Goal: Task Accomplishment & Management: Manage account settings

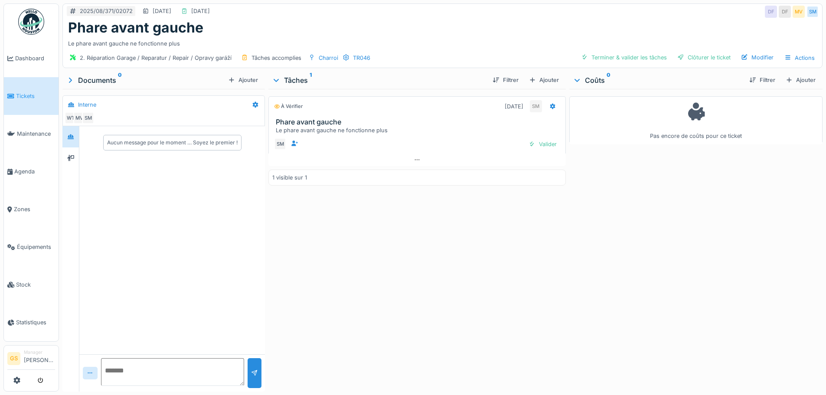
click at [20, 94] on span "Tickets" at bounding box center [35, 96] width 39 height 8
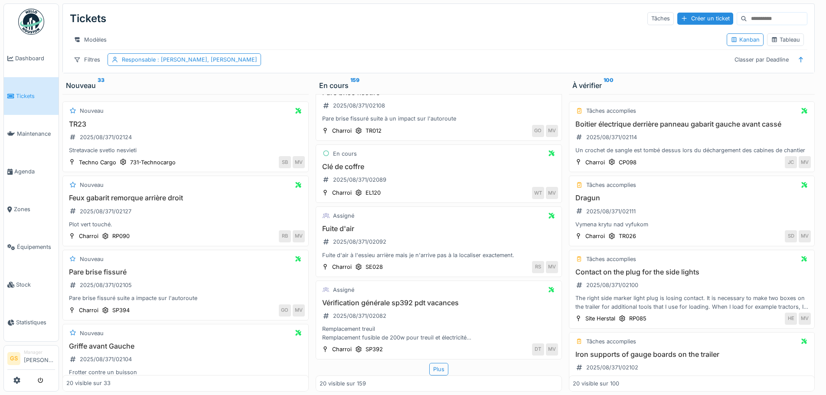
scroll to position [7, 0]
click at [429, 363] on div "Plus" at bounding box center [438, 369] width 19 height 13
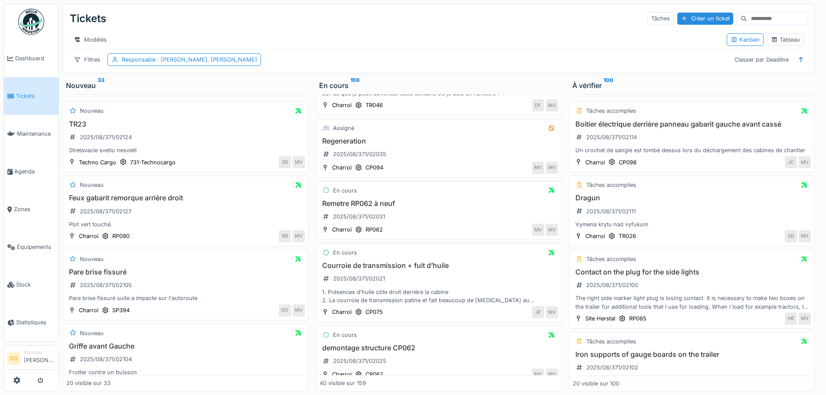
scroll to position [2101, 0]
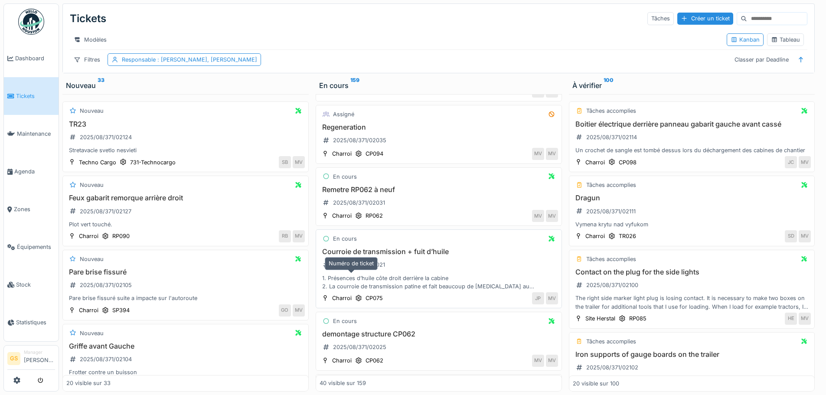
click at [359, 269] on div "2025/08/371/02021" at bounding box center [359, 265] width 52 height 8
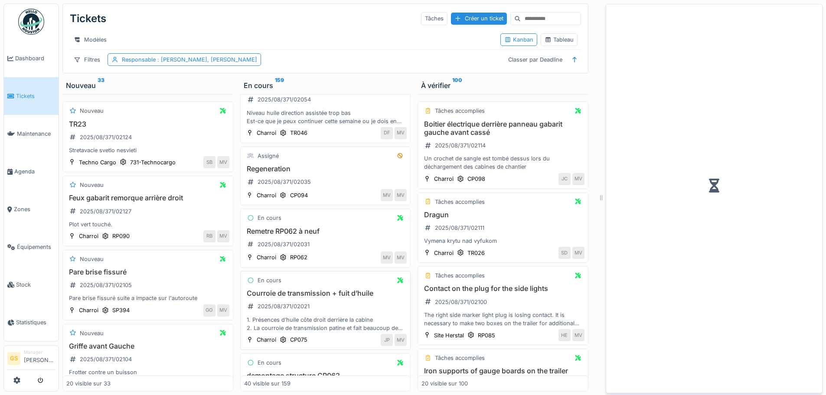
scroll to position [2134, 0]
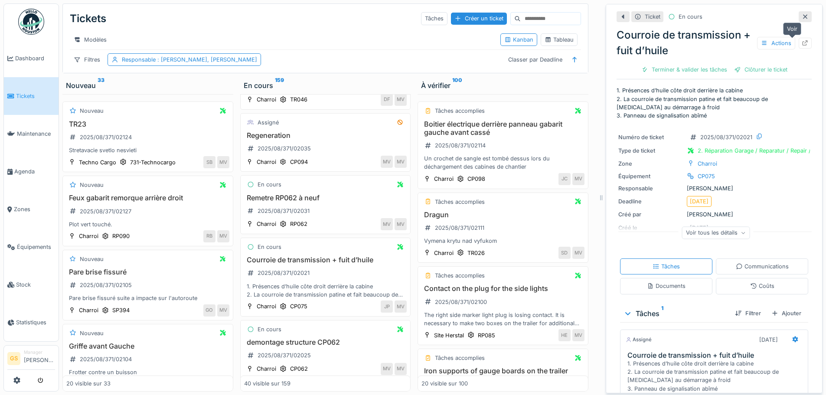
click at [803, 40] on icon at bounding box center [806, 43] width 6 height 6
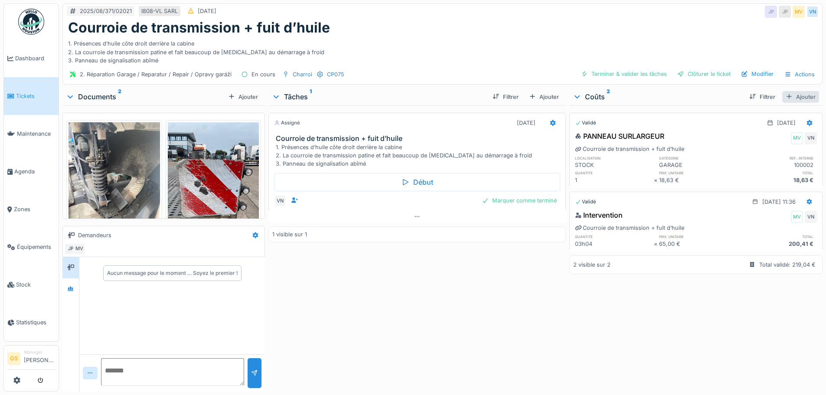
click at [786, 95] on div "Ajouter" at bounding box center [800, 97] width 37 height 12
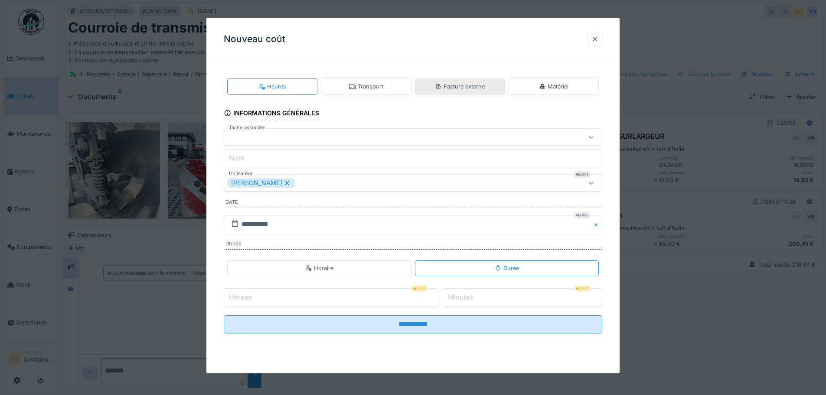
click at [464, 84] on div "Facture externe" at bounding box center [460, 86] width 50 height 8
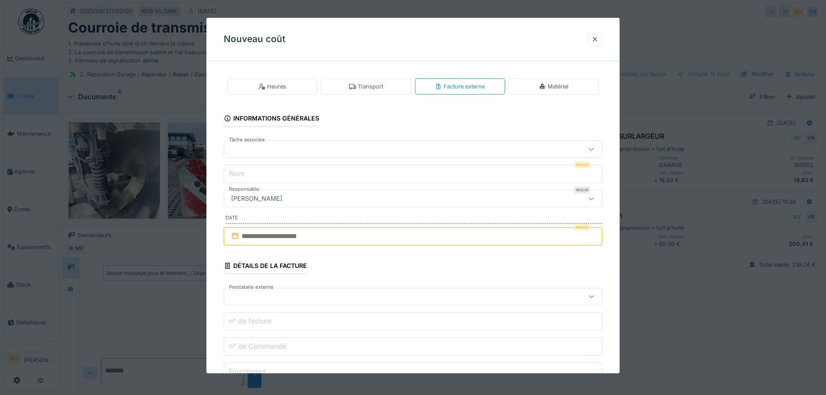
click at [248, 177] on input "Nom" at bounding box center [413, 174] width 379 height 18
click at [257, 148] on div at bounding box center [391, 149] width 327 height 10
click at [261, 151] on div at bounding box center [391, 149] width 327 height 10
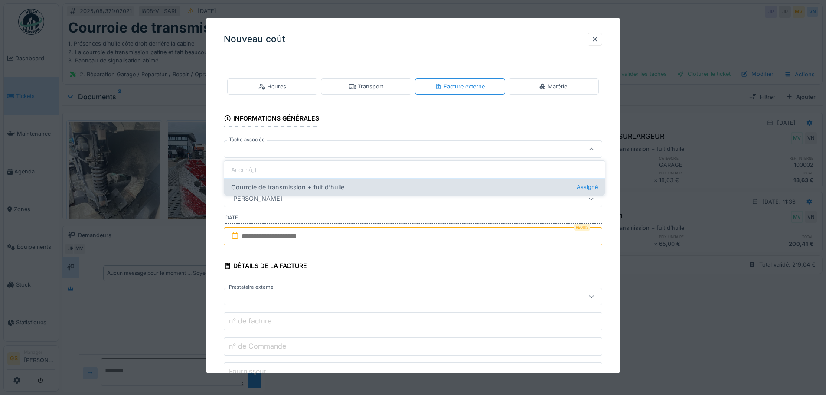
click at [254, 187] on div "Courroie de transmission + fuit d’huile Assigné" at bounding box center [414, 186] width 381 height 17
type input "******"
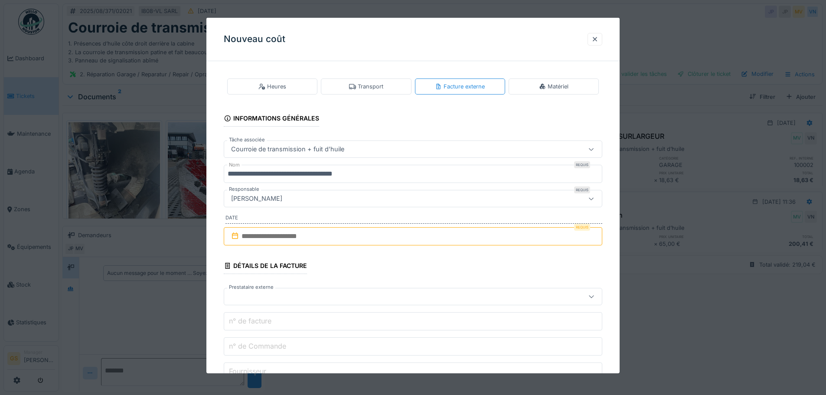
click at [362, 174] on input "**********" at bounding box center [413, 174] width 379 height 18
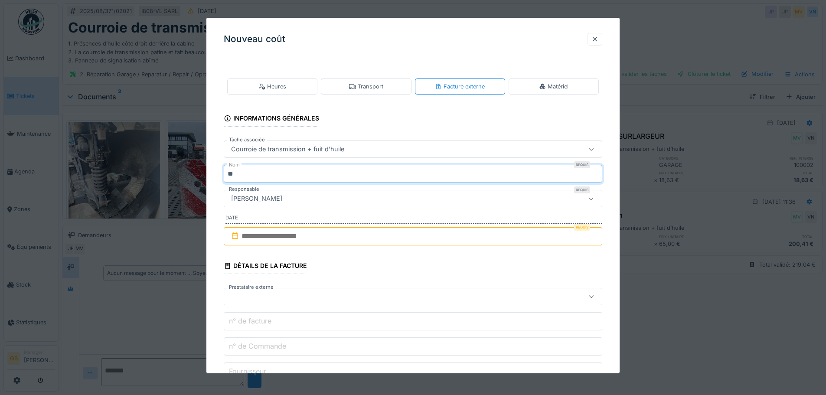
type input "*"
type input "**********"
click at [242, 236] on input "text" at bounding box center [413, 236] width 379 height 18
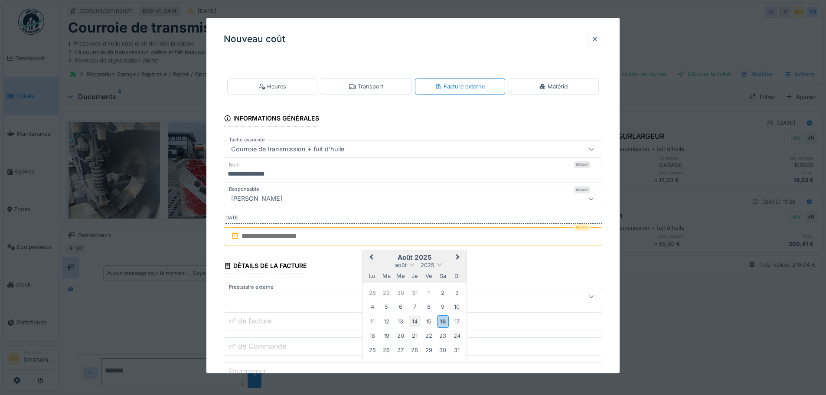
click at [417, 319] on div "14" at bounding box center [415, 322] width 12 height 12
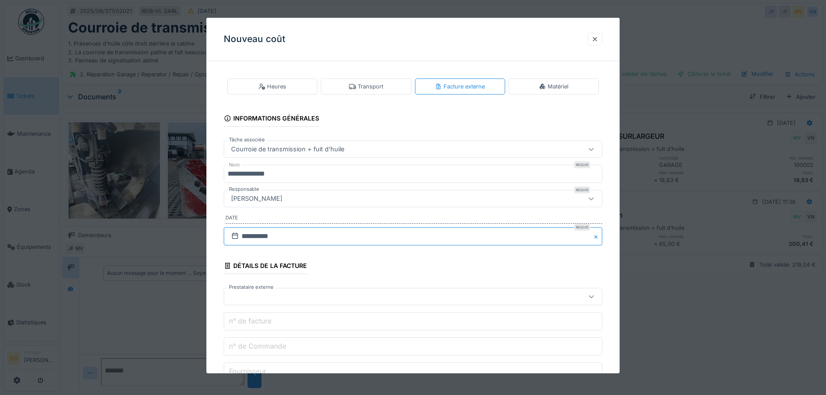
click at [281, 238] on input "**********" at bounding box center [413, 236] width 379 height 18
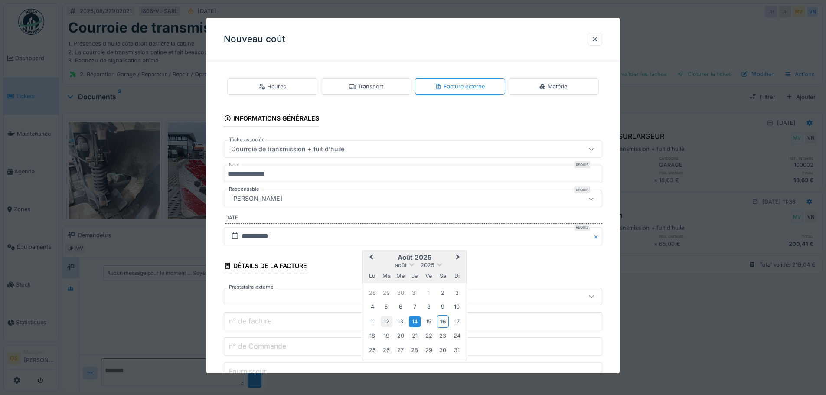
click at [388, 320] on div "12" at bounding box center [387, 322] width 12 height 12
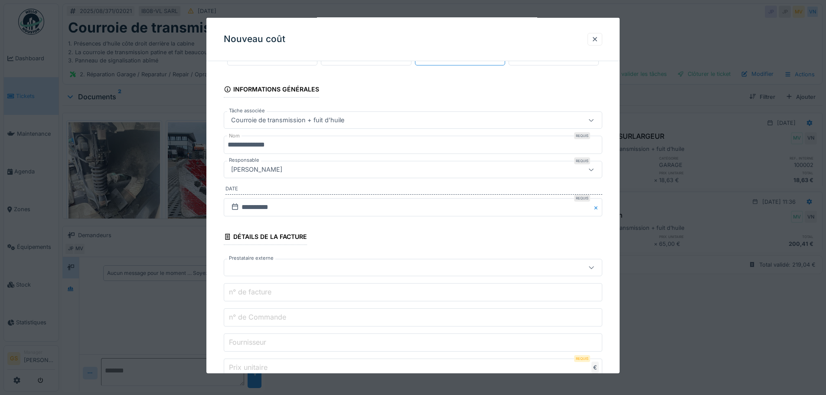
scroll to position [43, 0]
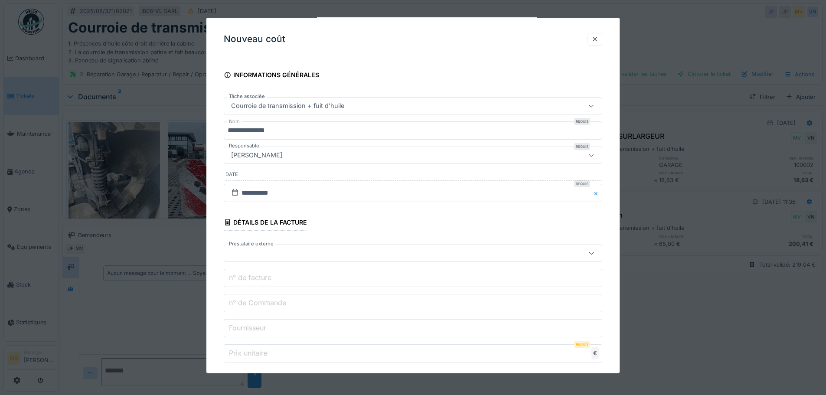
click at [248, 252] on div at bounding box center [391, 253] width 327 height 10
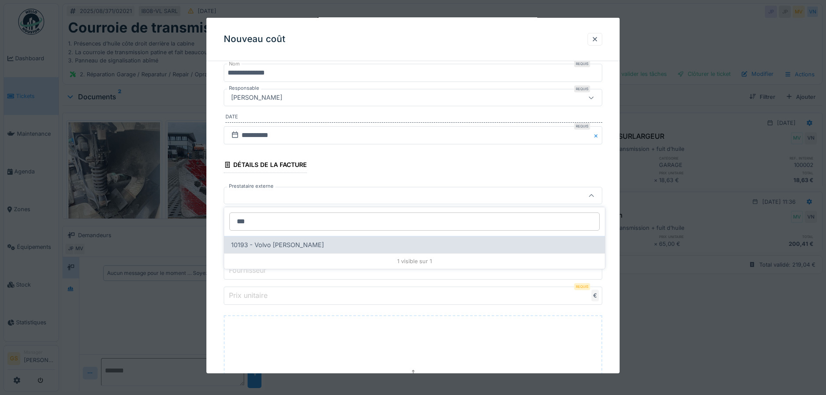
type input "***"
click at [274, 244] on div "10193 - Volvo Sebastian Melen" at bounding box center [414, 244] width 381 height 17
type input "*****"
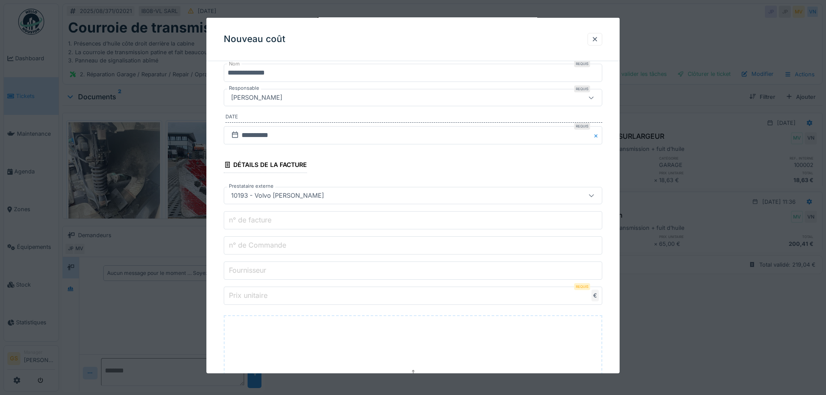
click at [251, 244] on label "n° de Commande" at bounding box center [257, 245] width 61 height 10
click at [251, 244] on input "n° de Commande" at bounding box center [413, 245] width 379 height 18
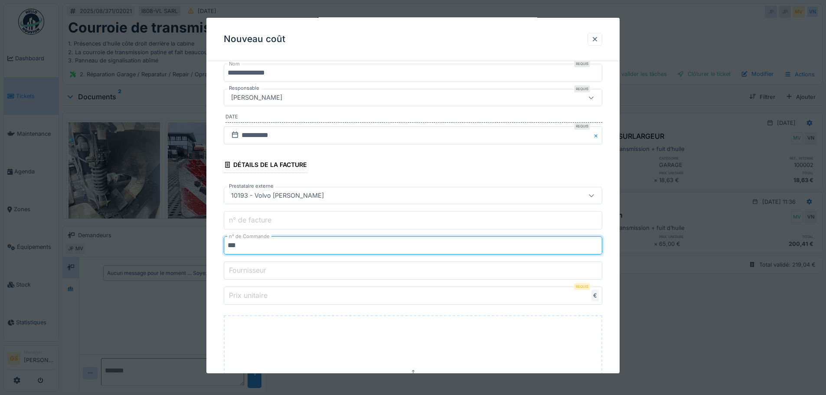
scroll to position [144, 0]
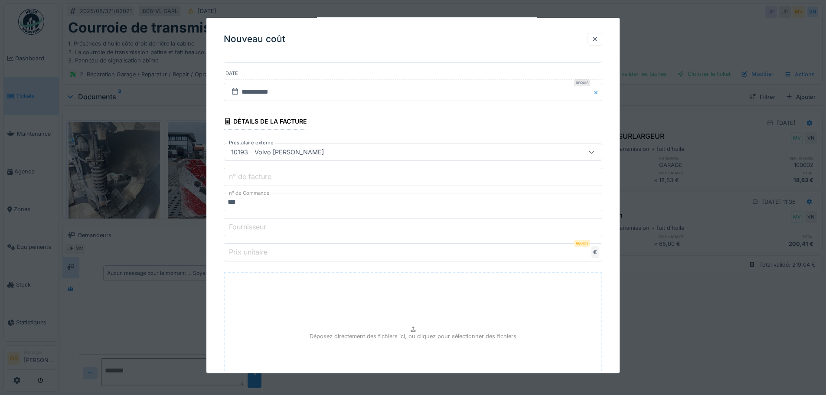
click at [248, 203] on input "***" at bounding box center [413, 202] width 379 height 18
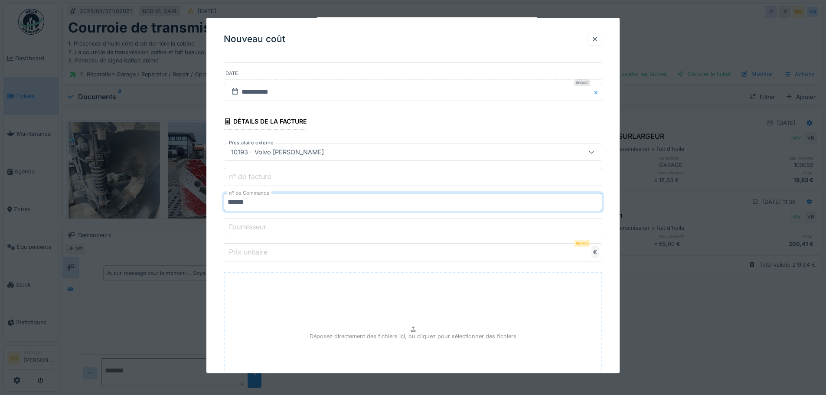
type input "******"
click at [248, 251] on label "Prix unitaire" at bounding box center [248, 252] width 42 height 10
click at [248, 251] on input "Prix unitaire" at bounding box center [413, 252] width 379 height 18
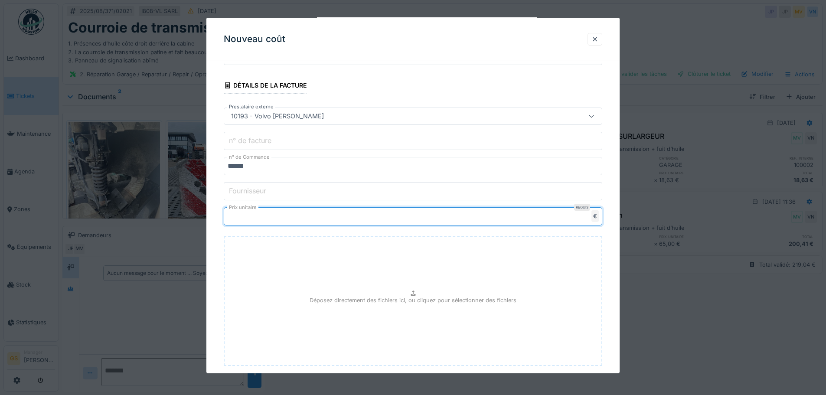
scroll to position [229, 0]
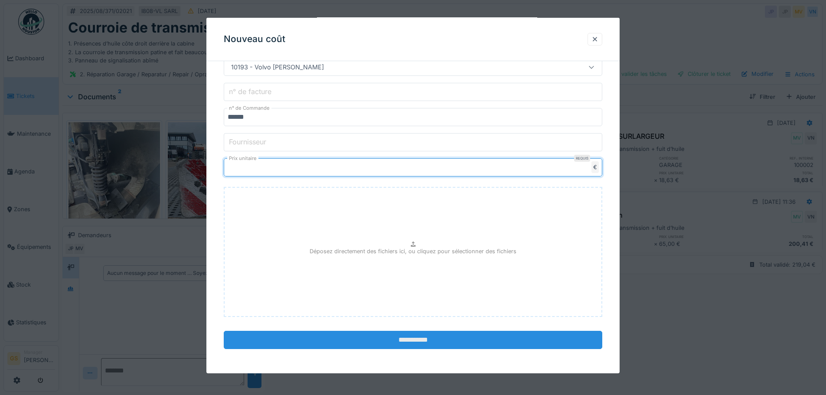
type input "******"
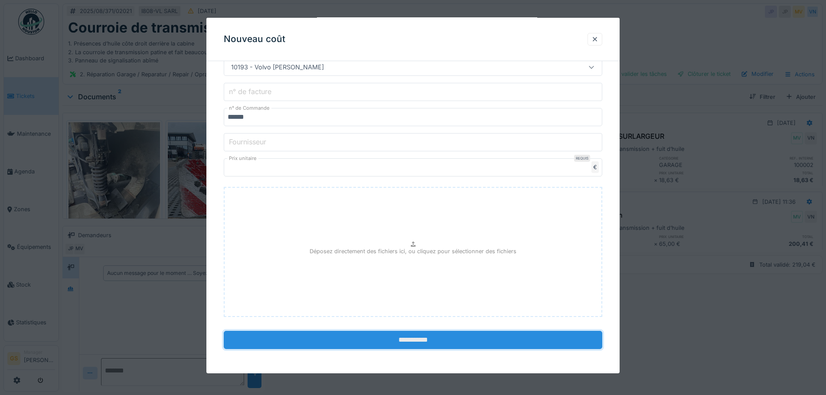
click at [429, 339] on input "**********" at bounding box center [413, 340] width 379 height 18
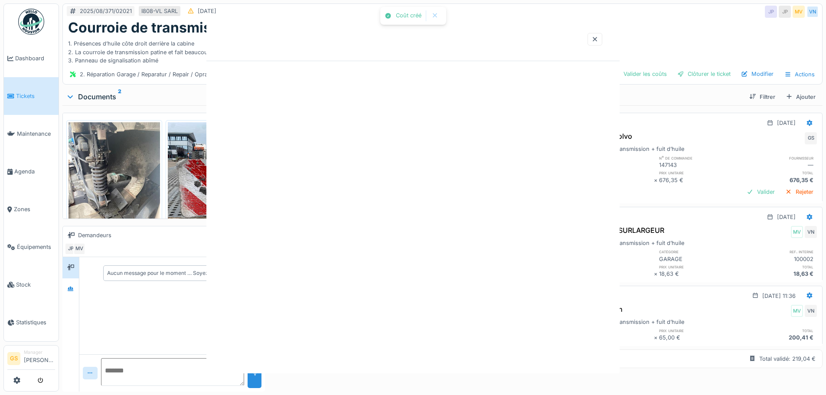
scroll to position [0, 0]
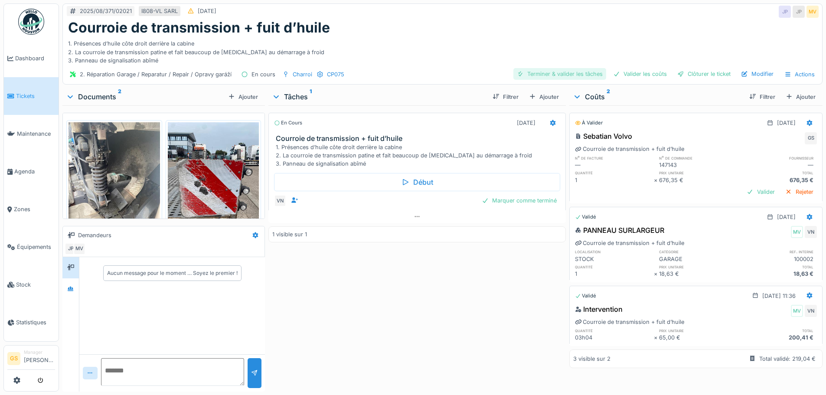
click at [564, 73] on div "Terminer & valider les tâches" at bounding box center [559, 74] width 93 height 12
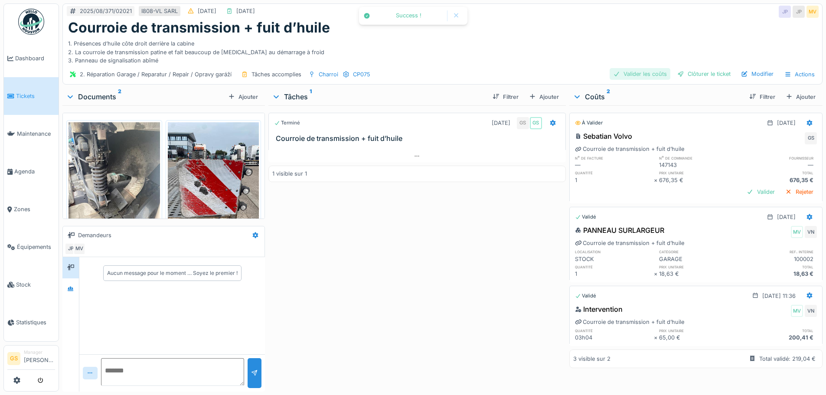
click at [637, 70] on div "Valider les coûts" at bounding box center [640, 74] width 61 height 12
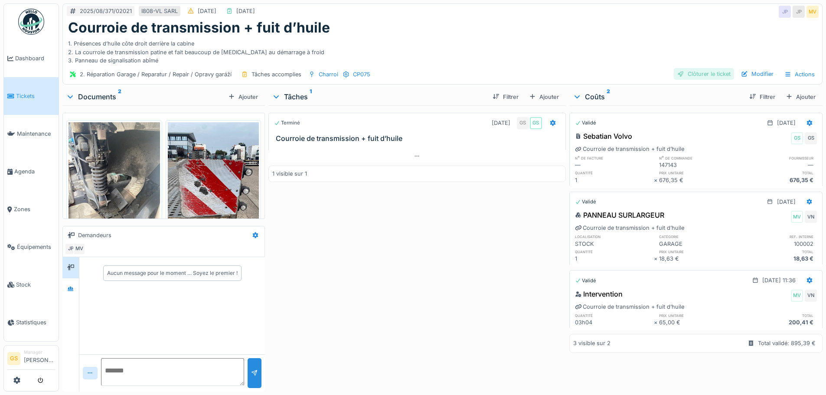
click at [692, 72] on div "Clôturer le ticket" at bounding box center [704, 74] width 60 height 12
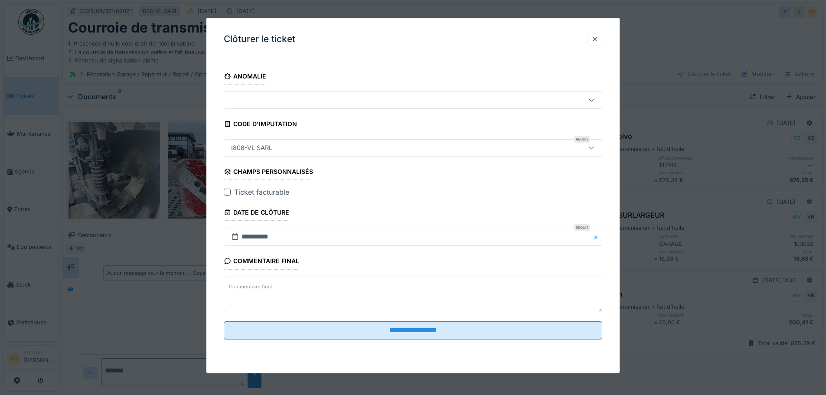
click at [229, 191] on div at bounding box center [227, 192] width 7 height 7
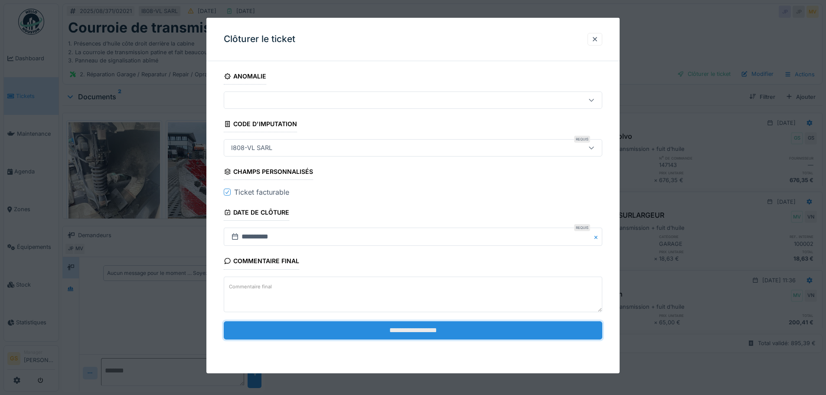
click at [368, 332] on input "**********" at bounding box center [413, 330] width 379 height 18
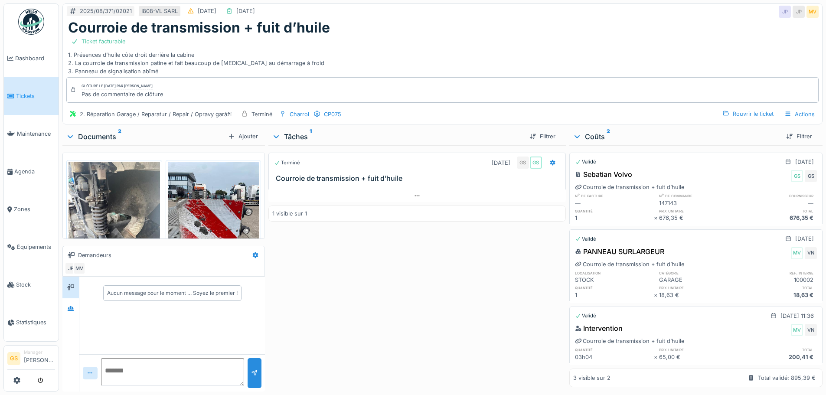
click at [22, 94] on span "Tickets" at bounding box center [35, 96] width 39 height 8
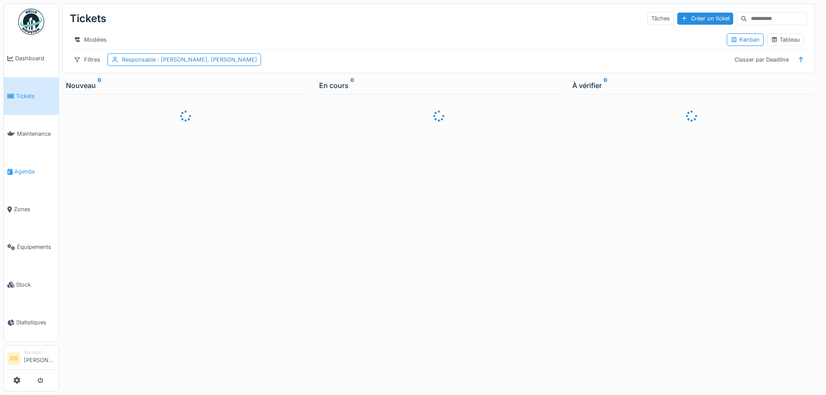
click at [23, 167] on span "Agenda" at bounding box center [34, 171] width 41 height 8
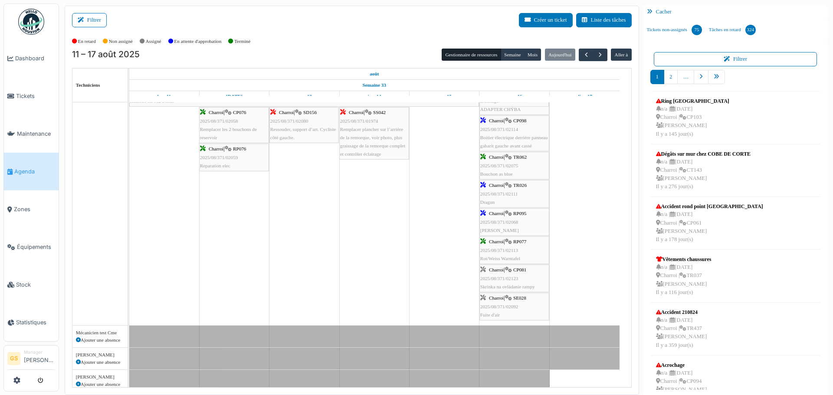
drag, startPoint x: 512, startPoint y: 300, endPoint x: 499, endPoint y: 291, distance: 15.6
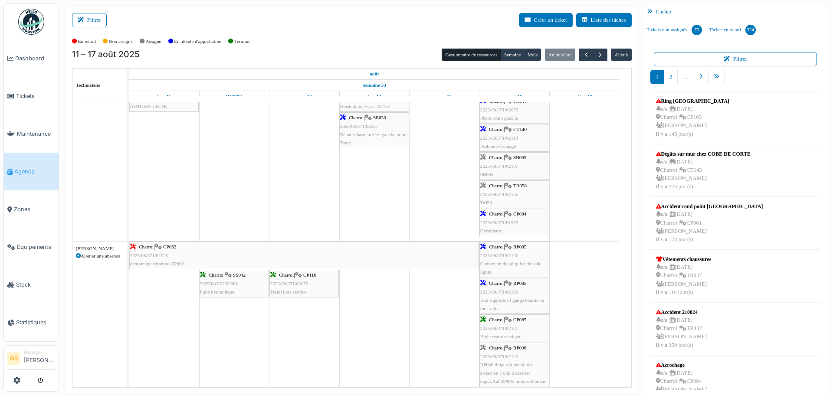
click at [493, 166] on span "2025/08/371/02107" at bounding box center [499, 165] width 38 height 5
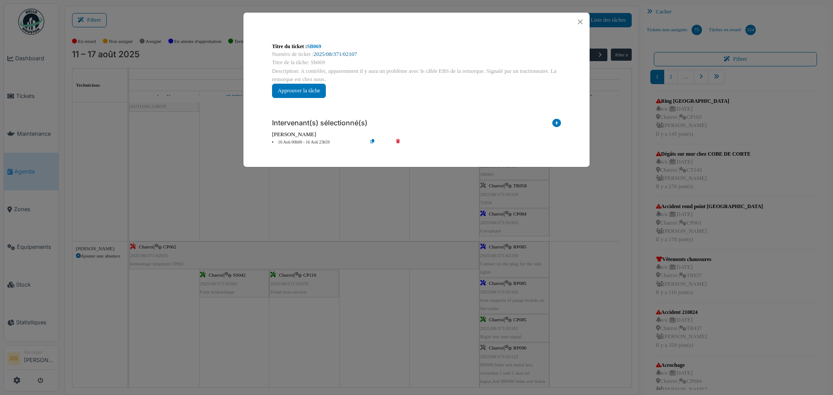
click at [330, 53] on link "2025/08/371/02107" at bounding box center [335, 54] width 43 height 6
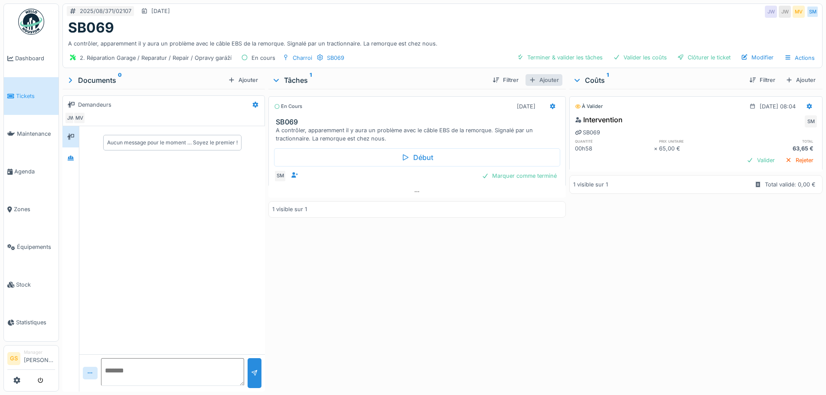
click at [543, 80] on div "Ajouter" at bounding box center [544, 80] width 37 height 12
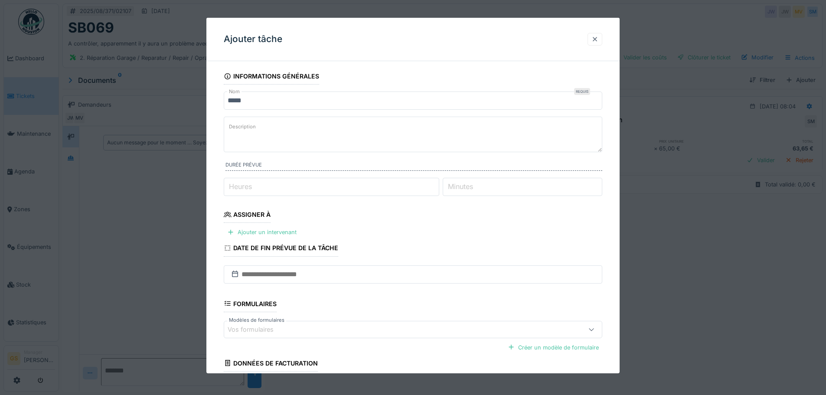
click at [597, 35] on div at bounding box center [594, 39] width 7 height 8
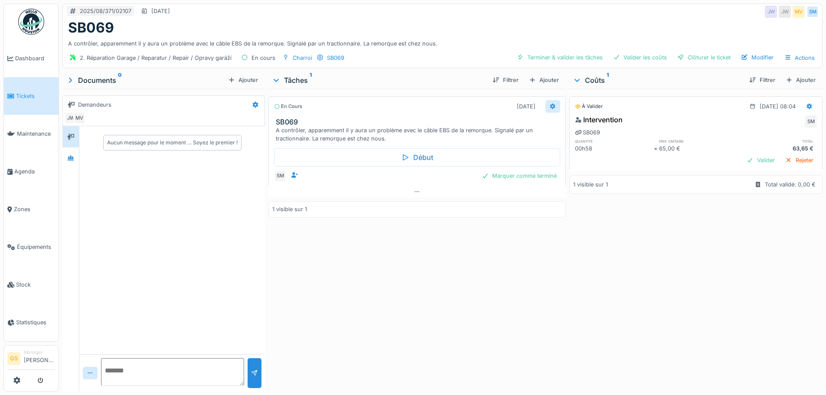
click at [548, 100] on div at bounding box center [553, 106] width 15 height 13
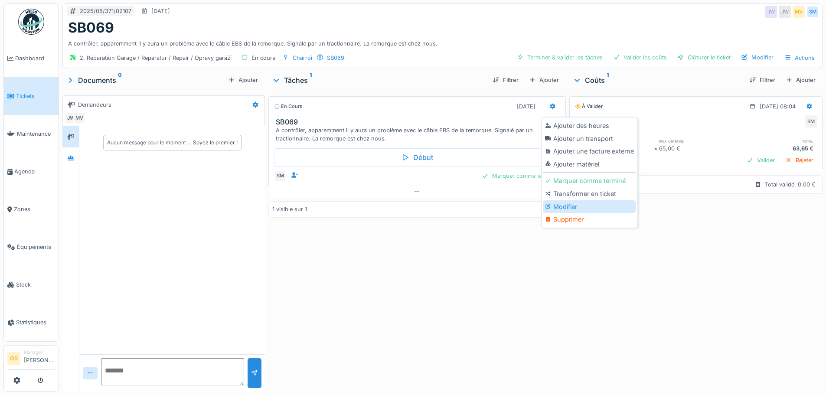
click at [566, 203] on div "Modifier" at bounding box center [589, 206] width 92 height 13
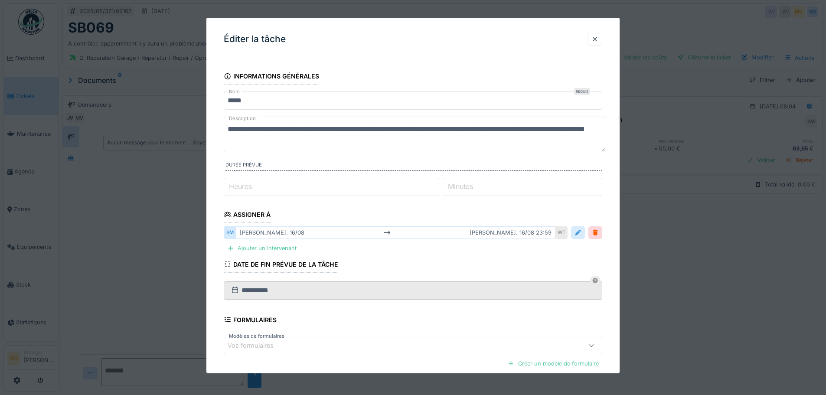
click at [580, 230] on div at bounding box center [578, 233] width 7 height 8
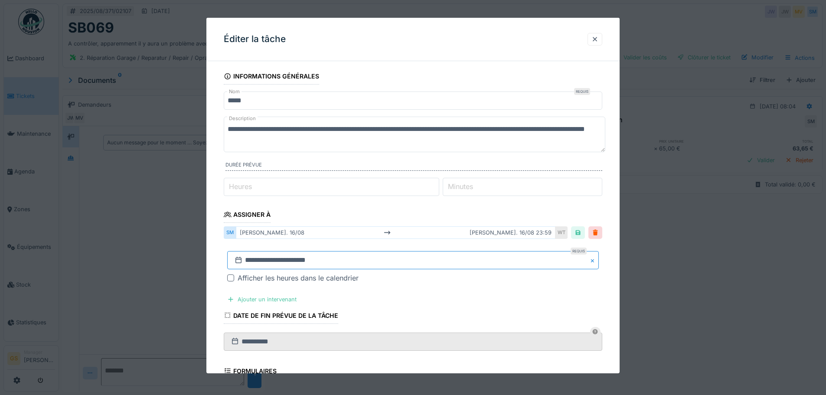
drag, startPoint x: 245, startPoint y: 257, endPoint x: 254, endPoint y: 258, distance: 8.8
click at [246, 257] on input "**********" at bounding box center [413, 260] width 372 height 18
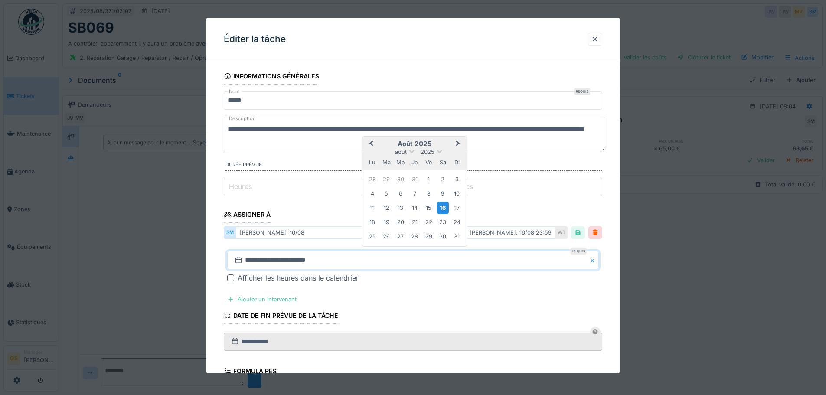
click at [443, 208] on div "16" at bounding box center [443, 208] width 12 height 13
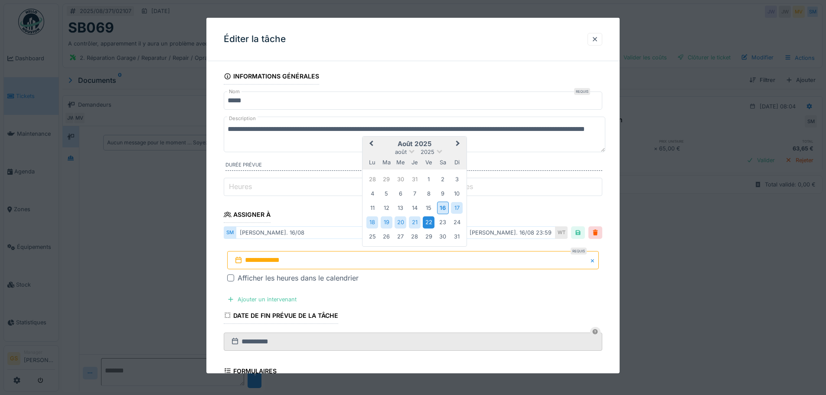
click at [431, 222] on div "22" at bounding box center [429, 222] width 12 height 12
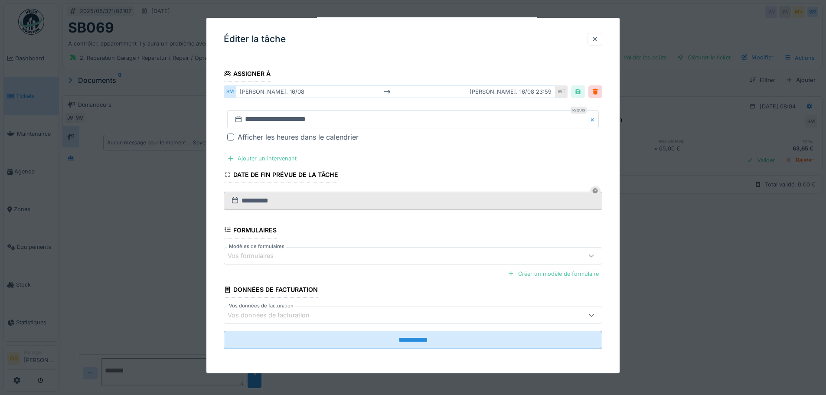
scroll to position [7, 0]
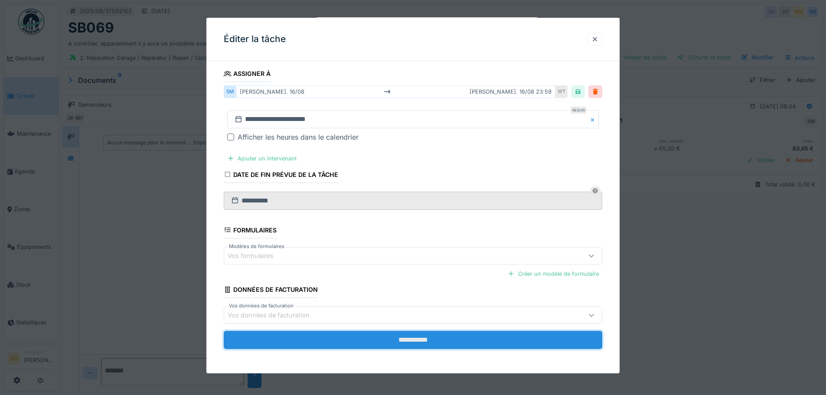
click at [439, 337] on input "**********" at bounding box center [413, 340] width 379 height 18
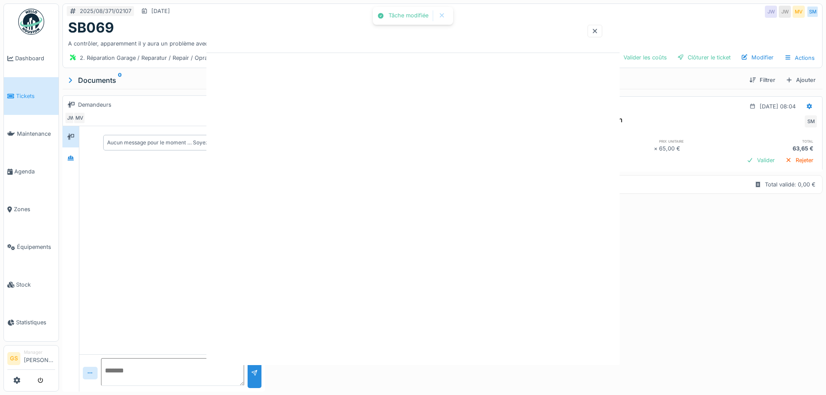
scroll to position [0, 0]
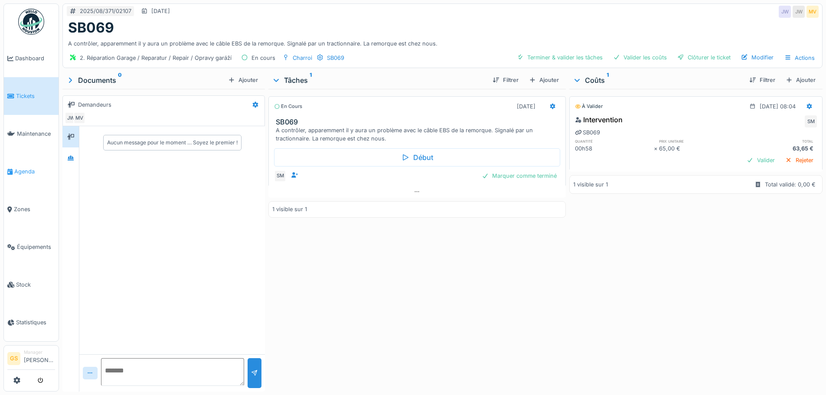
click at [20, 167] on span "Agenda" at bounding box center [34, 171] width 41 height 8
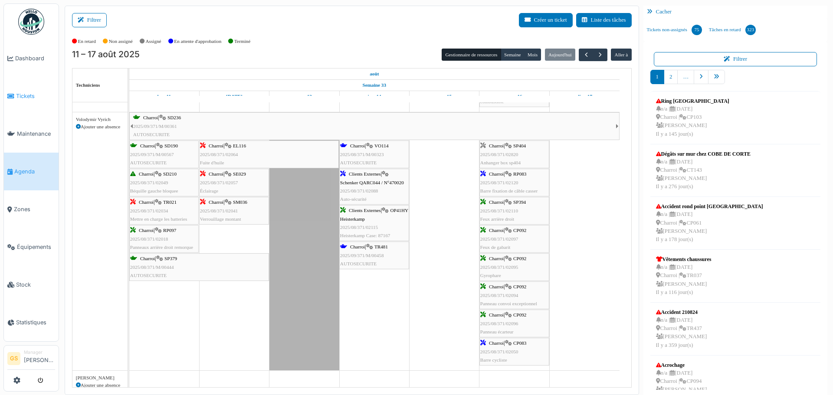
click at [23, 93] on span "Tickets" at bounding box center [35, 96] width 39 height 8
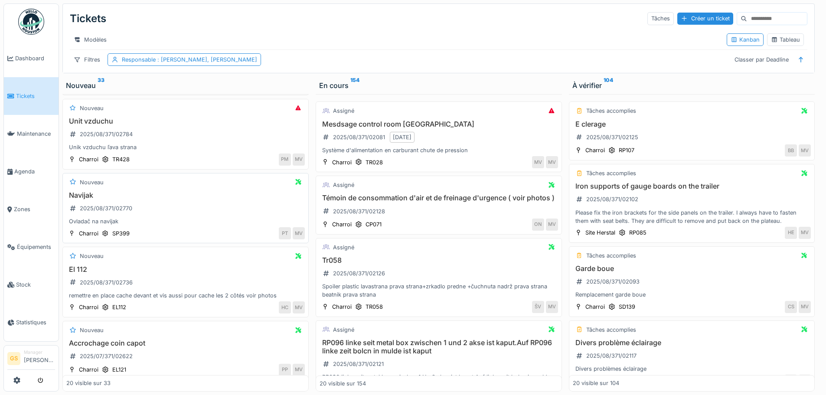
scroll to position [1127, 0]
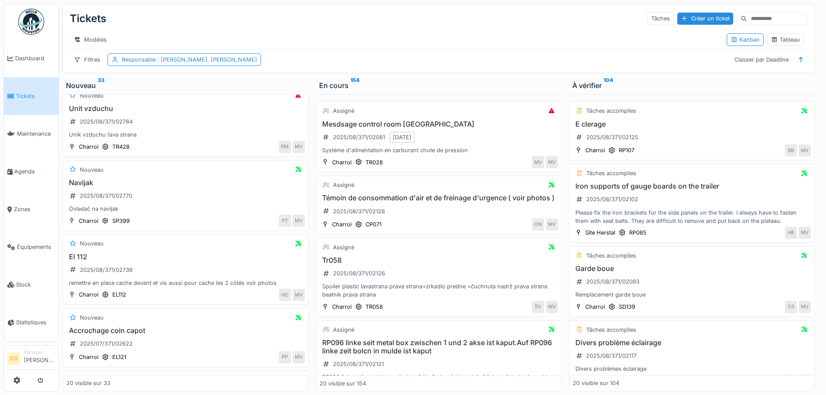
click at [22, 93] on span "Tickets" at bounding box center [35, 96] width 39 height 8
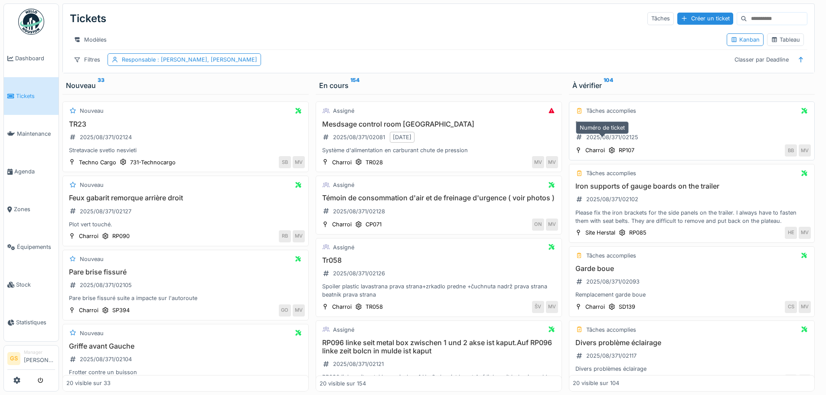
click at [614, 141] on div "2025/08/371/02125" at bounding box center [612, 137] width 52 height 8
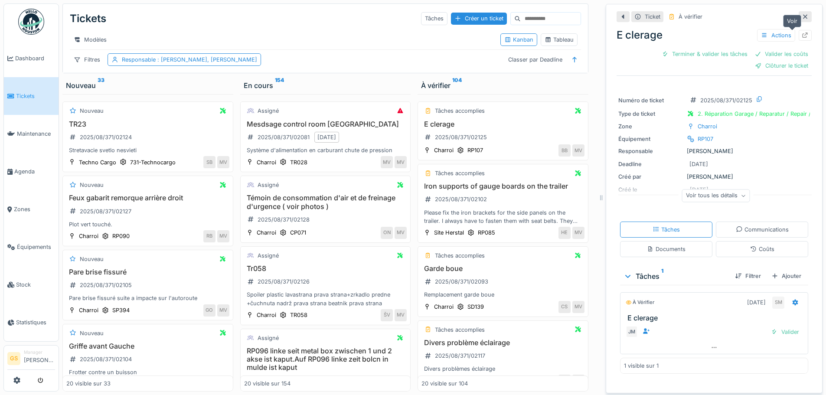
click at [802, 33] on icon at bounding box center [805, 36] width 7 height 6
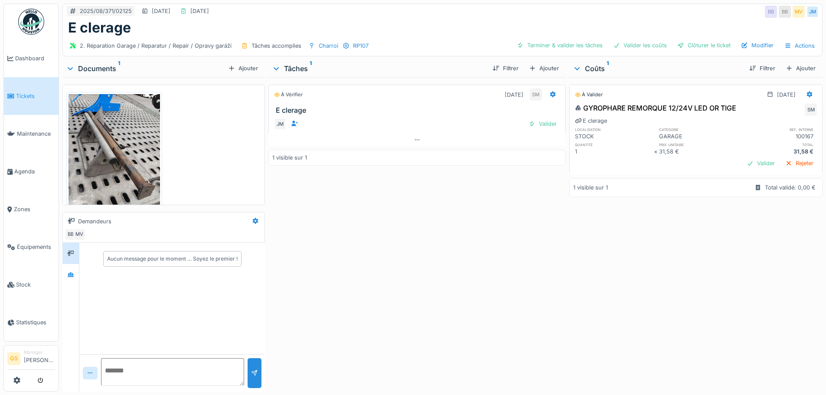
click at [22, 92] on span "Tickets" at bounding box center [35, 96] width 39 height 8
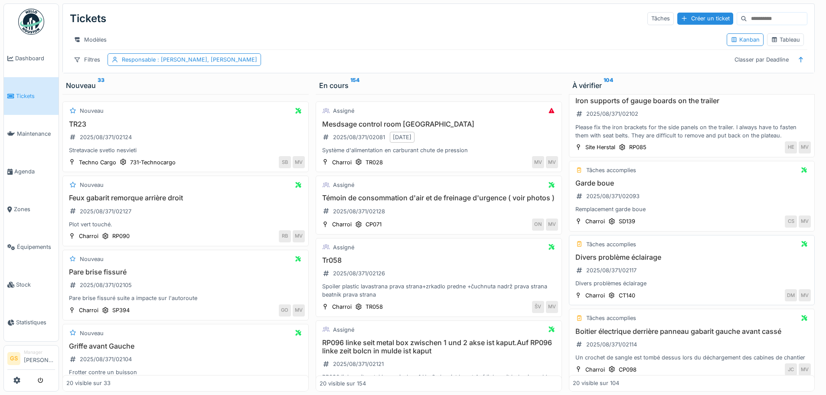
scroll to position [87, 0]
click at [604, 199] on div "2025/08/371/02093" at bounding box center [612, 195] width 53 height 8
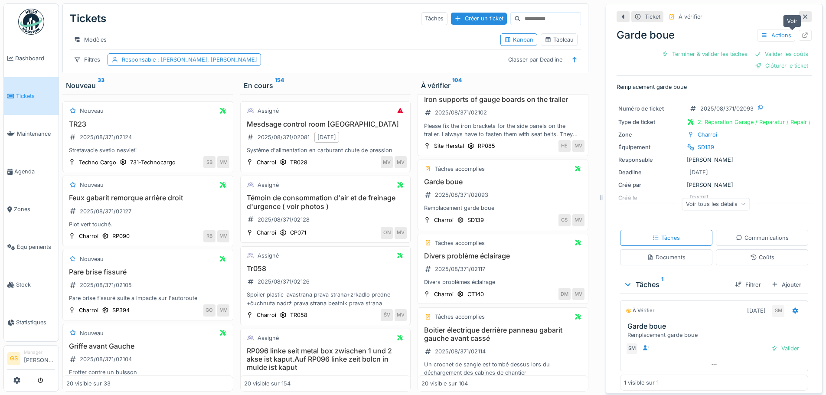
click at [802, 33] on icon at bounding box center [805, 36] width 7 height 6
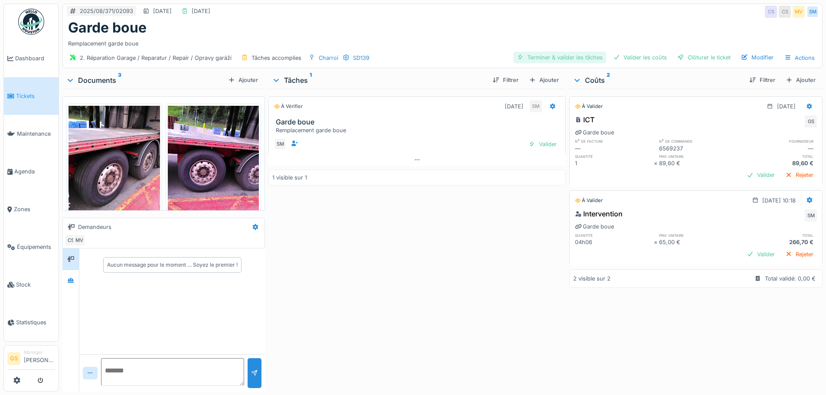
click at [552, 55] on div "Terminer & valider les tâches" at bounding box center [559, 58] width 93 height 12
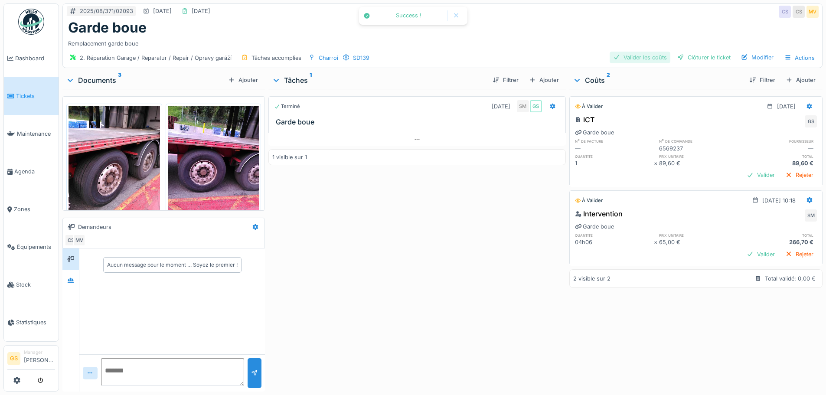
click at [624, 57] on div "Valider les coûts" at bounding box center [640, 58] width 61 height 12
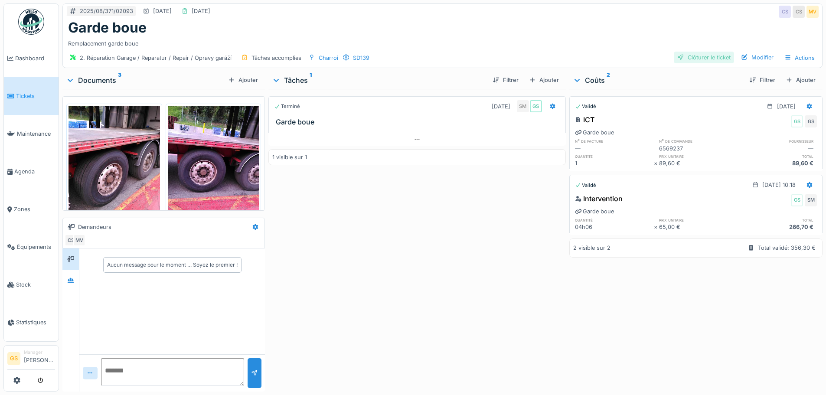
click at [686, 55] on div "Clôturer le ticket" at bounding box center [704, 58] width 60 height 12
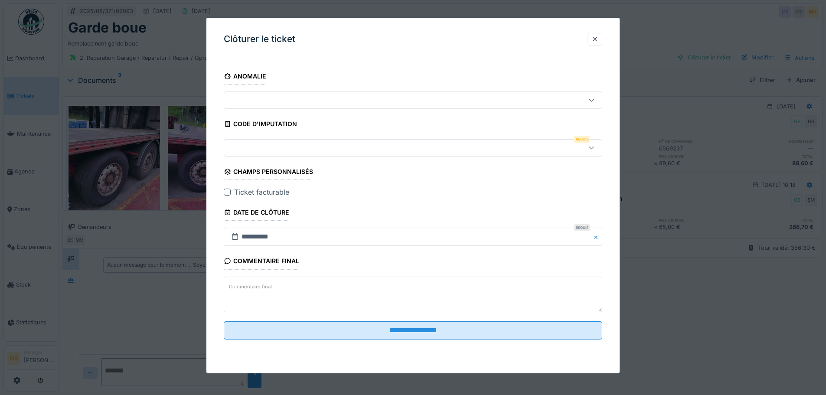
click at [255, 145] on div at bounding box center [391, 148] width 327 height 10
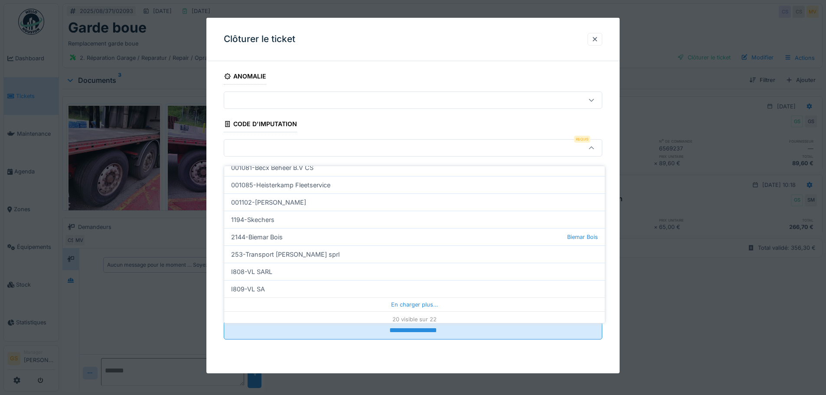
scroll to position [265, 0]
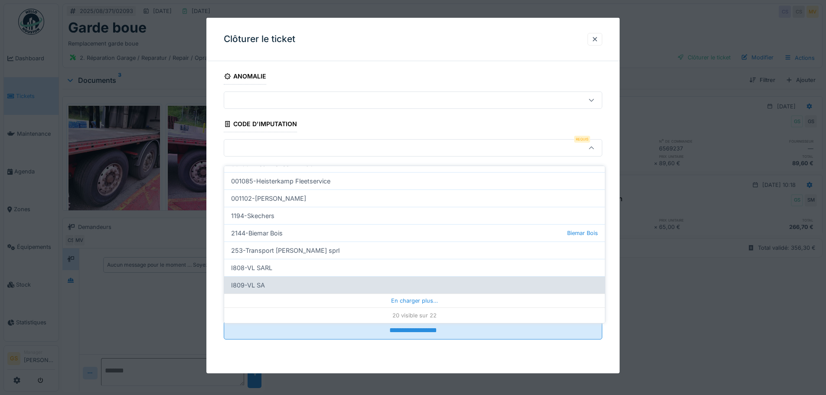
click at [245, 276] on div "I809-VL SA" at bounding box center [414, 284] width 381 height 17
type input "***"
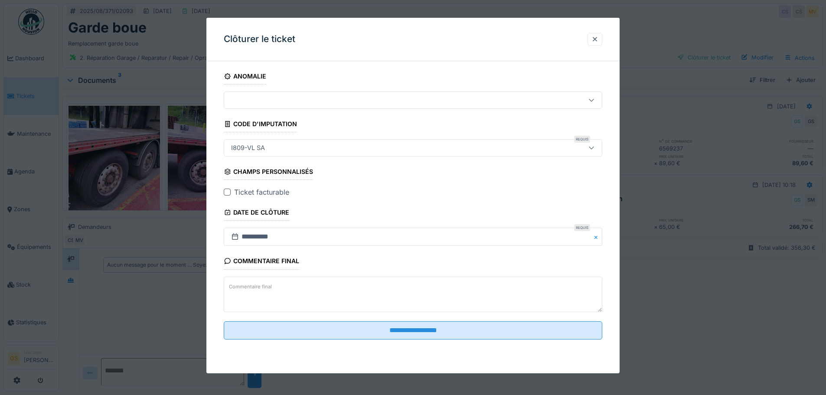
click at [226, 191] on div at bounding box center [227, 192] width 7 height 7
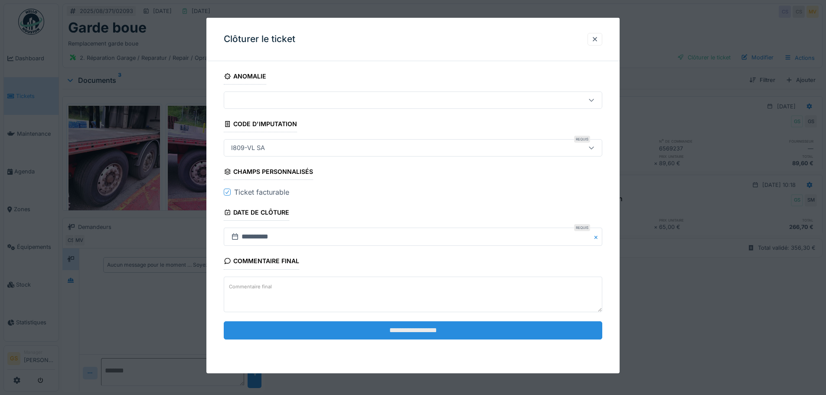
click at [362, 333] on input "**********" at bounding box center [413, 330] width 379 height 18
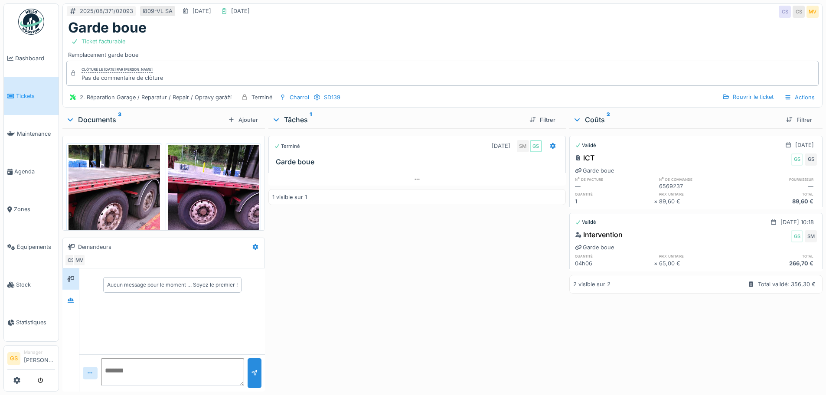
click at [23, 100] on link "Tickets" at bounding box center [31, 96] width 55 height 38
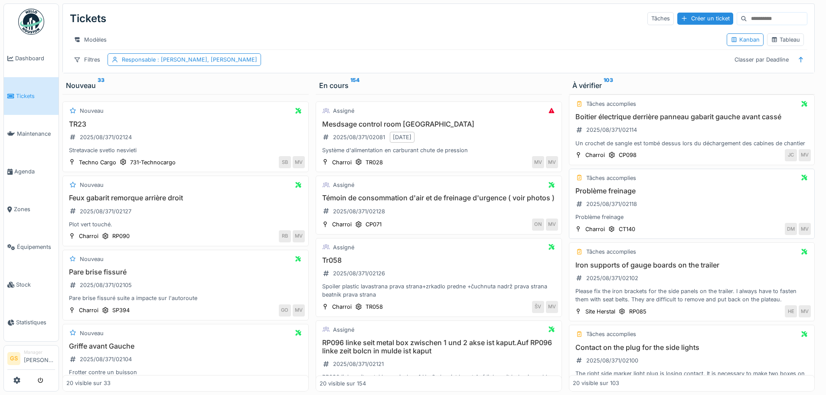
scroll to position [87, 0]
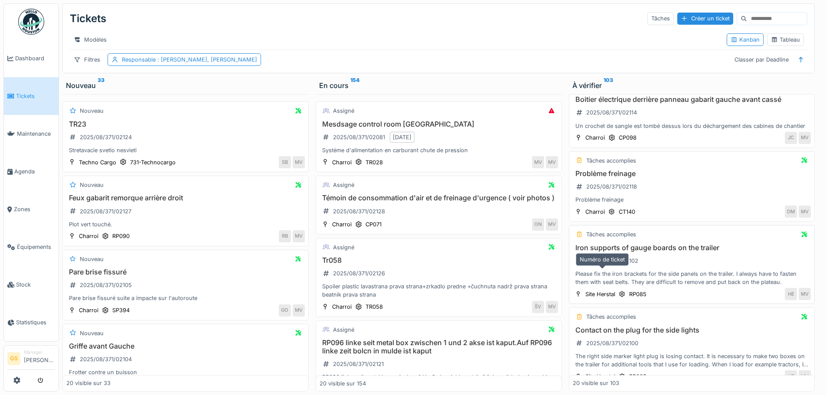
click at [611, 265] on div "2025/08/371/02102" at bounding box center [612, 261] width 52 height 8
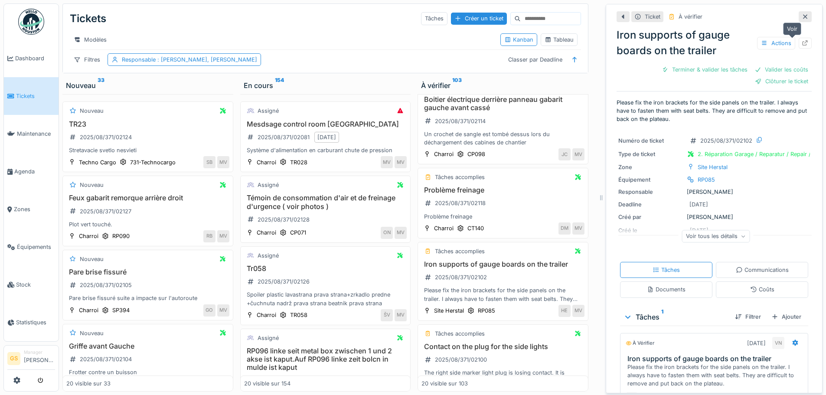
click at [802, 39] on div at bounding box center [805, 43] width 7 height 8
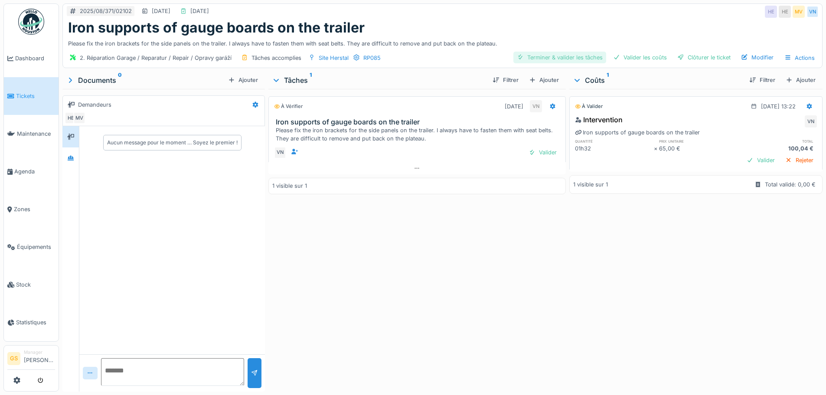
click at [562, 56] on div "Terminer & valider les tâches" at bounding box center [559, 58] width 93 height 12
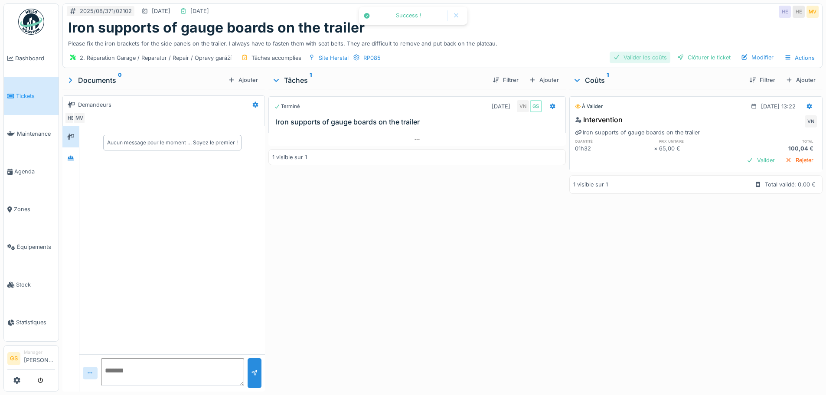
click at [631, 56] on div "Valider les coûts" at bounding box center [640, 58] width 61 height 12
click at [685, 54] on div "Clôturer le ticket" at bounding box center [704, 58] width 60 height 12
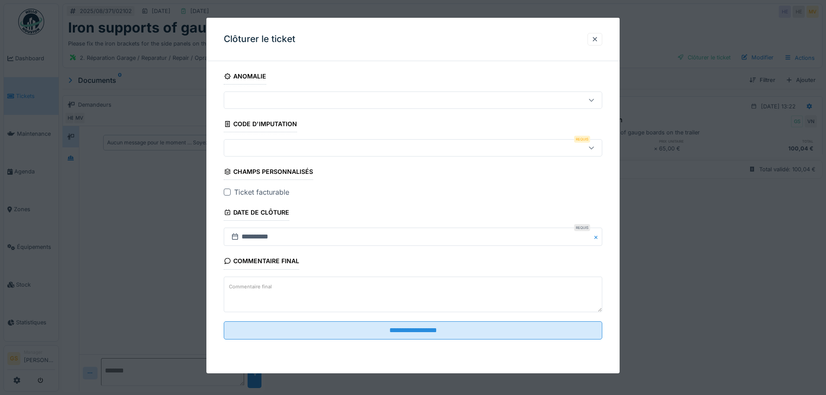
click at [250, 149] on div at bounding box center [391, 148] width 327 height 10
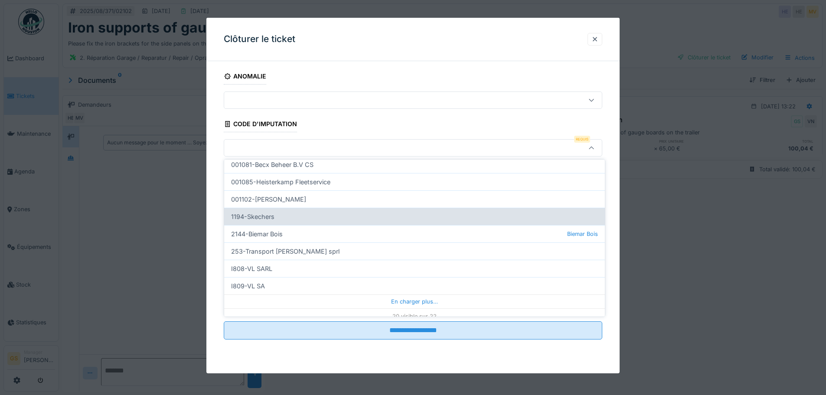
scroll to position [265, 0]
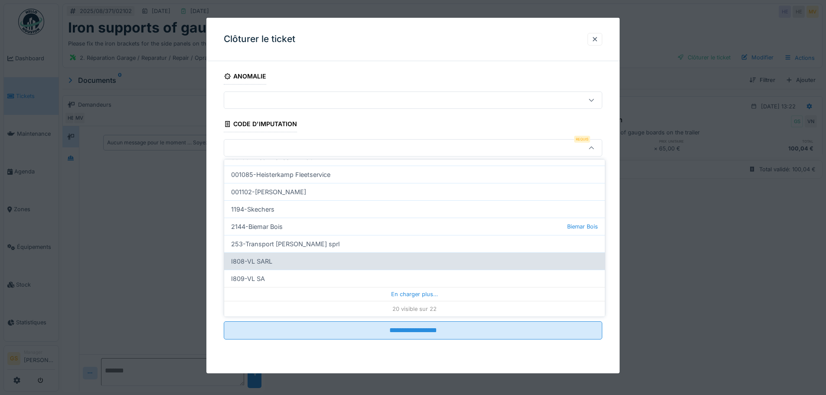
click at [261, 260] on div "I808-VL SARL" at bounding box center [414, 260] width 381 height 17
type input "***"
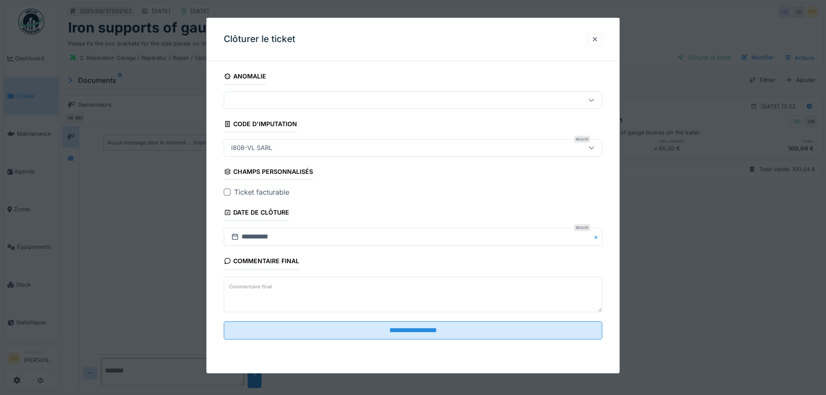
click at [227, 190] on div at bounding box center [227, 192] width 7 height 7
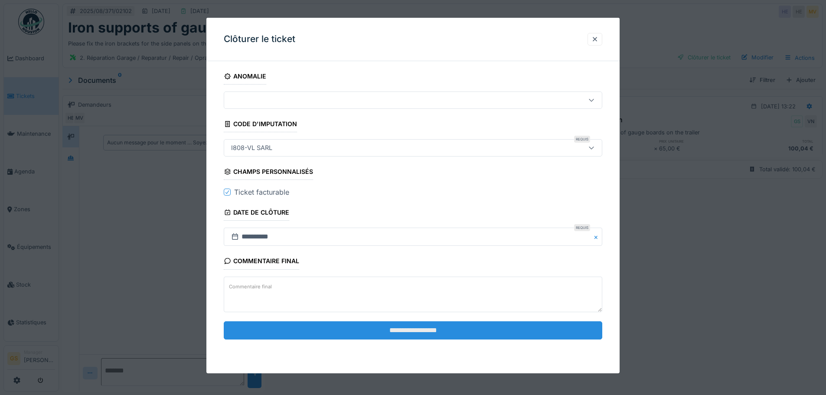
click at [393, 332] on input "**********" at bounding box center [413, 330] width 379 height 18
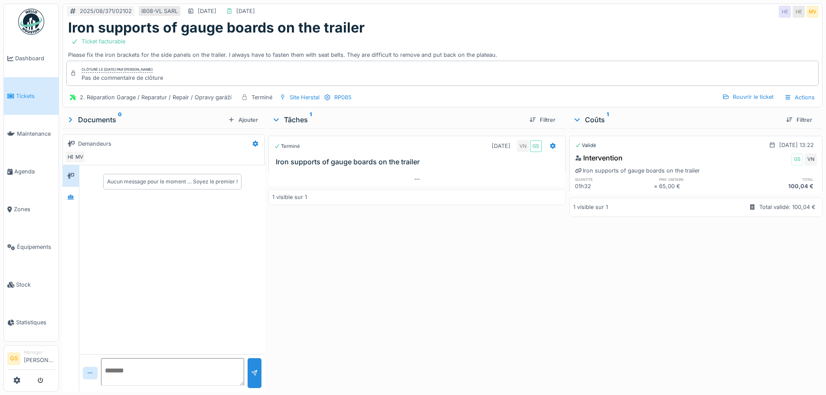
click at [20, 94] on span "Tickets" at bounding box center [35, 96] width 39 height 8
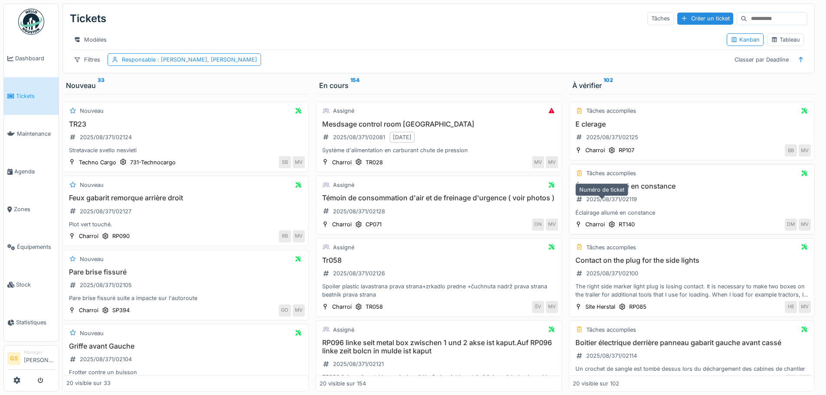
click at [613, 203] on div "2025/08/371/02119" at bounding box center [611, 199] width 51 height 8
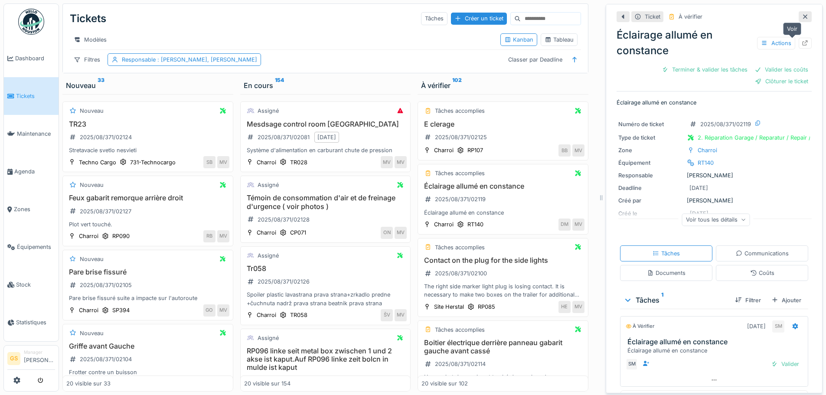
click at [803, 41] on icon at bounding box center [806, 43] width 6 height 6
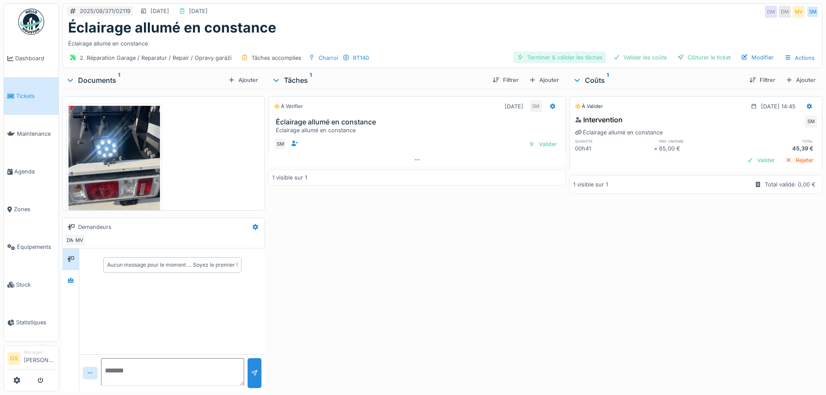
click at [573, 55] on div "Terminer & valider les tâches" at bounding box center [559, 58] width 93 height 12
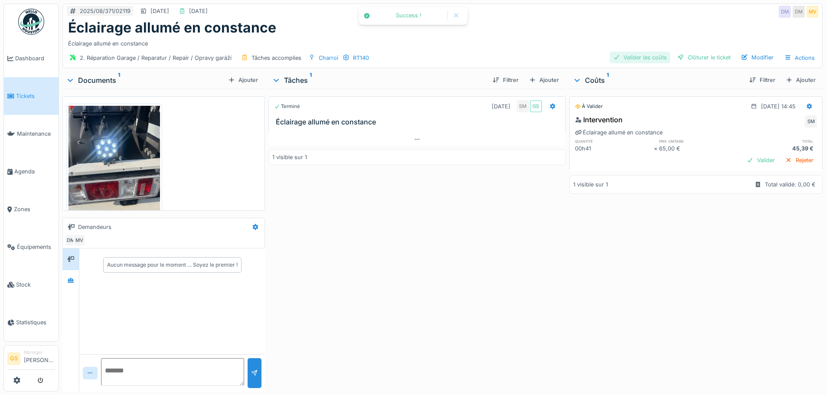
click at [630, 55] on div "Valider les coûts" at bounding box center [640, 58] width 61 height 12
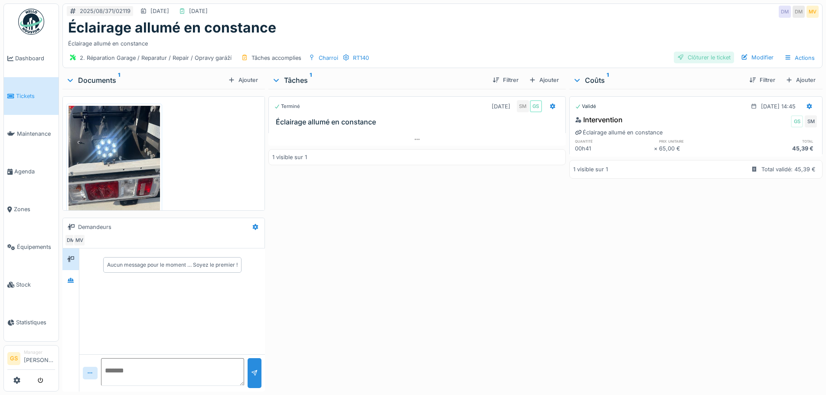
click at [688, 55] on div "Clôturer le ticket" at bounding box center [704, 58] width 60 height 12
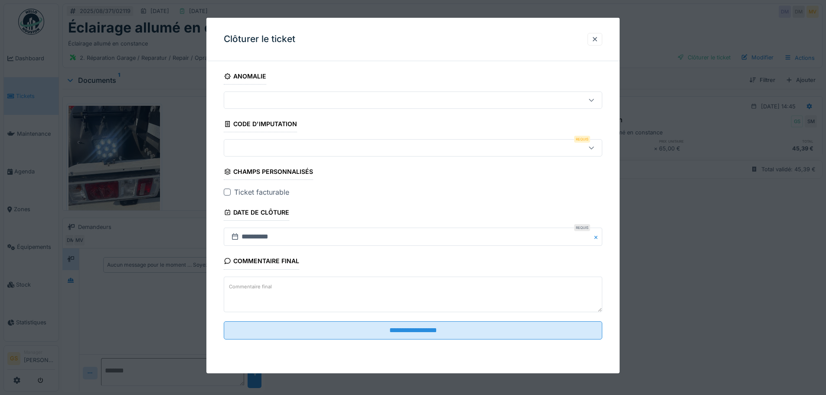
click at [245, 143] on div at bounding box center [413, 147] width 379 height 17
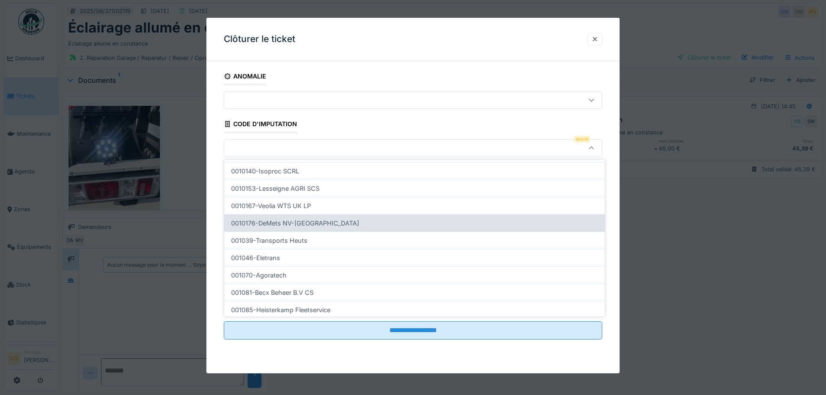
scroll to position [260, 0]
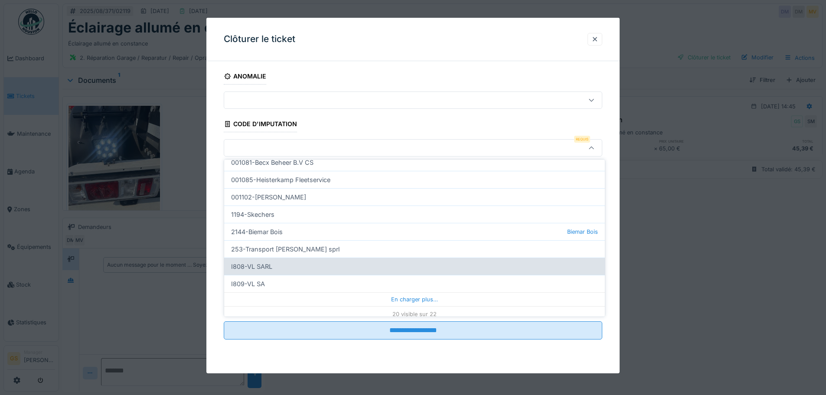
click at [259, 267] on div "I808-VL SARL" at bounding box center [414, 266] width 381 height 17
type input "***"
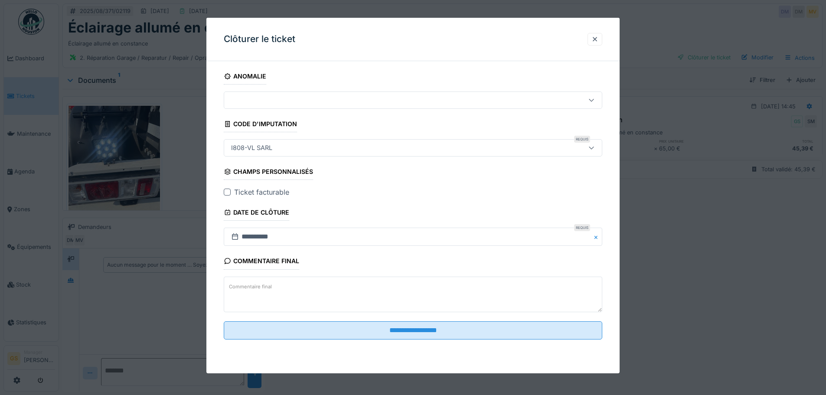
click at [228, 190] on div at bounding box center [227, 192] width 7 height 7
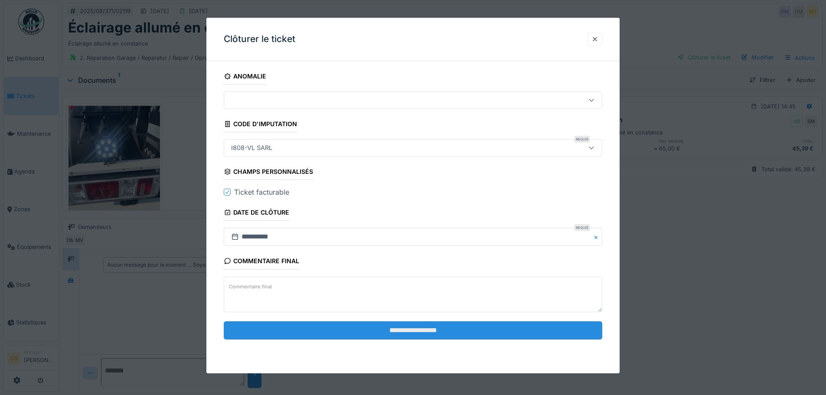
click at [412, 329] on input "**********" at bounding box center [413, 330] width 379 height 18
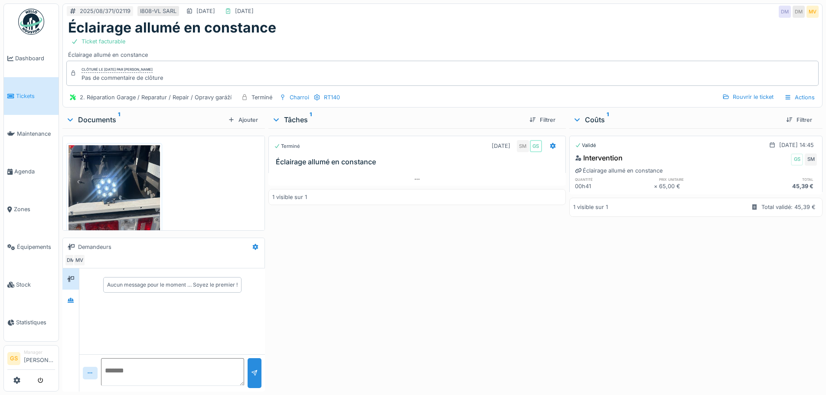
click at [26, 92] on span "Tickets" at bounding box center [35, 96] width 39 height 8
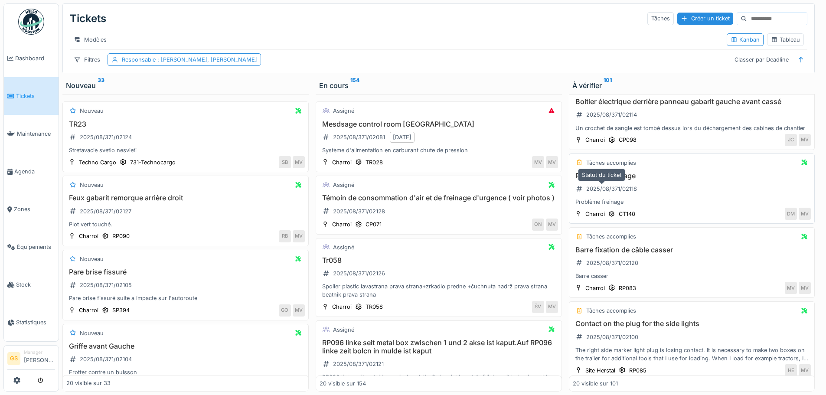
scroll to position [87, 0]
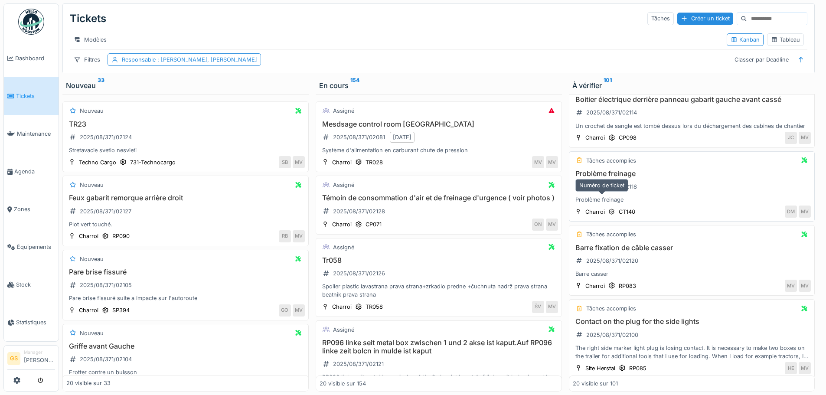
click at [608, 191] on div "2025/08/371/02118" at bounding box center [611, 187] width 51 height 8
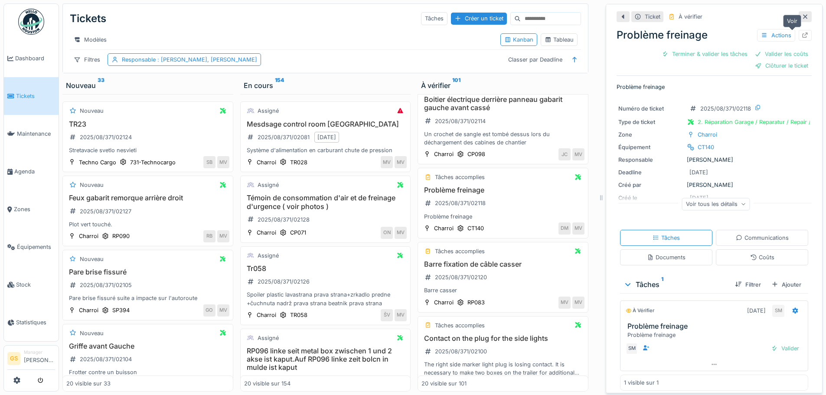
click at [802, 36] on icon at bounding box center [805, 36] width 7 height 6
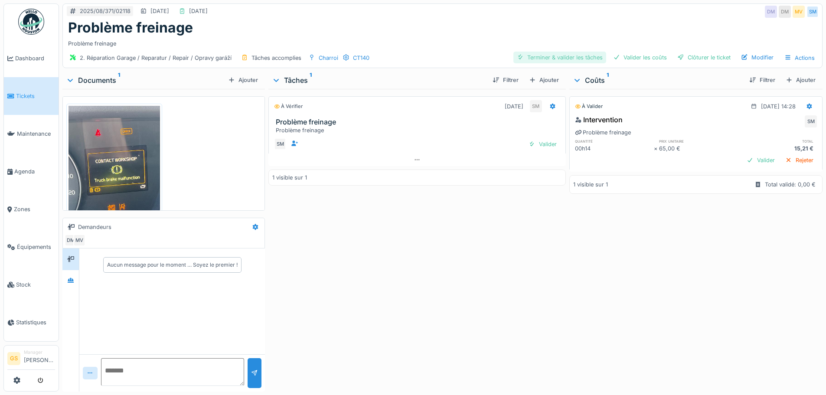
click at [546, 56] on div "Terminer & valider les tâches" at bounding box center [559, 58] width 93 height 12
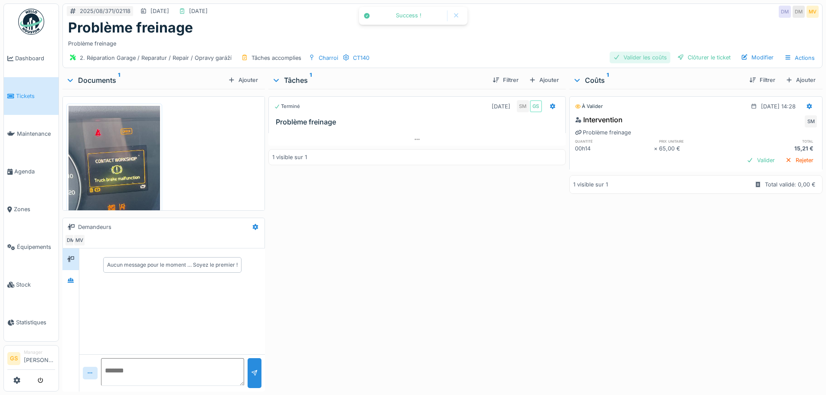
click at [637, 54] on div "Valider les coûts" at bounding box center [640, 58] width 61 height 12
click at [694, 54] on div "Clôturer le ticket" at bounding box center [704, 58] width 60 height 12
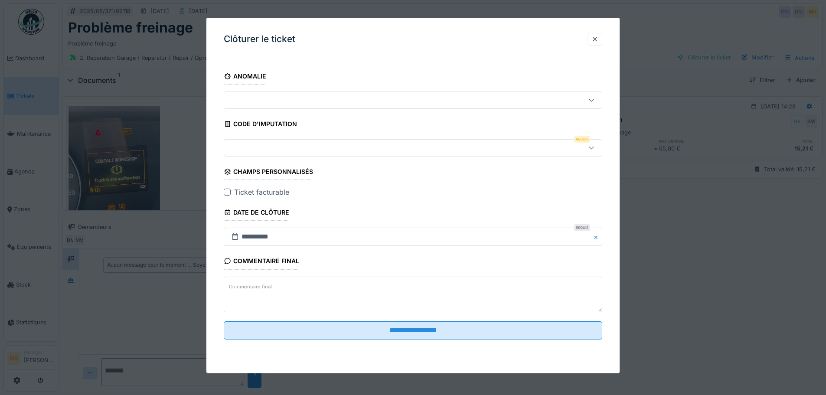
click at [242, 146] on div at bounding box center [391, 148] width 327 height 10
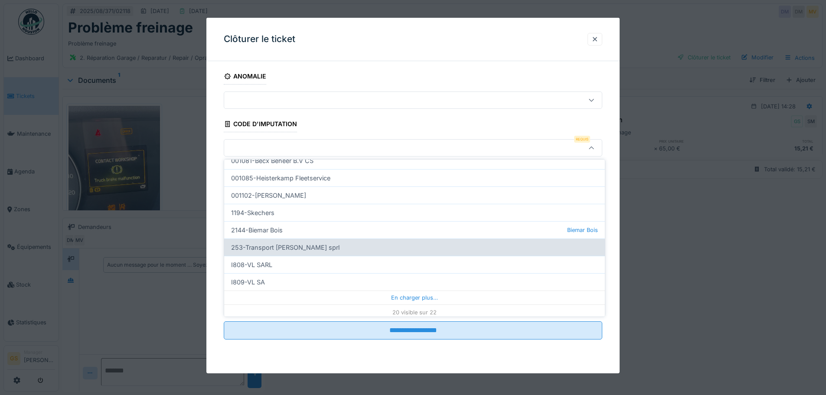
scroll to position [265, 0]
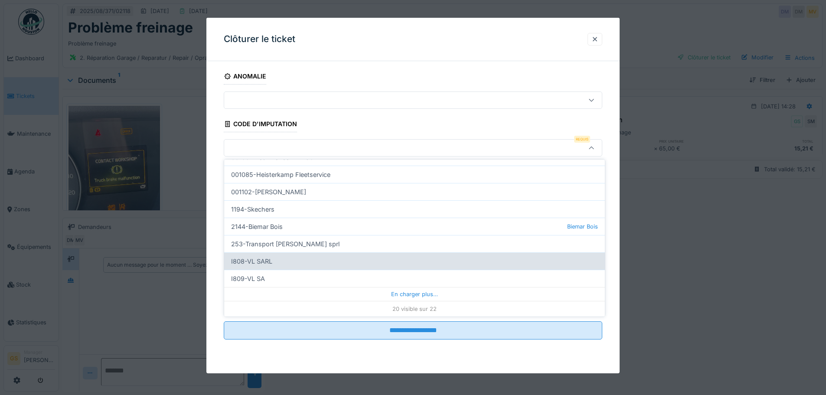
click at [261, 261] on div "I808-VL SARL" at bounding box center [414, 260] width 381 height 17
type input "***"
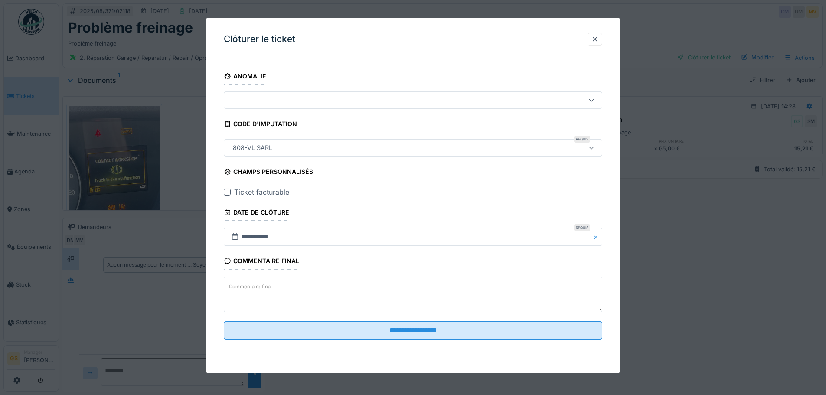
click at [226, 191] on div at bounding box center [227, 192] width 7 height 7
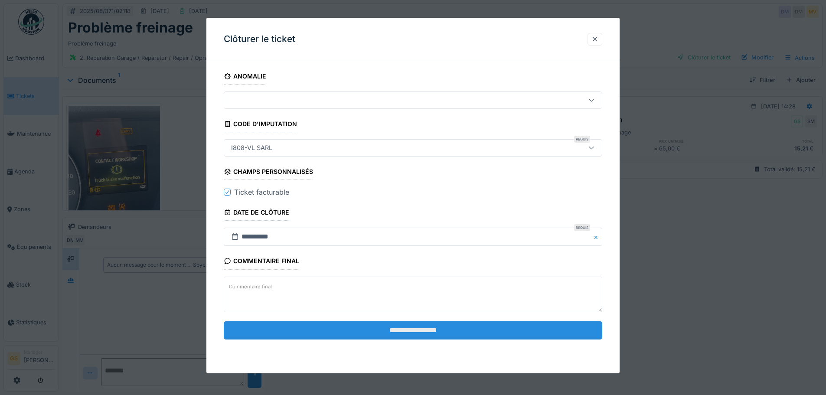
click at [341, 331] on input "**********" at bounding box center [413, 330] width 379 height 18
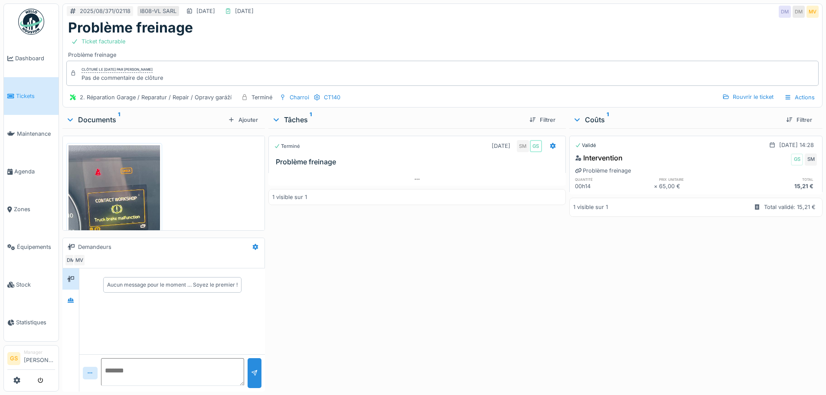
click at [26, 92] on span "Tickets" at bounding box center [35, 96] width 39 height 8
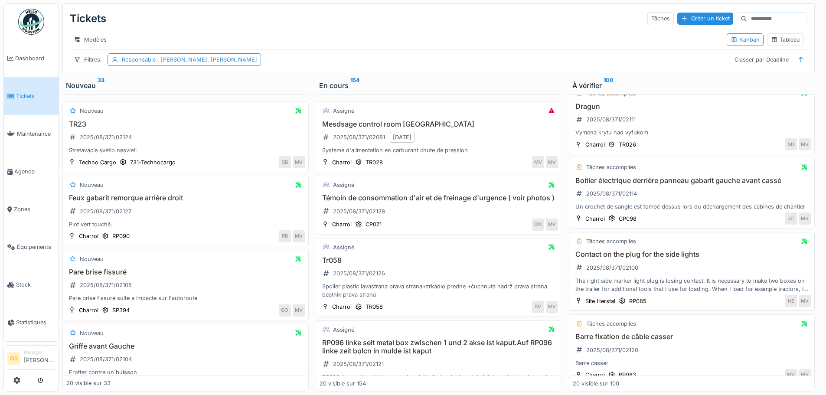
scroll to position [173, 0]
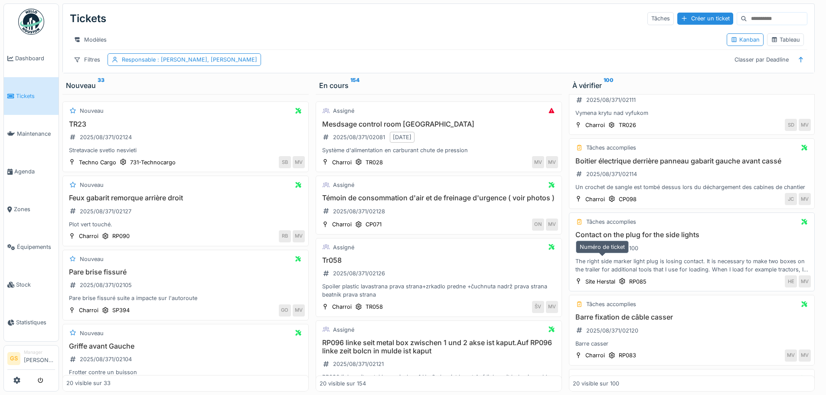
click at [616, 252] on div "2025/08/371/02100" at bounding box center [612, 248] width 52 height 8
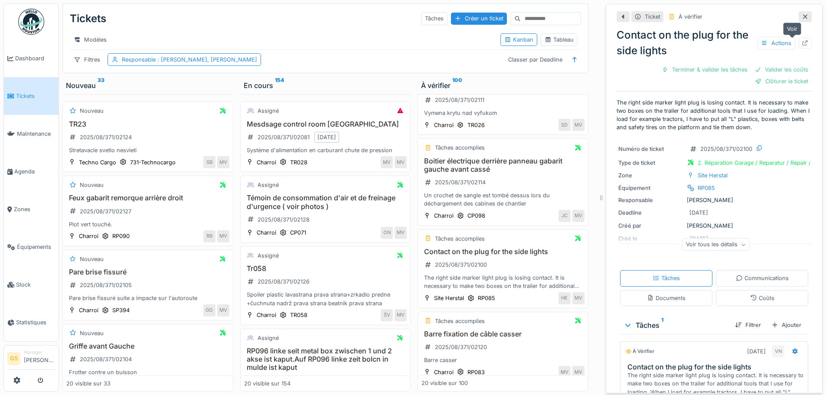
click at [802, 42] on icon at bounding box center [805, 43] width 7 height 6
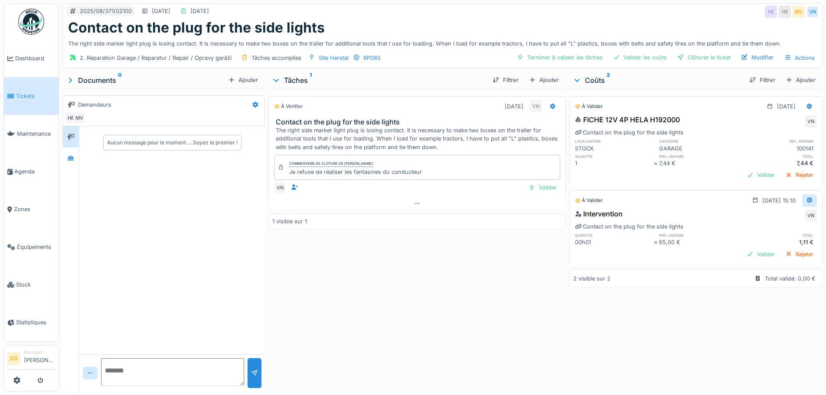
click at [807, 198] on icon at bounding box center [810, 200] width 6 height 6
click at [781, 220] on div "Modifier" at bounding box center [767, 219] width 42 height 13
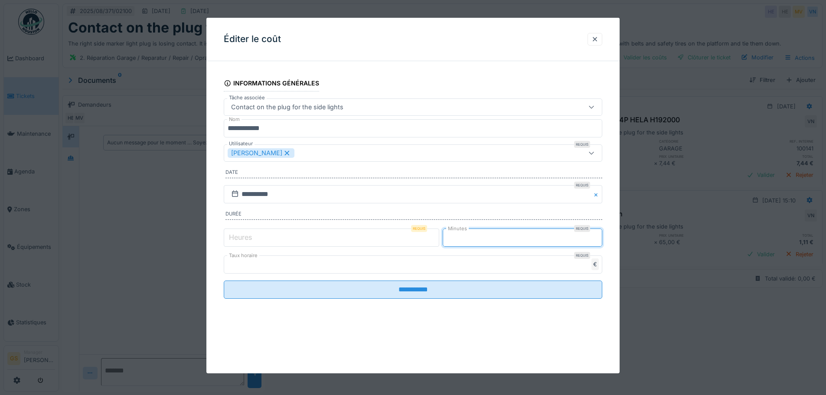
click at [455, 237] on input "*" at bounding box center [523, 238] width 160 height 18
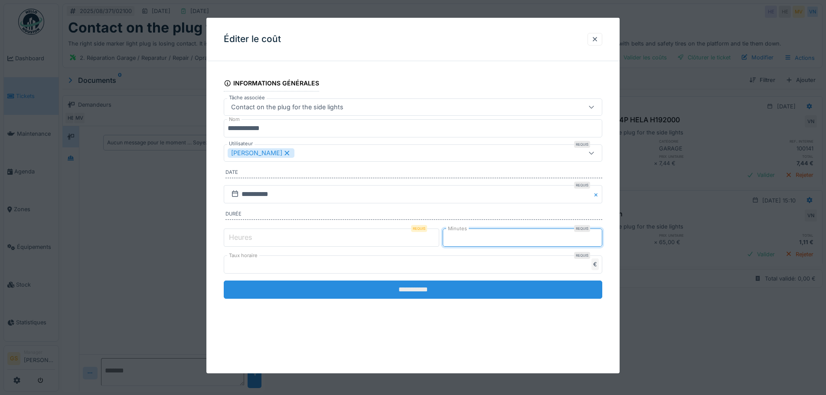
type input "**"
click at [456, 296] on input "**********" at bounding box center [413, 290] width 379 height 18
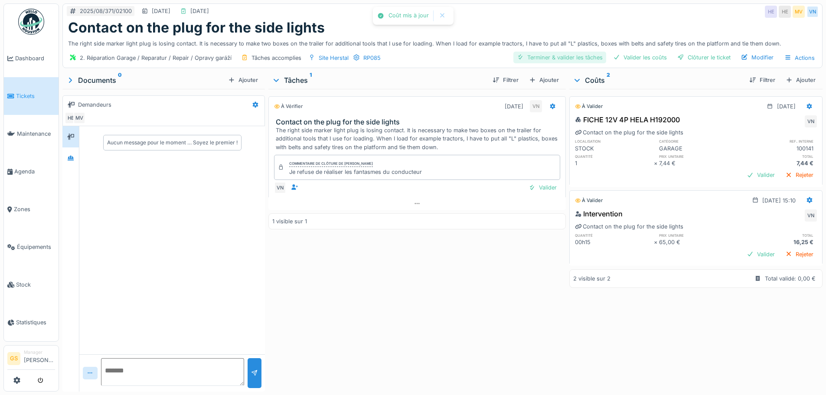
click at [582, 52] on div "Terminer & valider les tâches" at bounding box center [559, 58] width 93 height 12
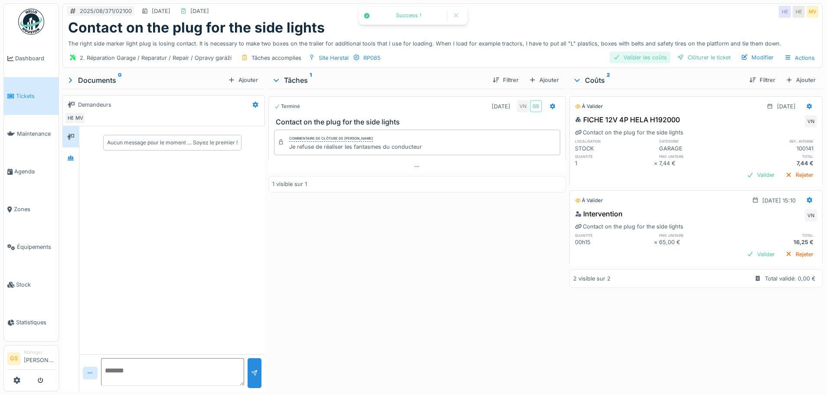
click at [638, 55] on div "Valider les coûts" at bounding box center [640, 58] width 61 height 12
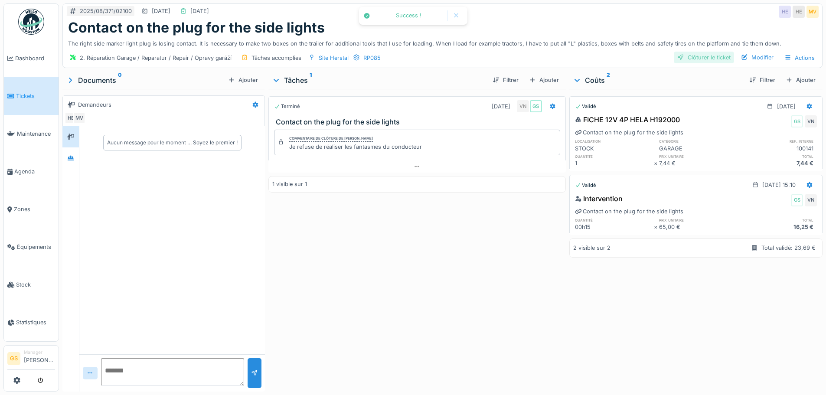
click at [691, 56] on div "Clôturer le ticket" at bounding box center [704, 58] width 60 height 12
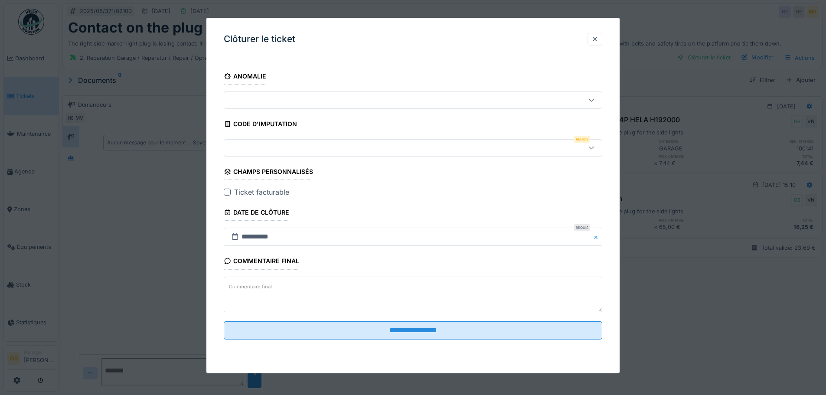
click at [267, 149] on div at bounding box center [391, 148] width 327 height 10
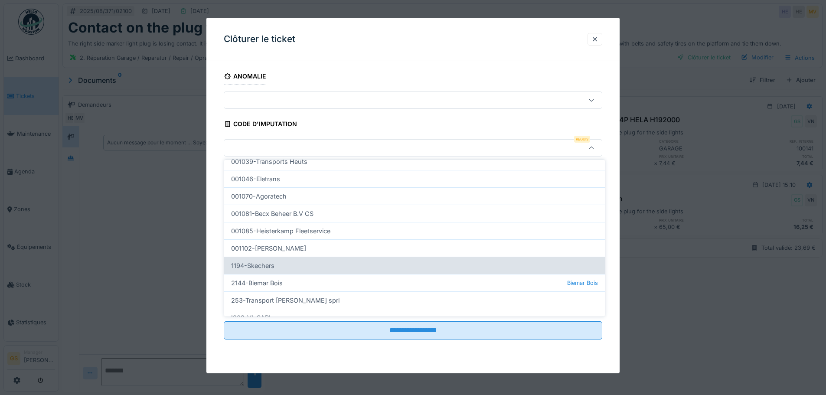
scroll to position [217, 0]
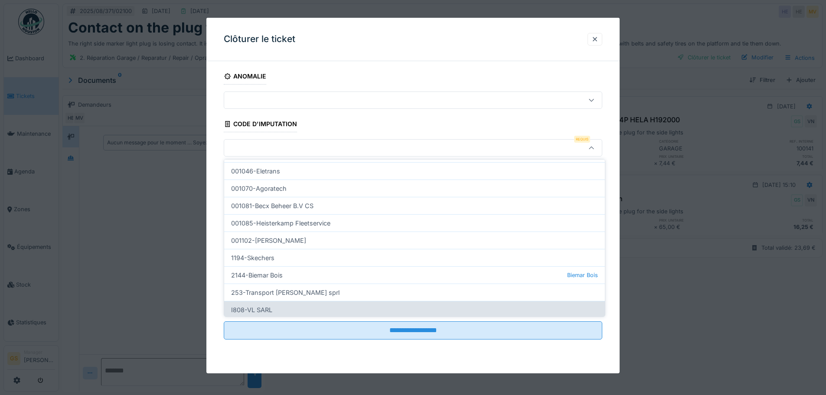
click at [262, 308] on div "I808-VL SARL" at bounding box center [414, 309] width 381 height 17
type input "***"
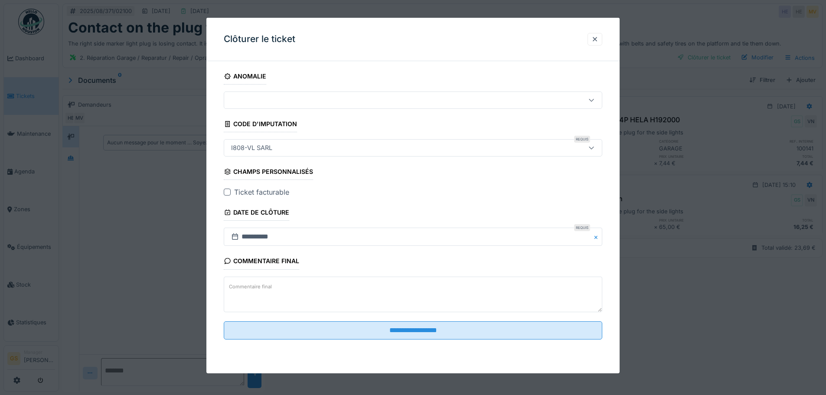
click at [225, 189] on div at bounding box center [227, 192] width 7 height 7
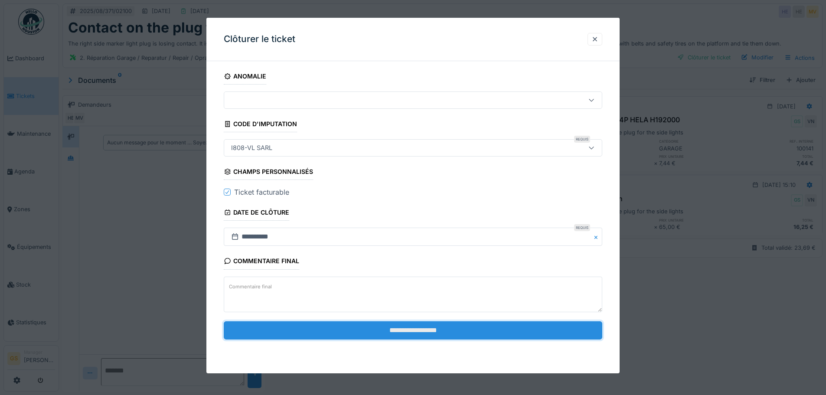
click at [321, 327] on input "**********" at bounding box center [413, 330] width 379 height 18
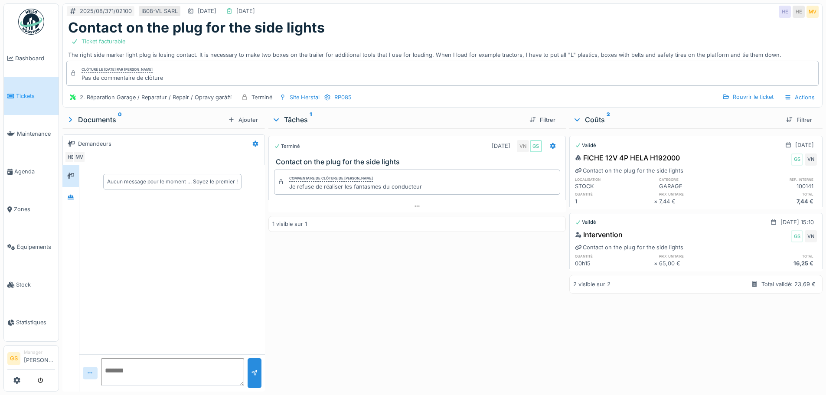
click at [19, 95] on span "Tickets" at bounding box center [35, 96] width 39 height 8
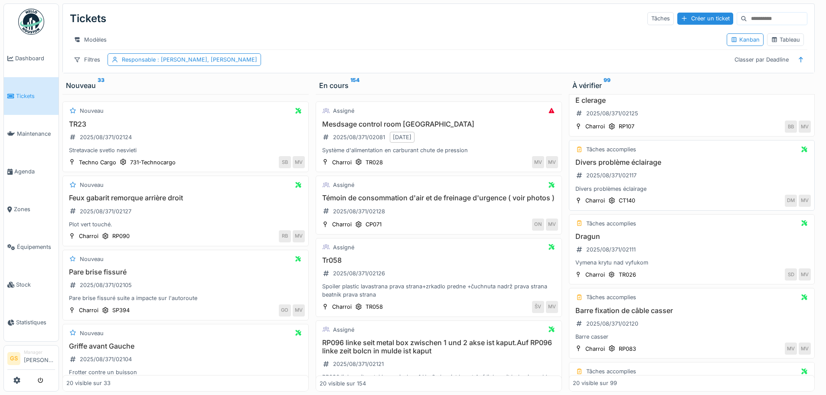
scroll to position [43, 0]
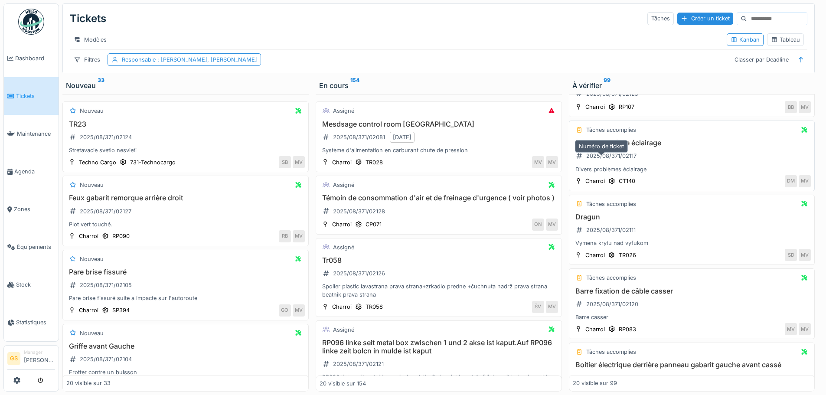
click at [602, 160] on div "2025/08/371/02117" at bounding box center [611, 156] width 50 height 8
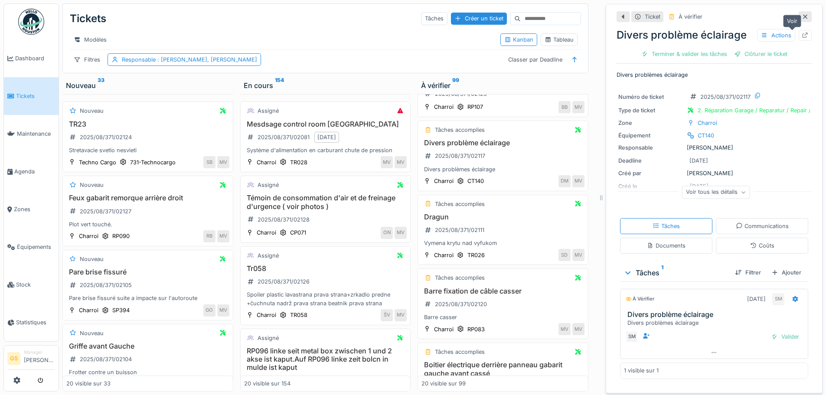
click at [802, 34] on icon at bounding box center [805, 36] width 7 height 6
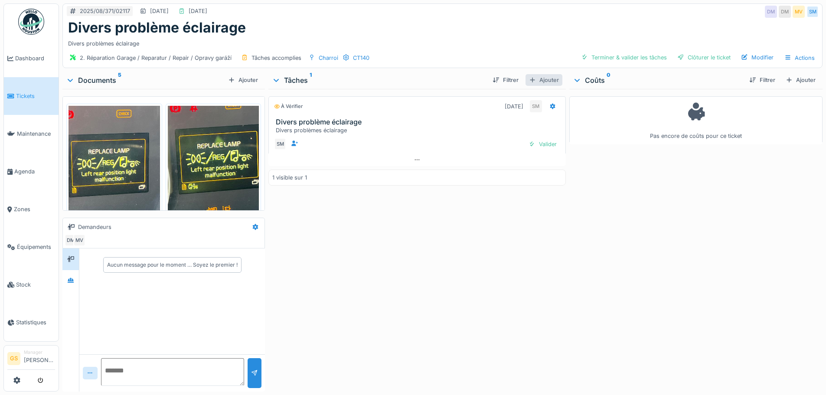
click at [543, 78] on div "Ajouter" at bounding box center [544, 80] width 37 height 12
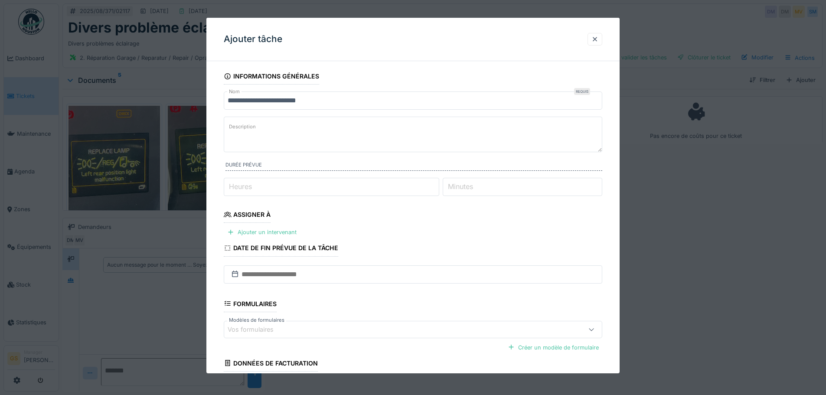
click at [237, 186] on label "Heures" at bounding box center [240, 186] width 26 height 10
click at [237, 186] on input "Heures" at bounding box center [332, 187] width 216 height 18
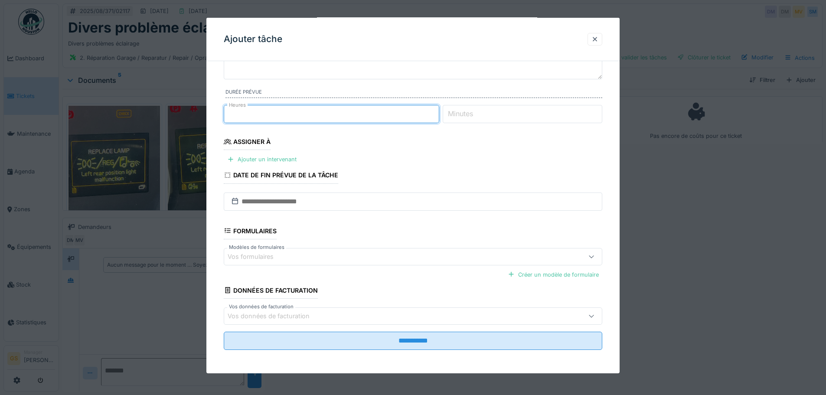
scroll to position [74, 0]
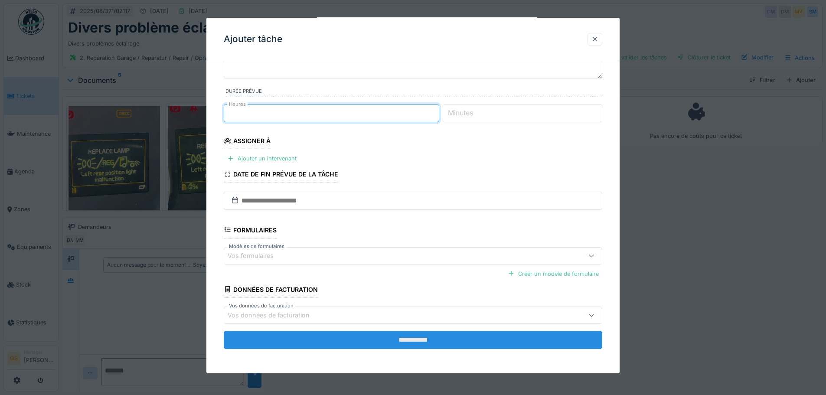
type input "*"
click at [454, 341] on input "**********" at bounding box center [413, 340] width 379 height 18
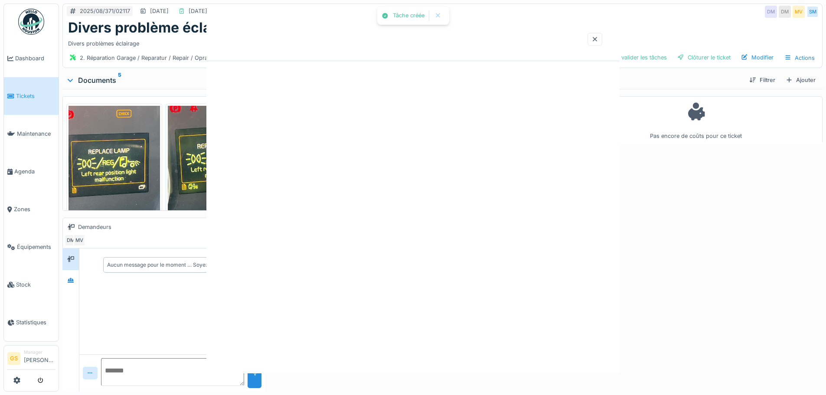
scroll to position [0, 0]
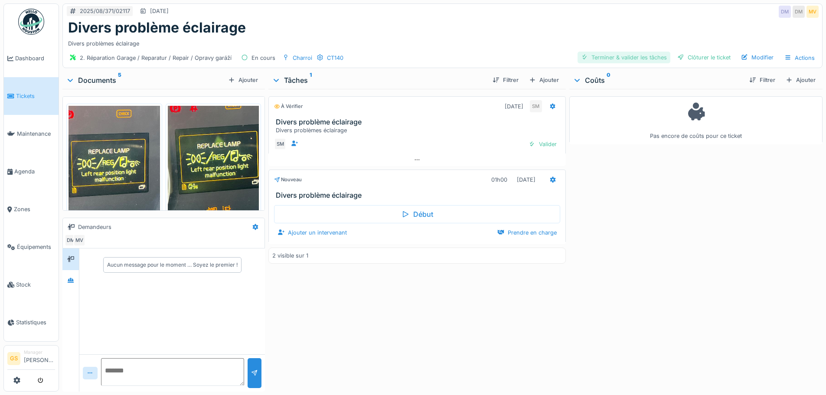
click at [601, 55] on div "Terminer & valider les tâches" at bounding box center [624, 58] width 93 height 12
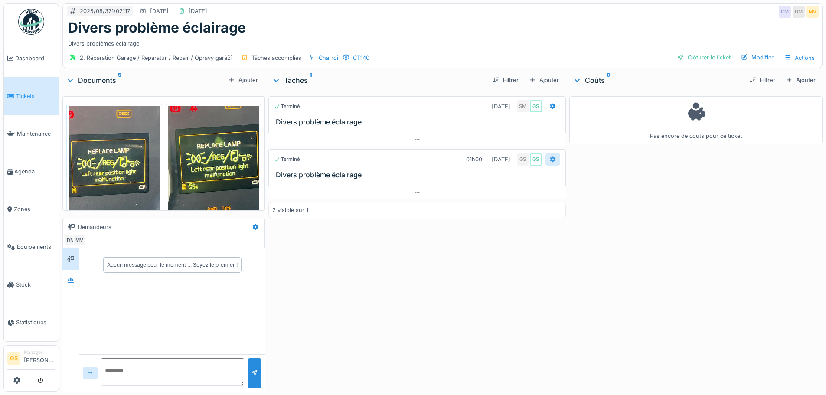
click at [550, 158] on icon at bounding box center [553, 159] width 6 height 6
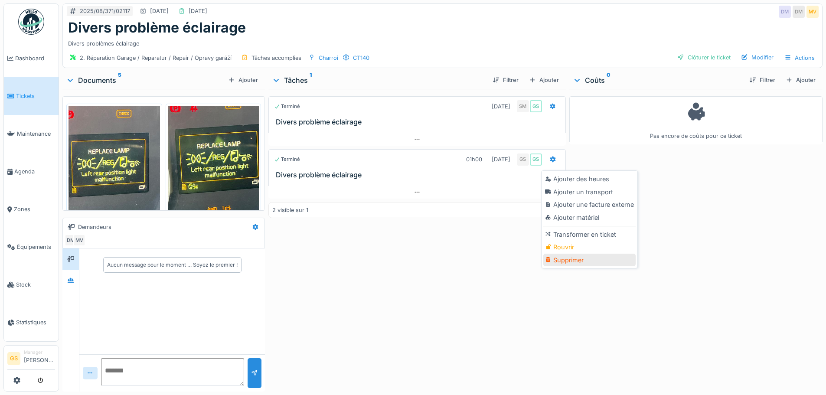
click at [569, 258] on div "Supprimer" at bounding box center [589, 260] width 92 height 13
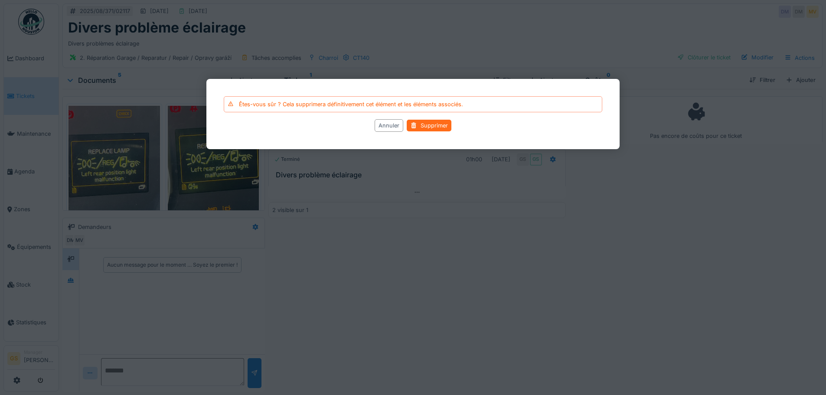
click at [424, 123] on div "Supprimer" at bounding box center [429, 126] width 45 height 12
click at [397, 125] on div "Êtes-vous sûr ? Cela supprimera définitivement cet élément et les éléments asso…" at bounding box center [442, 197] width 767 height 395
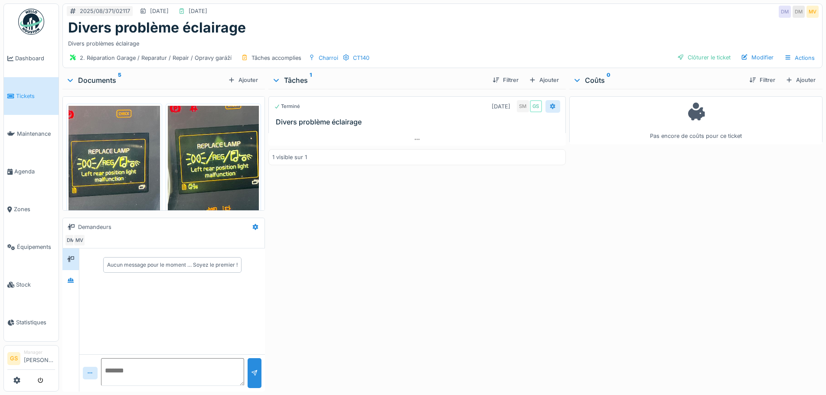
click at [550, 105] on icon at bounding box center [553, 106] width 6 height 6
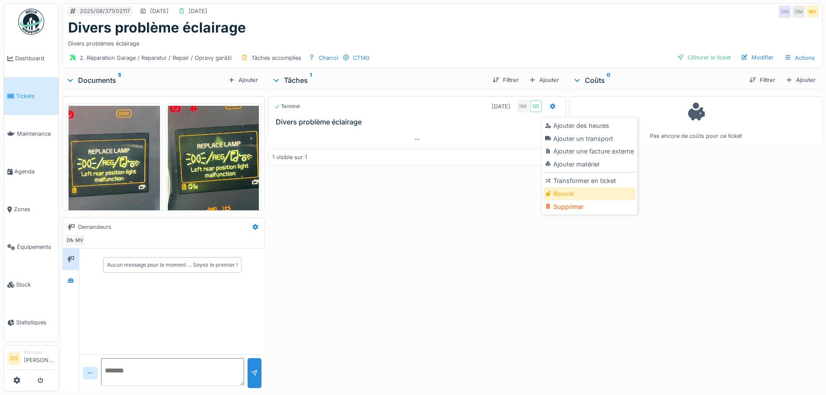
click at [560, 193] on div "Rouvrir" at bounding box center [589, 193] width 92 height 13
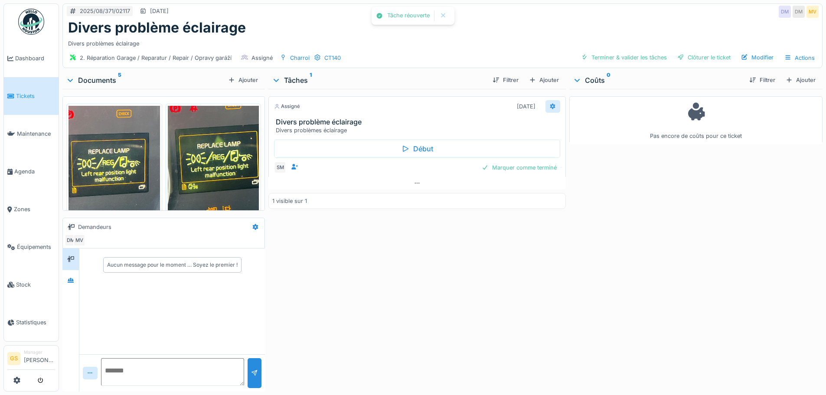
click at [550, 104] on icon at bounding box center [553, 106] width 6 height 6
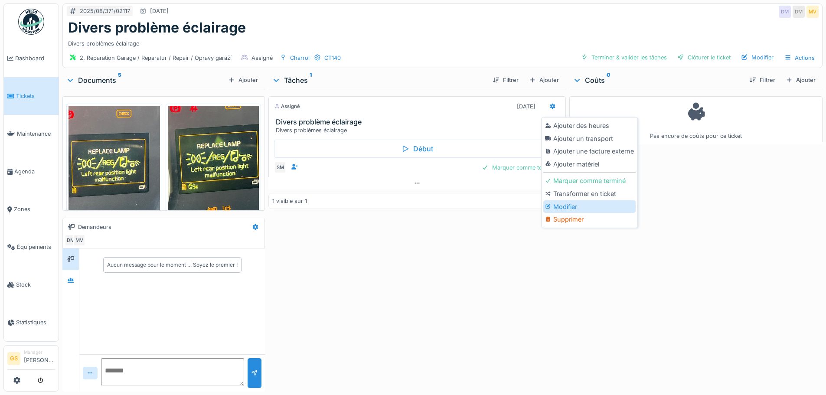
click at [565, 203] on div "Modifier" at bounding box center [589, 206] width 92 height 13
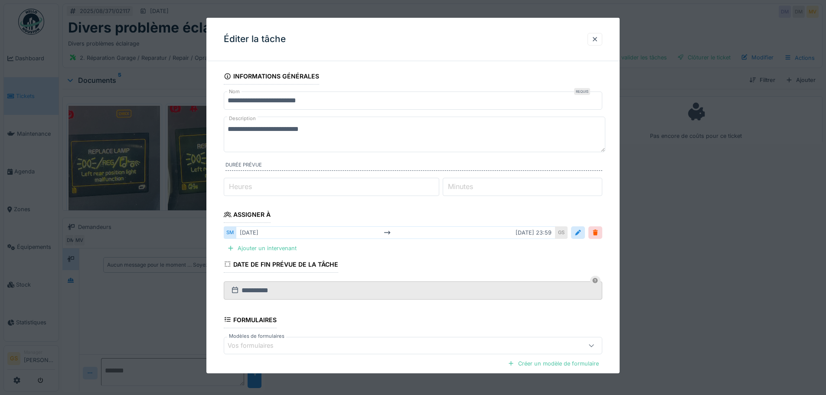
click at [232, 183] on label "Heures" at bounding box center [240, 186] width 26 height 10
click at [232, 183] on input "*" at bounding box center [332, 187] width 216 height 18
type input "*"
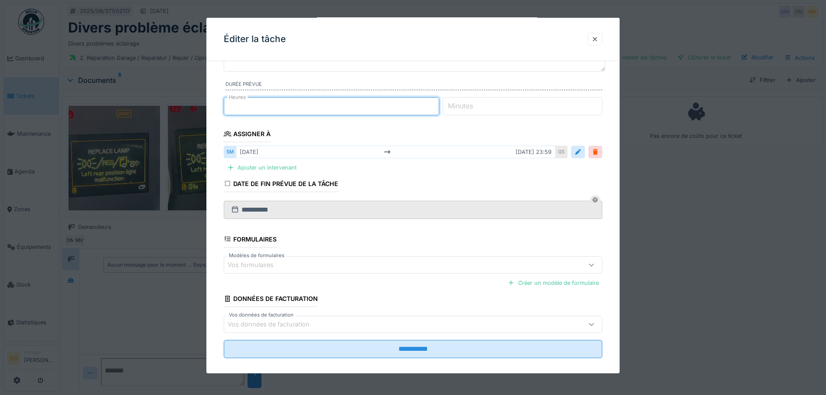
scroll to position [87, 0]
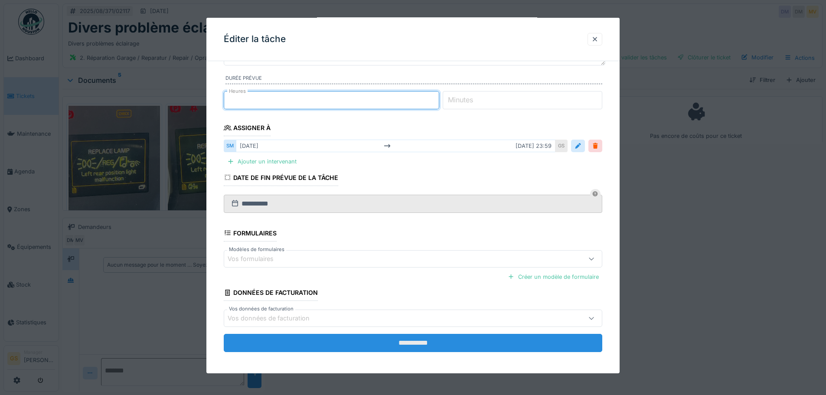
type input "*"
click at [333, 343] on input "**********" at bounding box center [413, 343] width 379 height 18
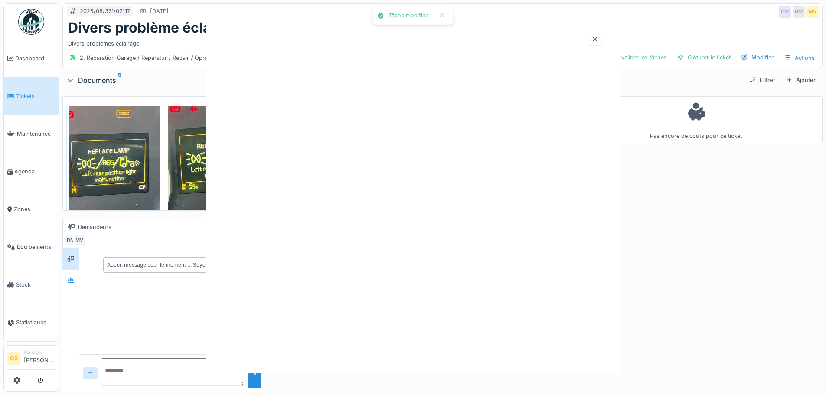
scroll to position [0, 0]
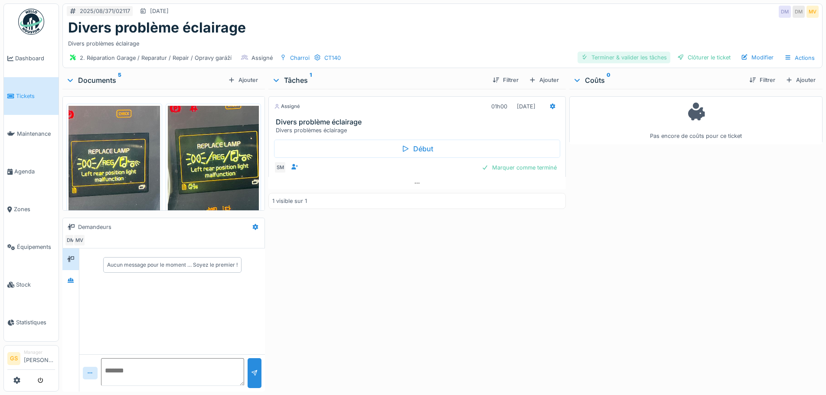
click at [598, 57] on div "Terminer & valider les tâches" at bounding box center [624, 58] width 93 height 12
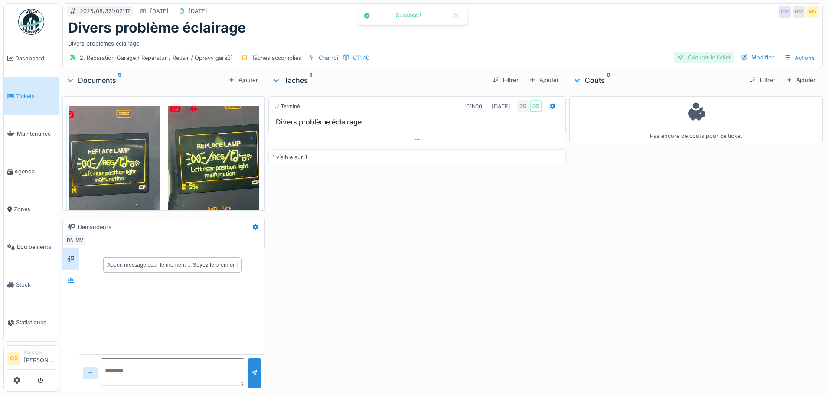
click at [691, 56] on div "Clôturer le ticket" at bounding box center [704, 58] width 60 height 12
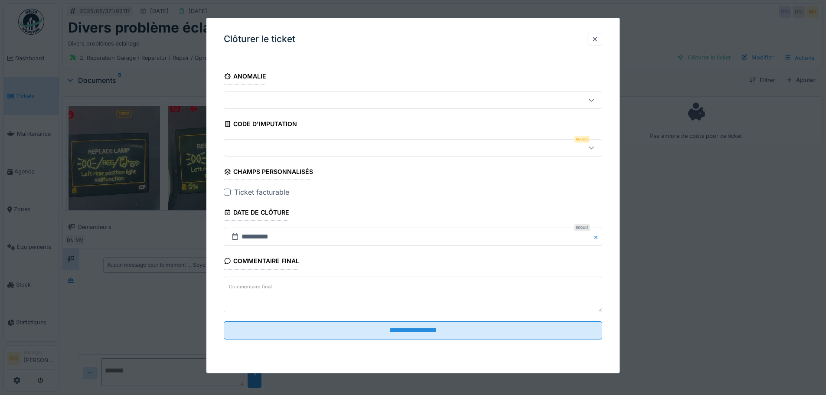
click at [238, 148] on div at bounding box center [391, 148] width 327 height 10
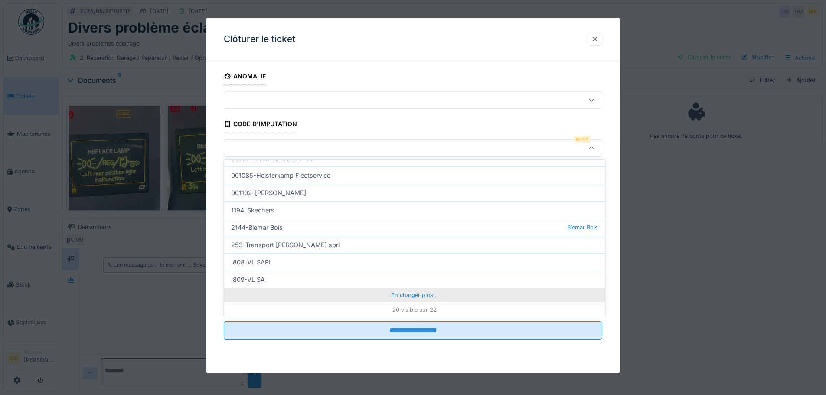
scroll to position [265, 0]
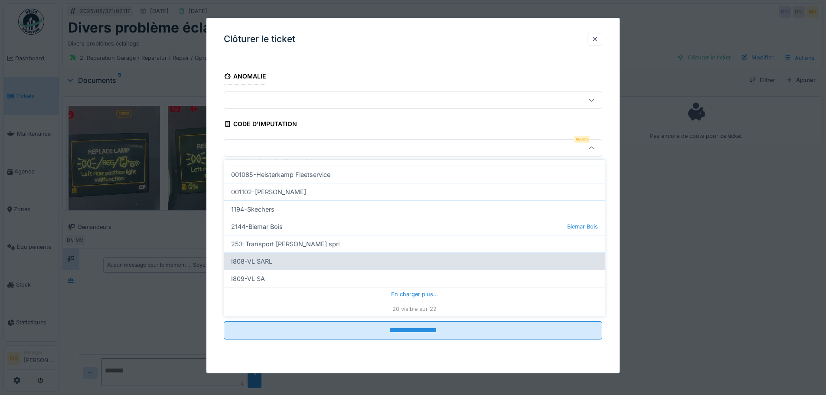
click at [255, 261] on div "I808-VL SARL" at bounding box center [414, 260] width 381 height 17
type input "***"
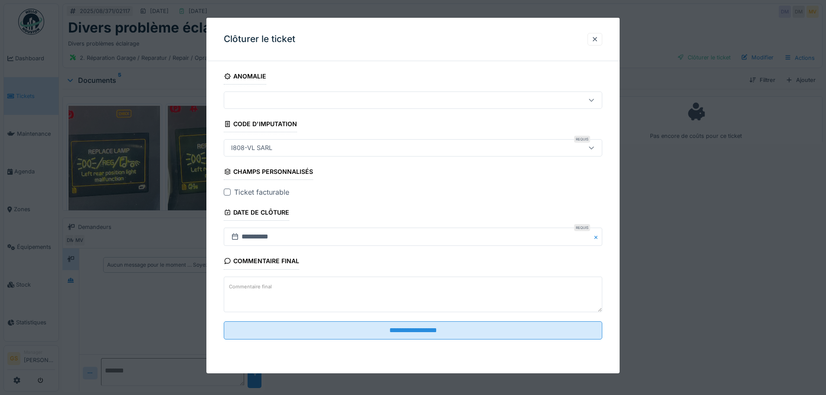
click at [227, 191] on div at bounding box center [227, 192] width 7 height 7
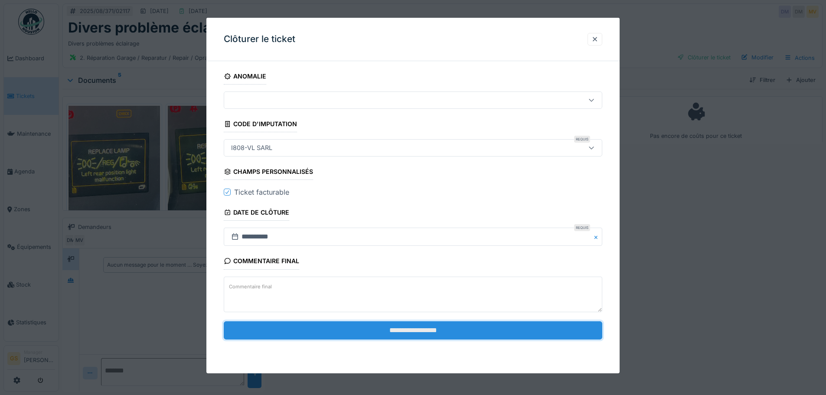
click at [388, 329] on input "**********" at bounding box center [413, 330] width 379 height 18
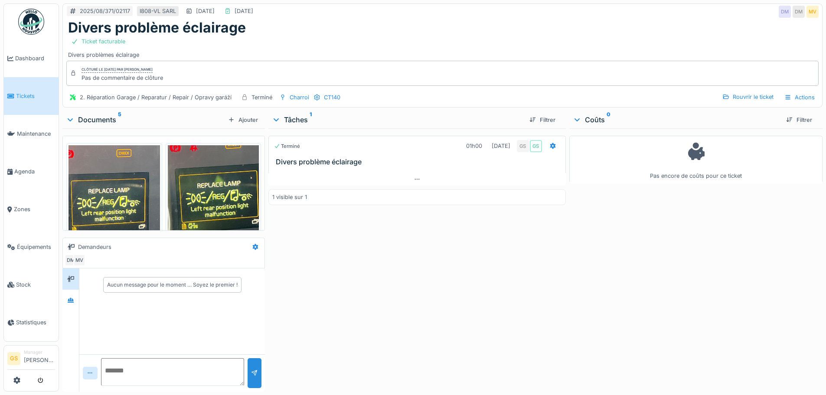
click at [19, 90] on link "Tickets" at bounding box center [31, 96] width 55 height 38
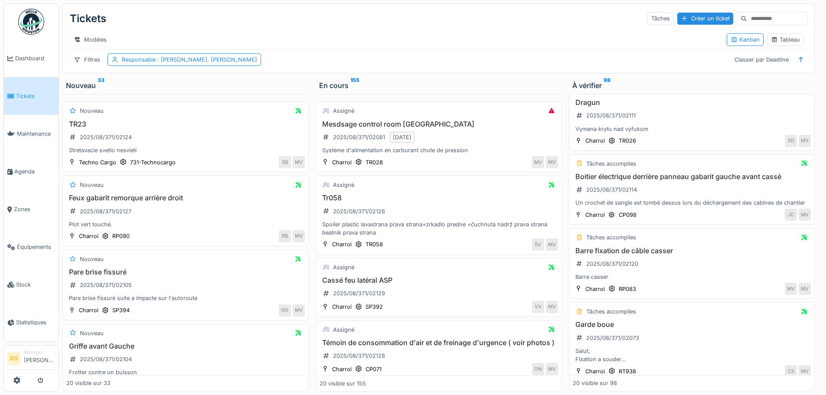
scroll to position [87, 0]
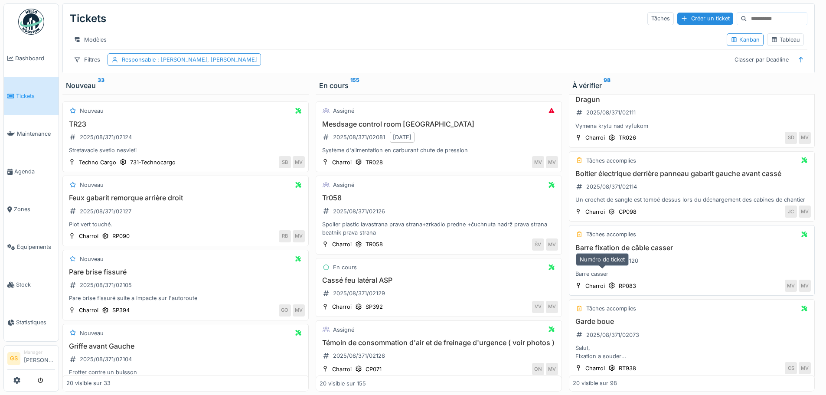
click at [606, 265] on div "2025/08/371/02120" at bounding box center [612, 261] width 52 height 8
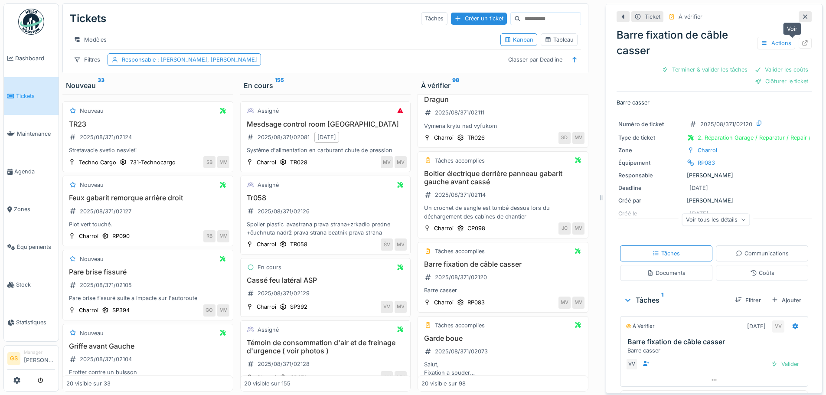
click at [799, 38] on div at bounding box center [805, 43] width 13 height 11
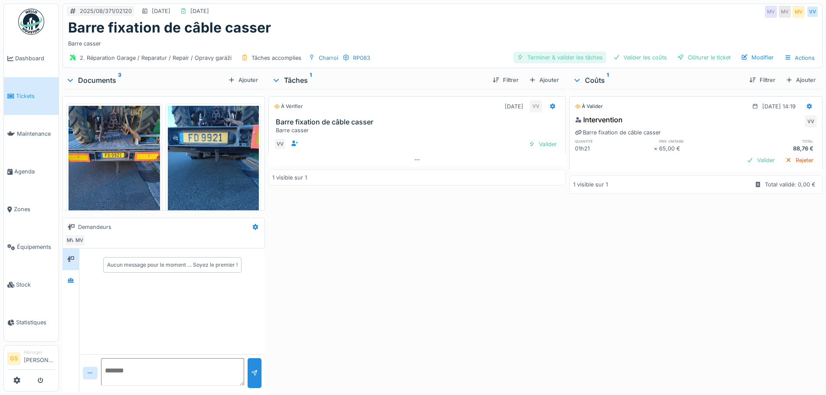
click at [553, 57] on div "Terminer & valider les tâches" at bounding box center [559, 58] width 93 height 12
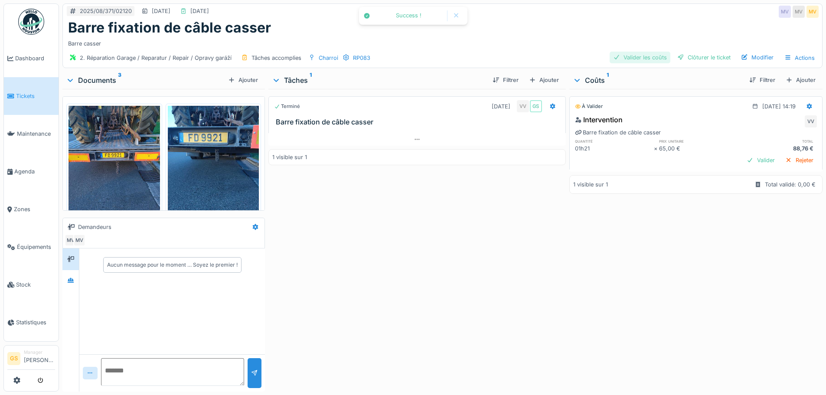
click at [625, 56] on div "Valider les coûts" at bounding box center [640, 58] width 61 height 12
click at [682, 57] on div "Clôturer le ticket" at bounding box center [704, 58] width 60 height 12
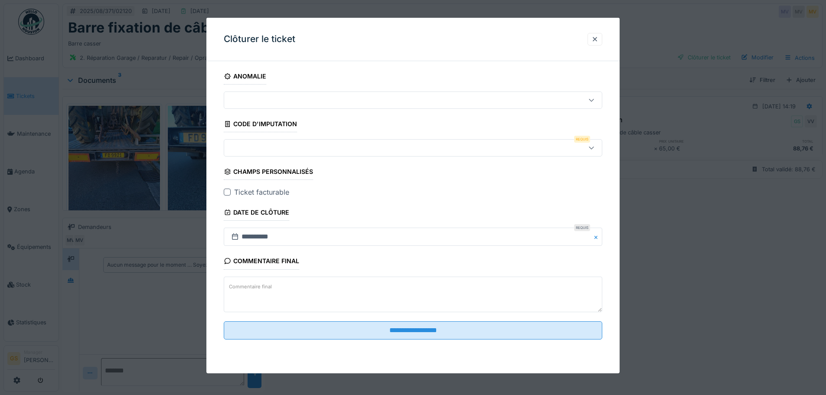
click at [243, 141] on div at bounding box center [413, 147] width 379 height 17
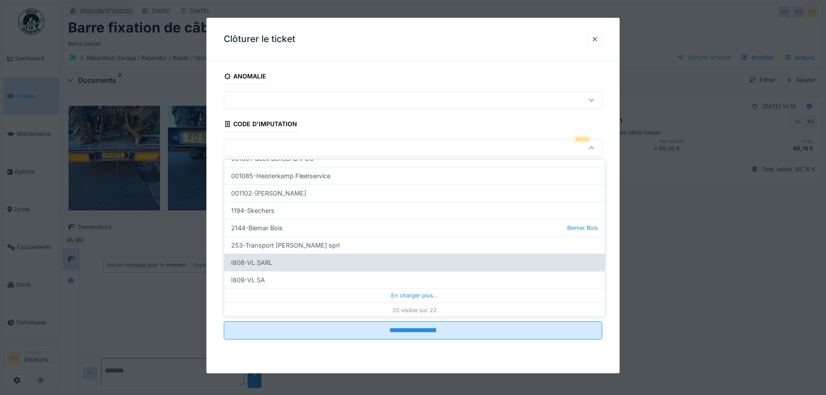
scroll to position [265, 0]
click at [253, 260] on div "I808-VL SARL" at bounding box center [414, 260] width 381 height 17
type input "***"
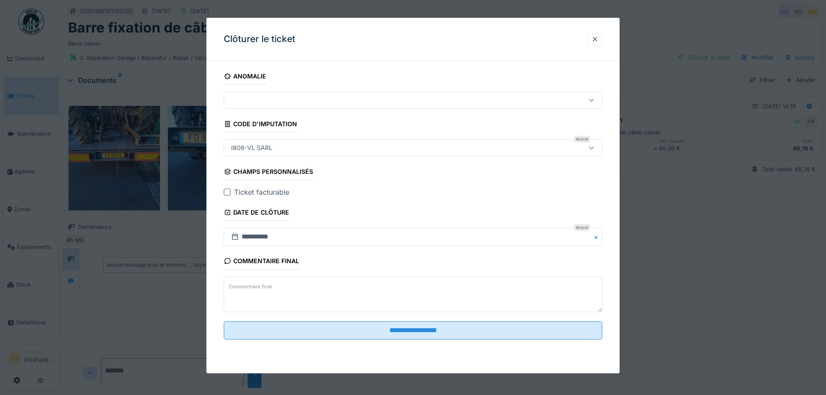
click at [228, 192] on div at bounding box center [227, 192] width 7 height 7
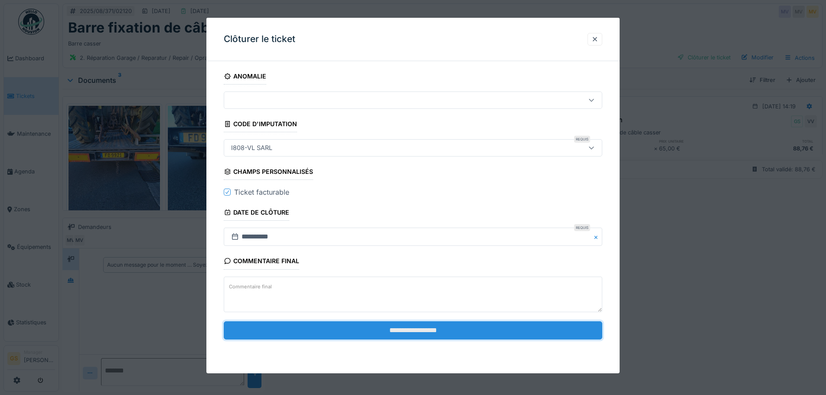
click at [360, 331] on input "**********" at bounding box center [413, 330] width 379 height 18
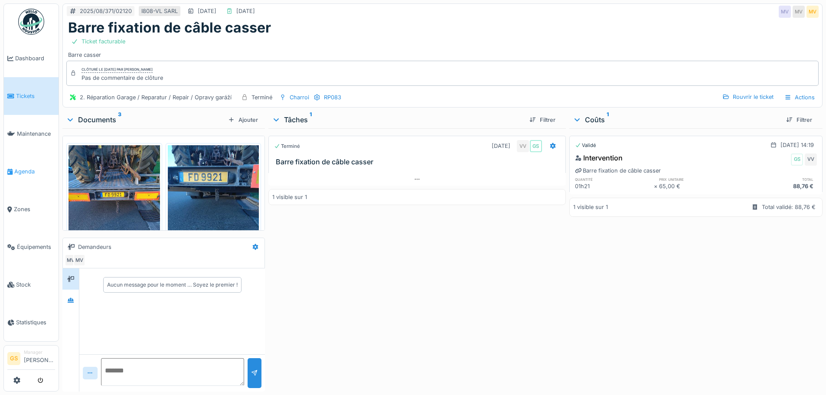
click at [16, 168] on span "Agenda" at bounding box center [34, 171] width 41 height 8
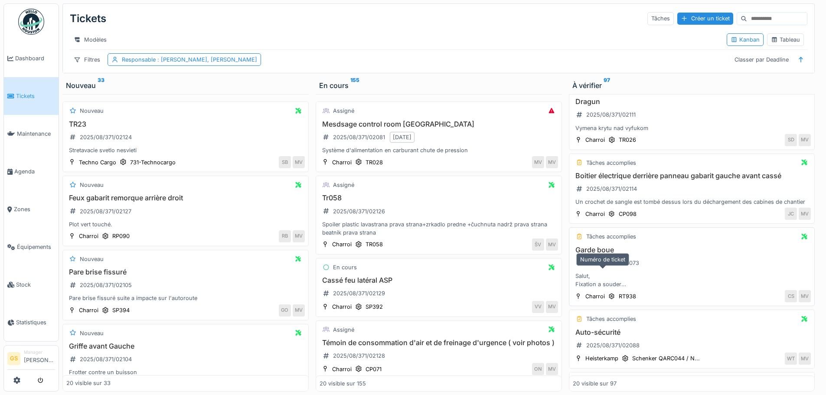
scroll to position [87, 0]
click at [609, 265] on div "2025/08/371/02073" at bounding box center [612, 261] width 53 height 8
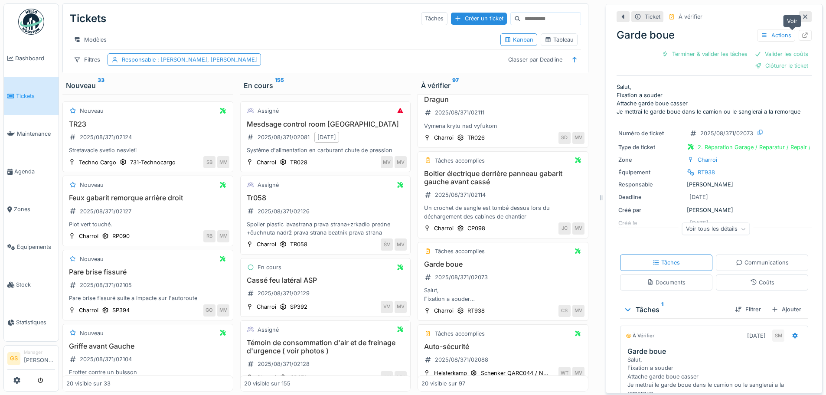
click at [802, 32] on div at bounding box center [805, 35] width 7 height 8
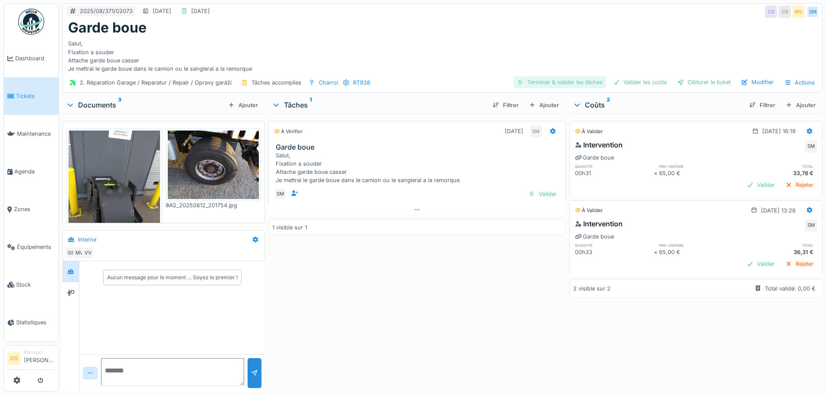
click at [571, 82] on div "Terminer & valider les tâches" at bounding box center [559, 82] width 93 height 12
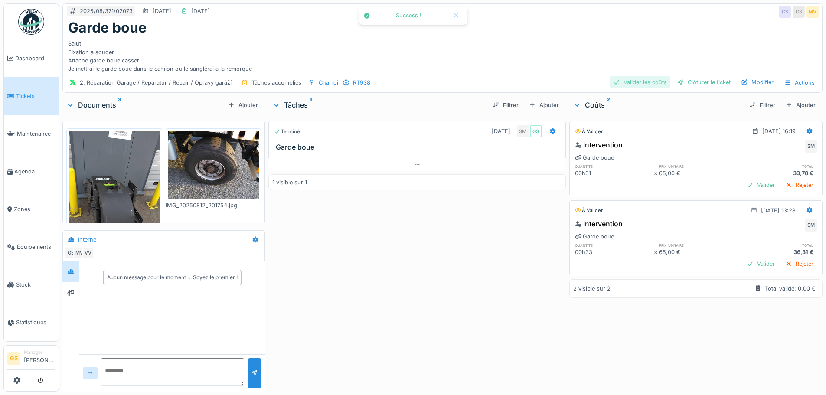
click at [653, 81] on div "Valider les coûts" at bounding box center [640, 82] width 61 height 12
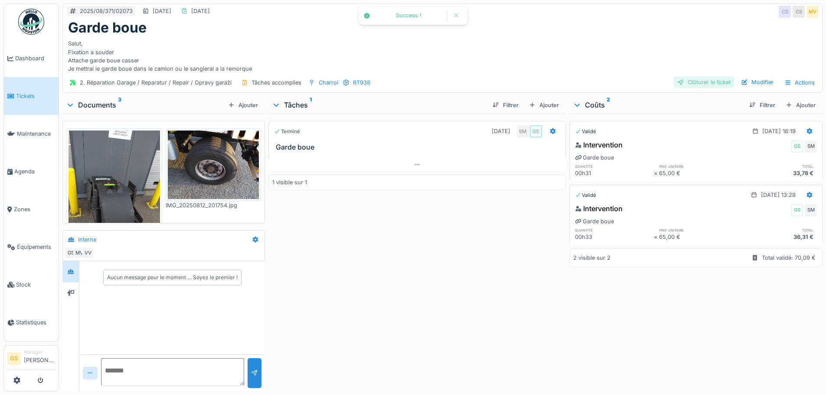
click at [689, 82] on div "Clôturer le ticket" at bounding box center [704, 82] width 60 height 12
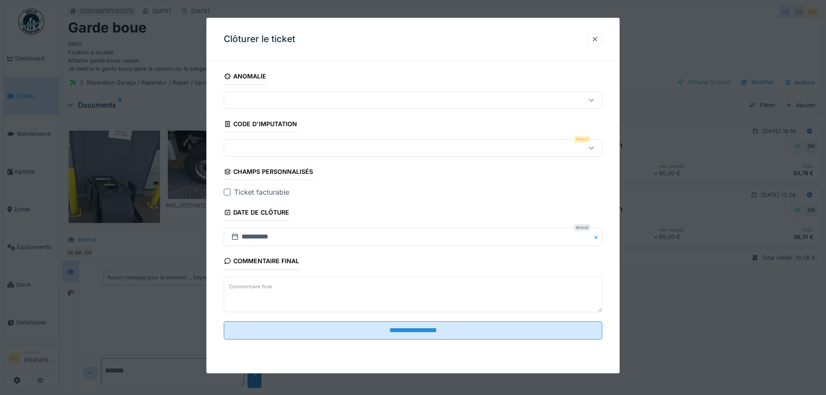
click at [260, 150] on div at bounding box center [391, 148] width 327 height 10
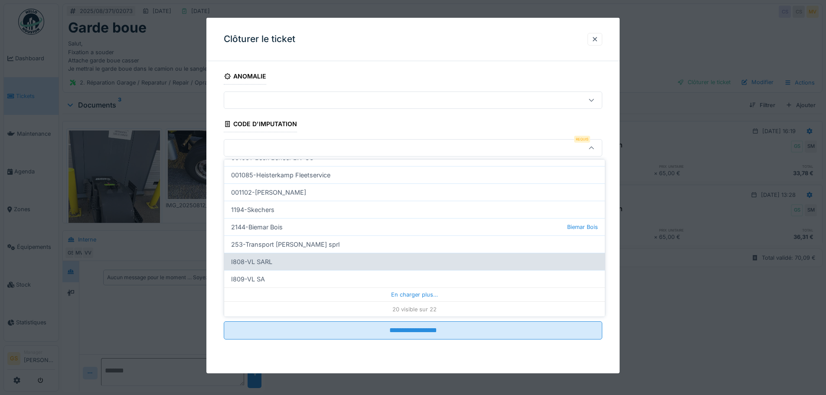
scroll to position [265, 0]
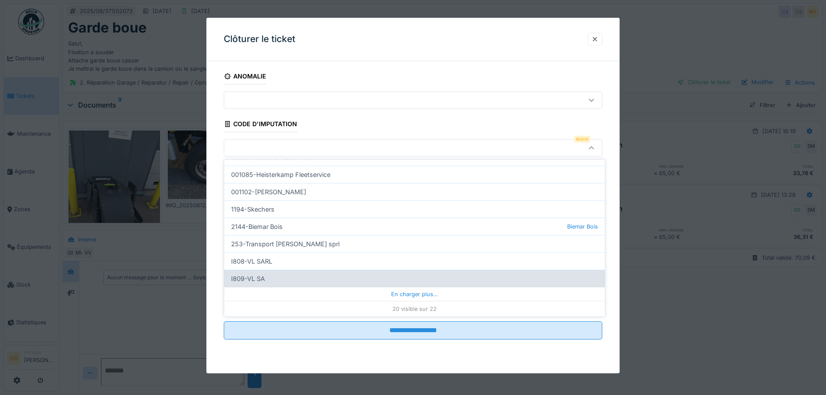
click at [258, 280] on div "I809-VL SA" at bounding box center [414, 278] width 381 height 17
type input "***"
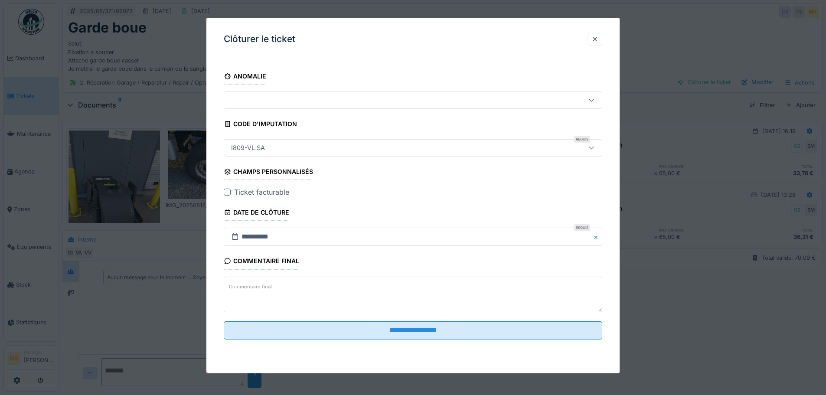
click at [227, 191] on div at bounding box center [227, 192] width 7 height 7
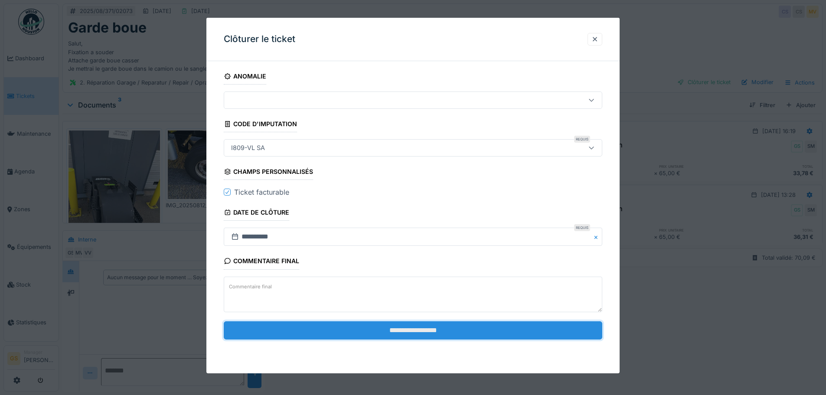
click at [345, 331] on input "**********" at bounding box center [413, 330] width 379 height 18
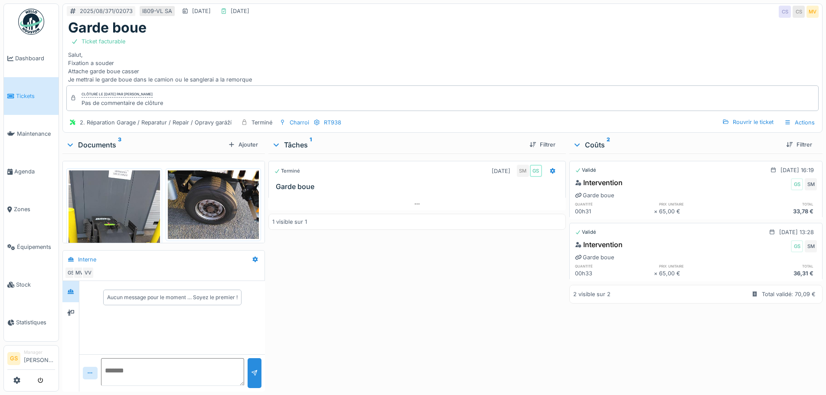
click at [36, 93] on span "Tickets" at bounding box center [35, 96] width 39 height 8
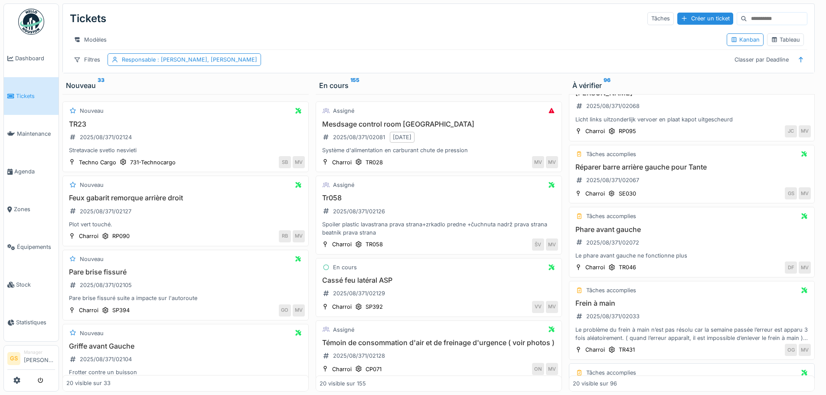
scroll to position [434, 0]
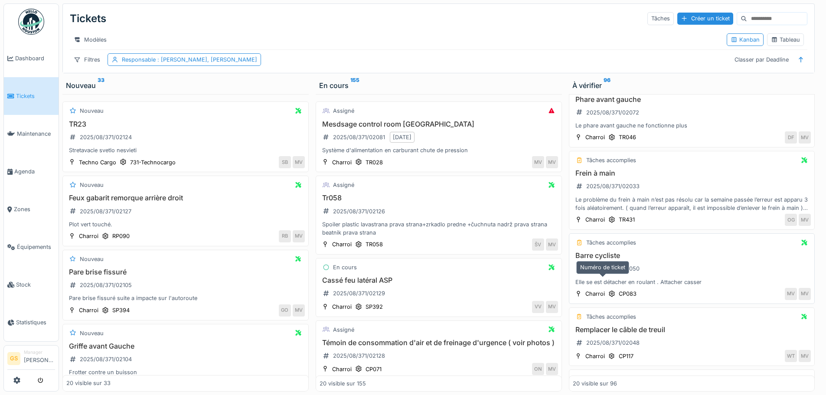
click at [621, 273] on div "2025/08/371/02050" at bounding box center [612, 269] width 53 height 8
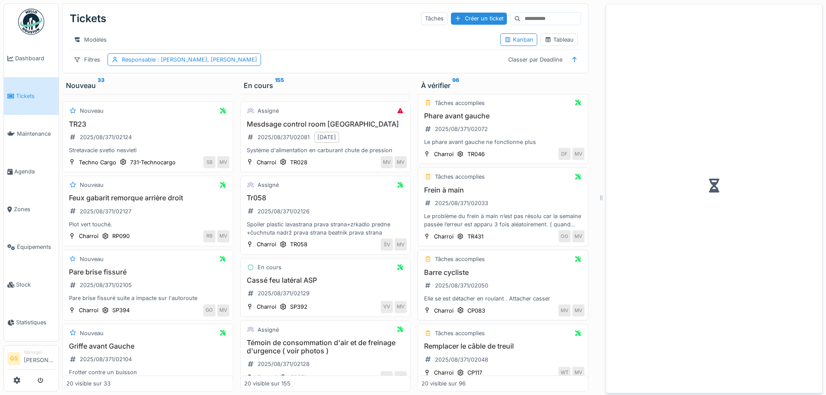
scroll to position [462, 0]
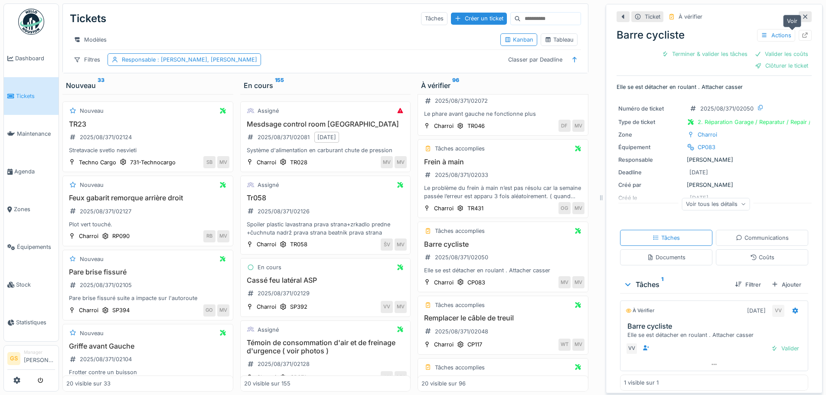
click at [803, 33] on icon at bounding box center [806, 36] width 6 height 6
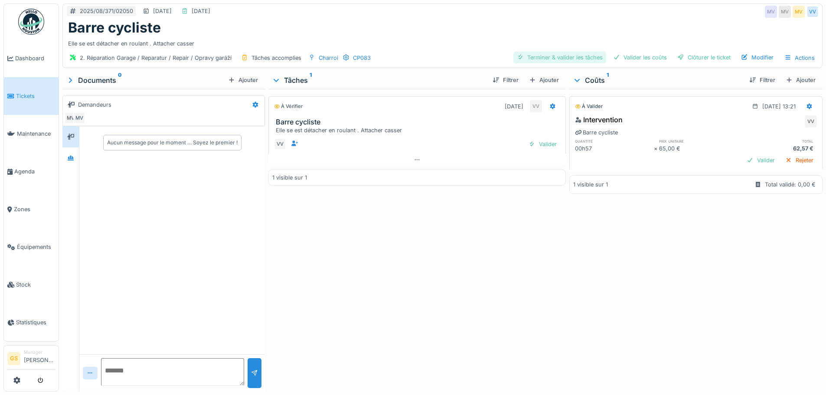
click at [557, 56] on div "Terminer & valider les tâches" at bounding box center [559, 58] width 93 height 12
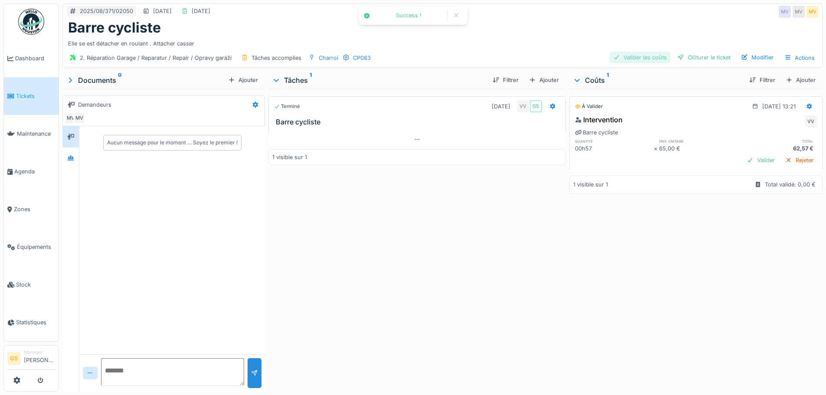
click at [637, 55] on div "Valider les coûts" at bounding box center [640, 58] width 61 height 12
click at [688, 56] on div "Clôturer le ticket" at bounding box center [704, 58] width 60 height 12
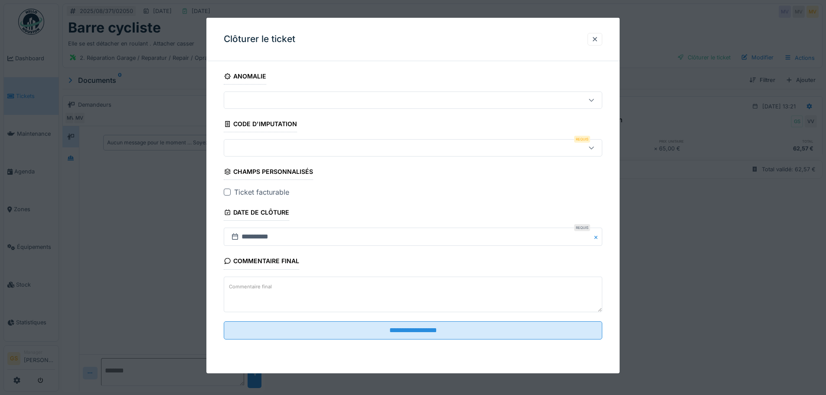
click at [232, 146] on div at bounding box center [391, 148] width 327 height 10
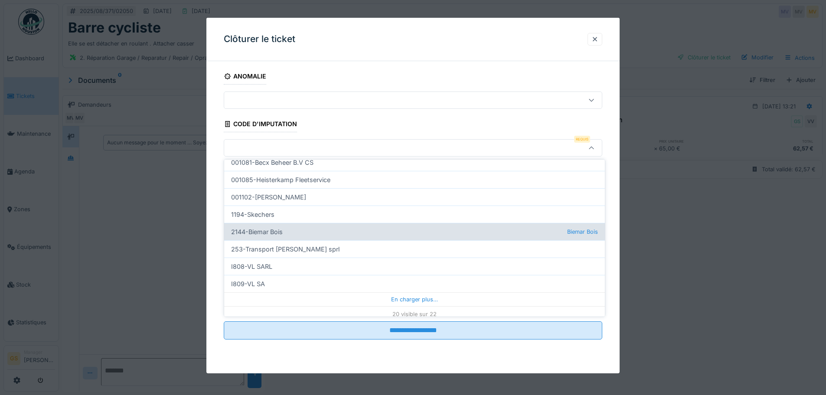
scroll to position [265, 0]
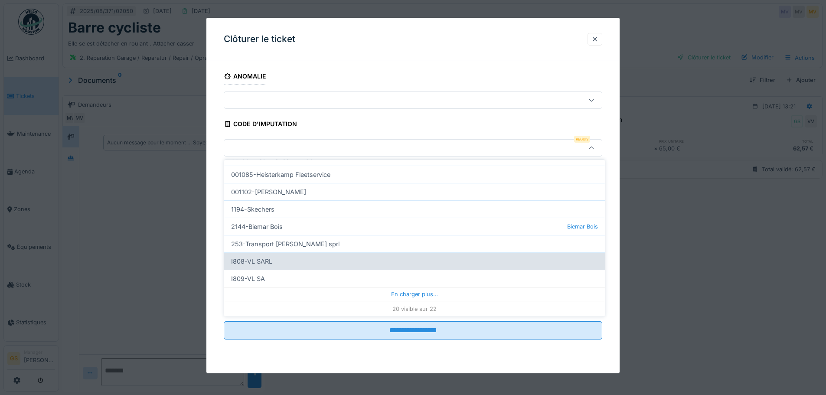
click at [254, 261] on div "I808-VL SARL" at bounding box center [414, 260] width 381 height 17
type input "***"
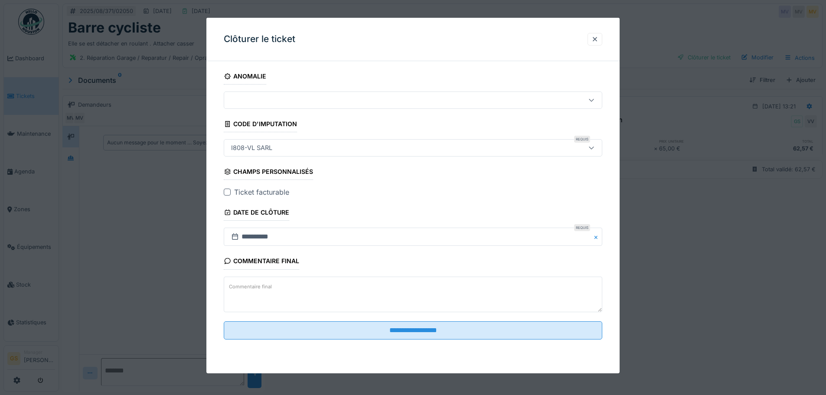
click at [229, 192] on div at bounding box center [227, 192] width 7 height 7
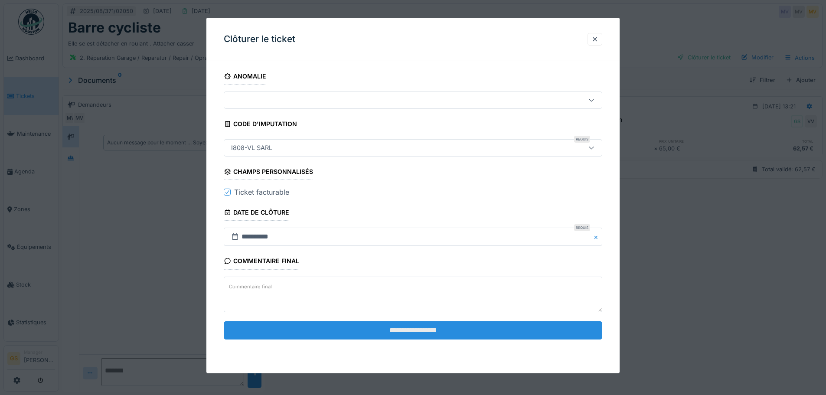
click at [353, 330] on input "**********" at bounding box center [413, 330] width 379 height 18
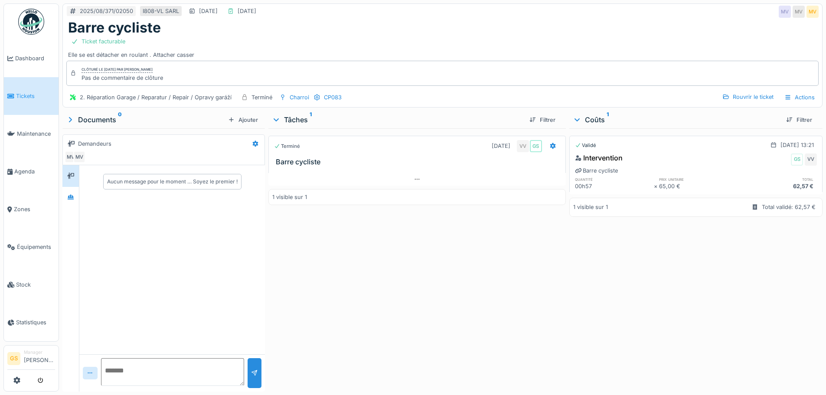
click at [28, 94] on span "Tickets" at bounding box center [35, 96] width 39 height 8
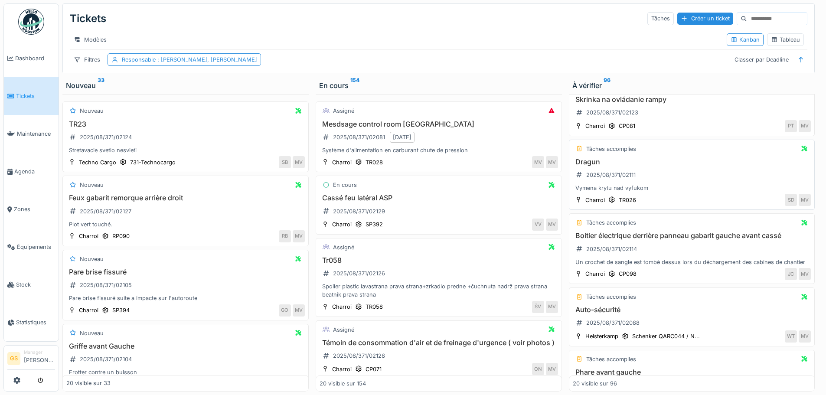
scroll to position [43, 0]
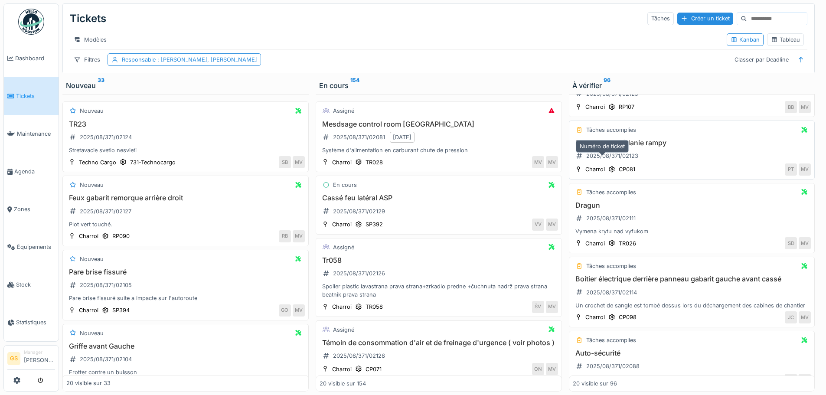
click at [605, 160] on div "2025/08/371/02123" at bounding box center [612, 156] width 52 height 8
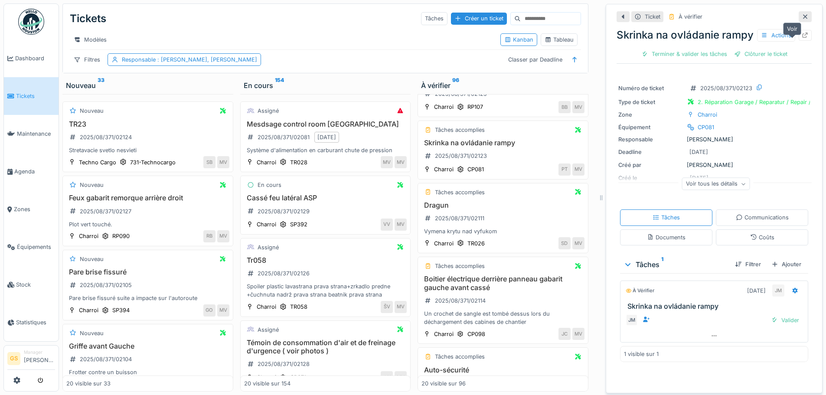
click at [802, 38] on icon at bounding box center [805, 36] width 7 height 6
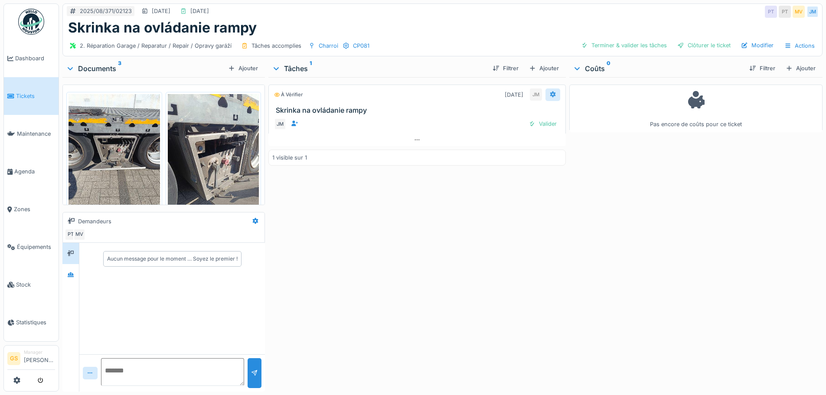
click at [550, 92] on icon at bounding box center [552, 94] width 7 height 6
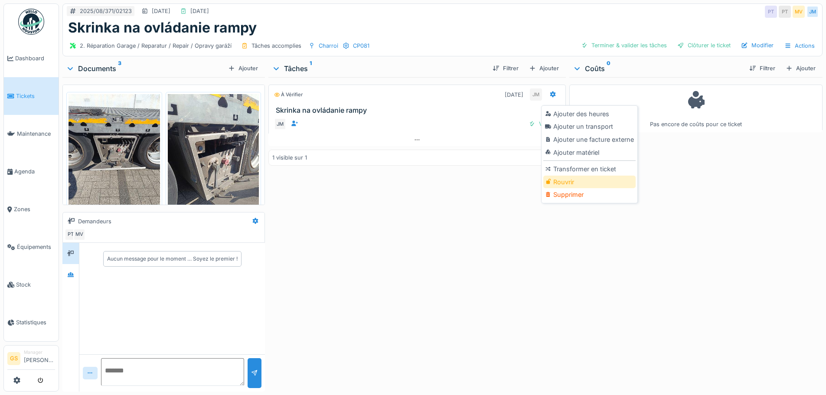
click at [559, 183] on div "Rouvrir" at bounding box center [589, 182] width 92 height 13
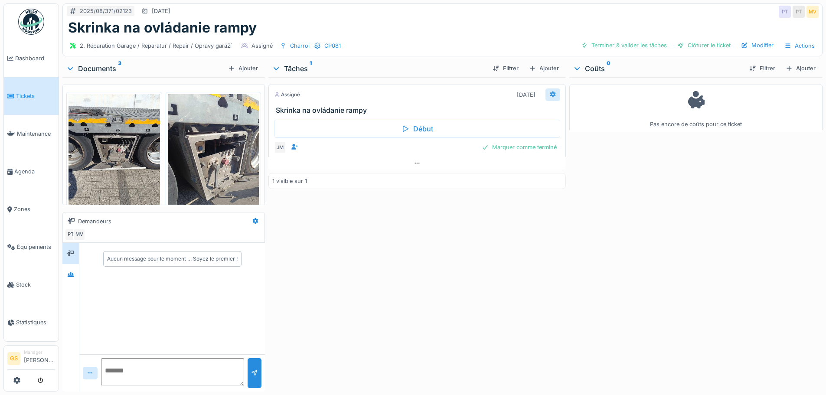
click at [549, 95] on icon at bounding box center [552, 94] width 7 height 6
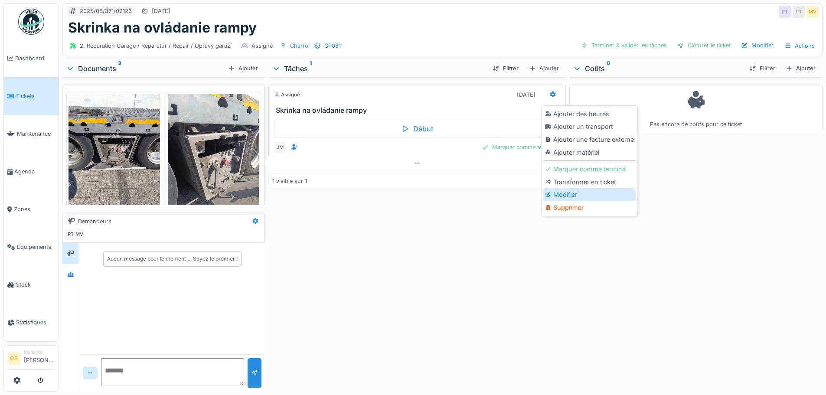
click at [561, 192] on div "Modifier" at bounding box center [589, 194] width 92 height 13
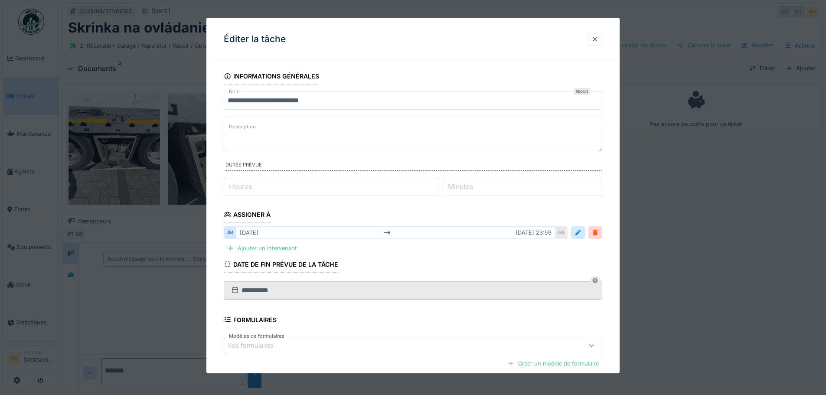
click at [228, 186] on label "Heures" at bounding box center [240, 186] width 26 height 10
click at [228, 186] on input "*" at bounding box center [332, 187] width 216 height 18
type input "*"
click at [463, 182] on label "Minutes" at bounding box center [460, 186] width 29 height 10
click at [463, 182] on input "*" at bounding box center [523, 187] width 160 height 18
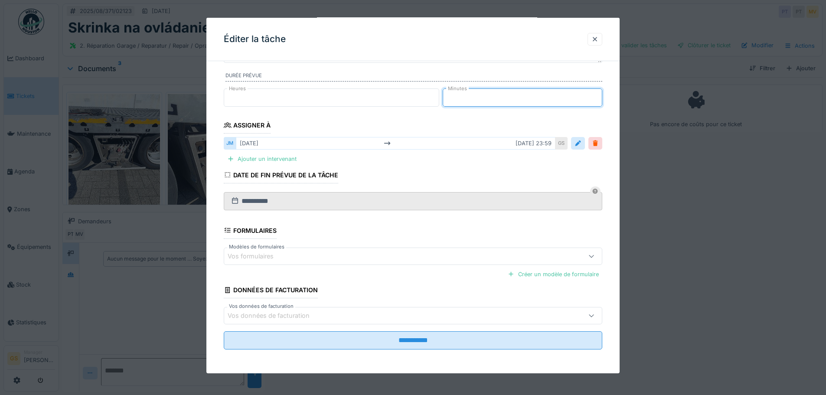
scroll to position [90, 0]
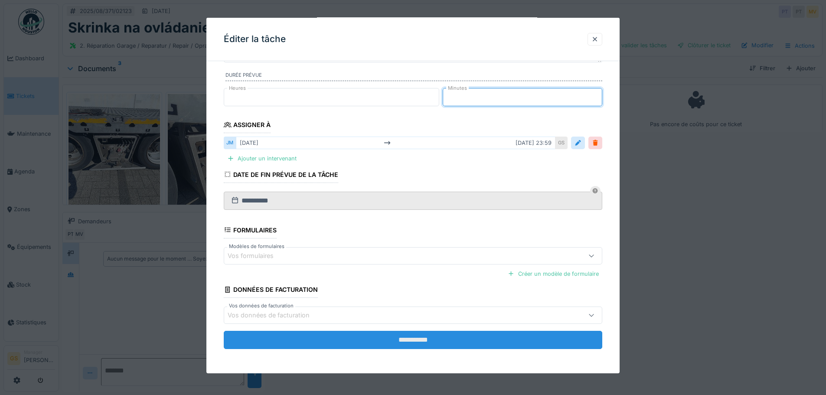
type input "**"
click at [403, 338] on input "**********" at bounding box center [413, 340] width 379 height 18
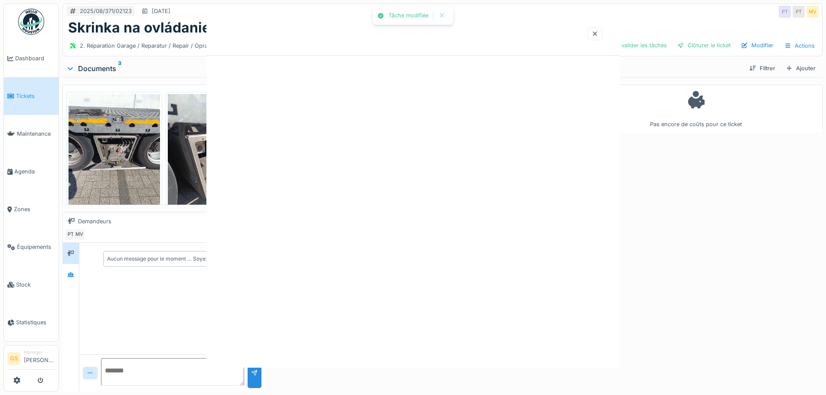
scroll to position [0, 0]
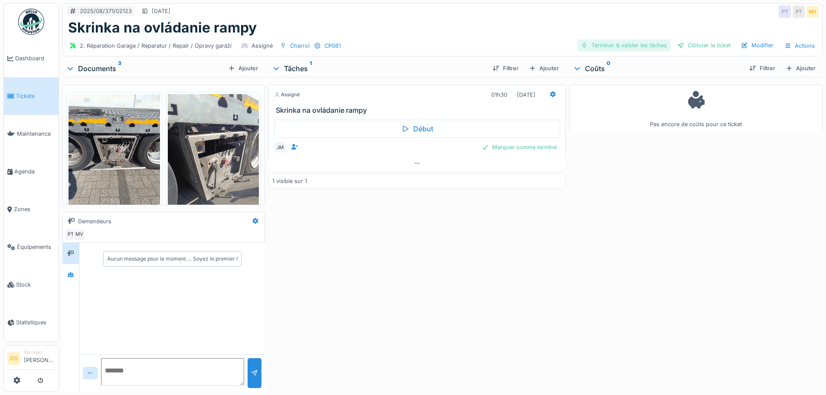
click at [592, 43] on div "Terminer & valider les tâches" at bounding box center [624, 45] width 93 height 12
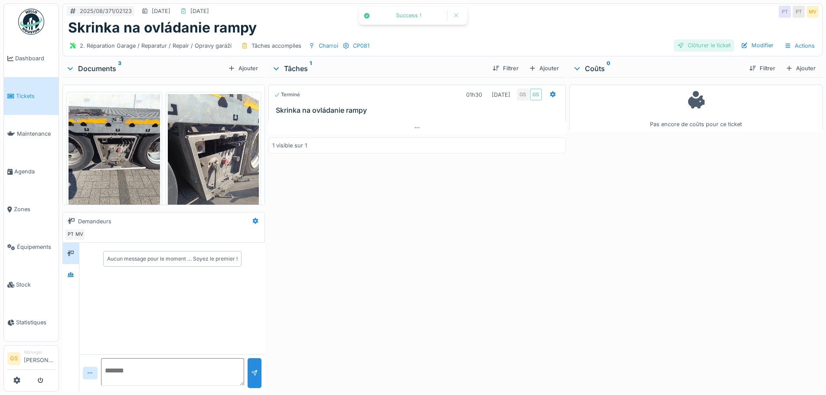
click at [687, 43] on div "Clôturer le ticket" at bounding box center [704, 45] width 60 height 12
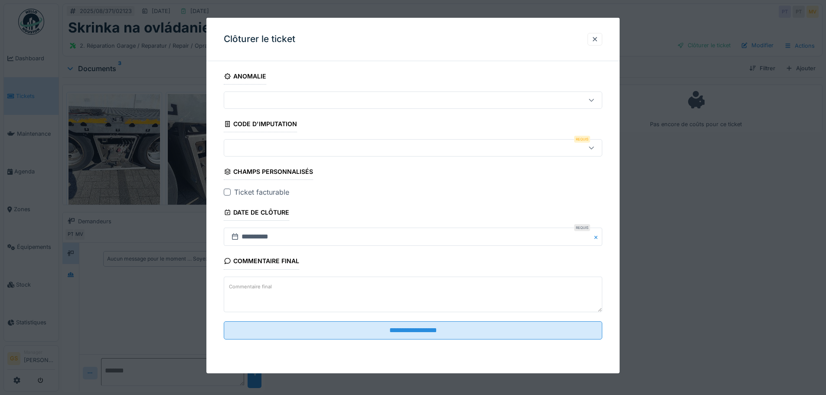
click at [248, 147] on div at bounding box center [391, 148] width 327 height 10
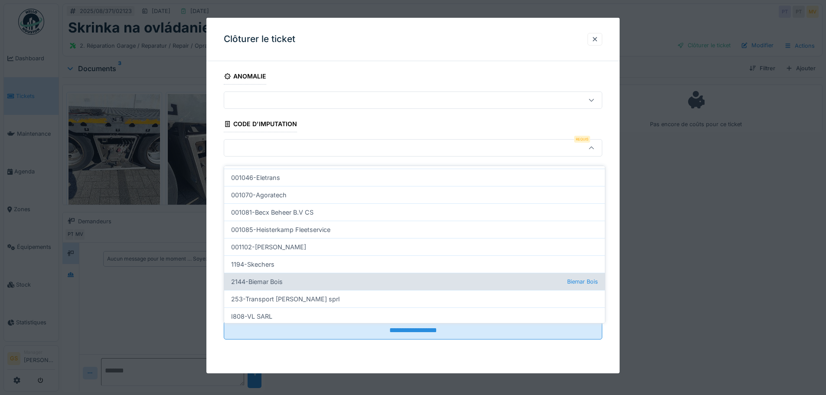
scroll to position [265, 0]
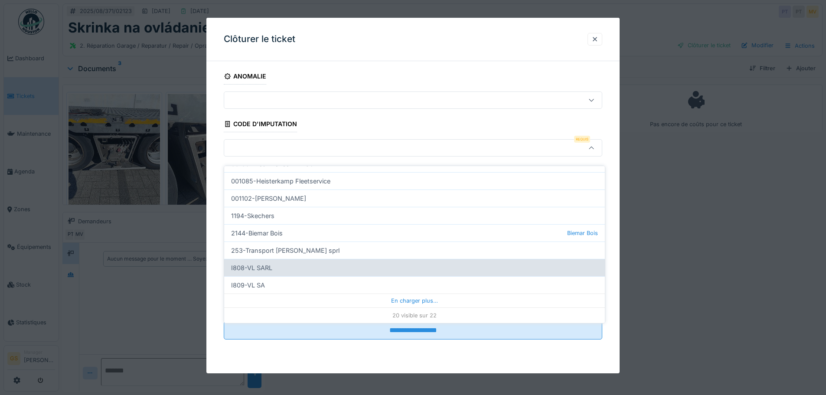
click at [267, 260] on div "I808-VL SARL" at bounding box center [414, 267] width 381 height 17
type input "***"
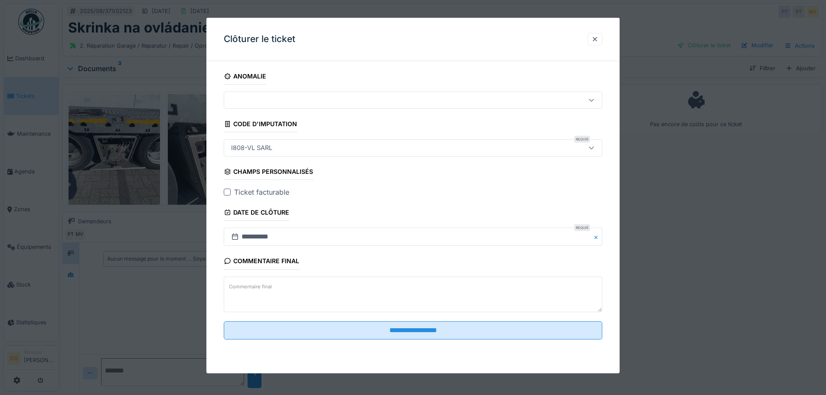
click at [230, 190] on div at bounding box center [227, 192] width 7 height 7
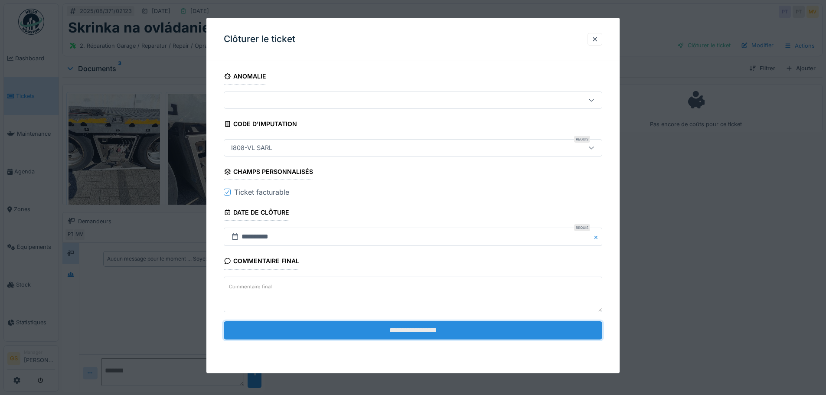
click at [402, 329] on input "**********" at bounding box center [413, 330] width 379 height 18
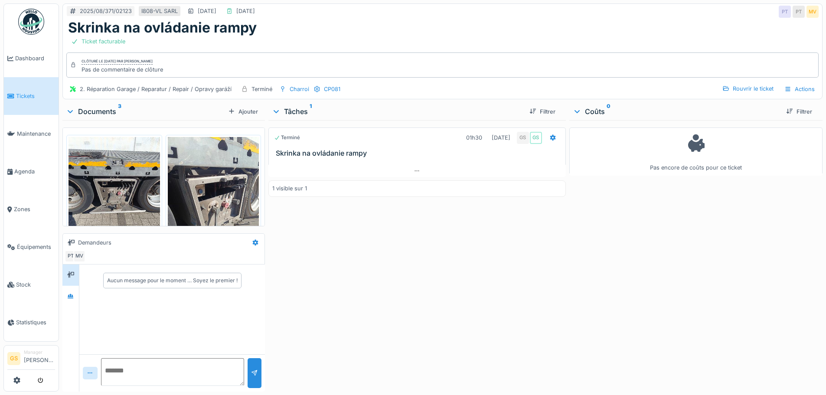
click at [19, 94] on span "Tickets" at bounding box center [35, 96] width 39 height 8
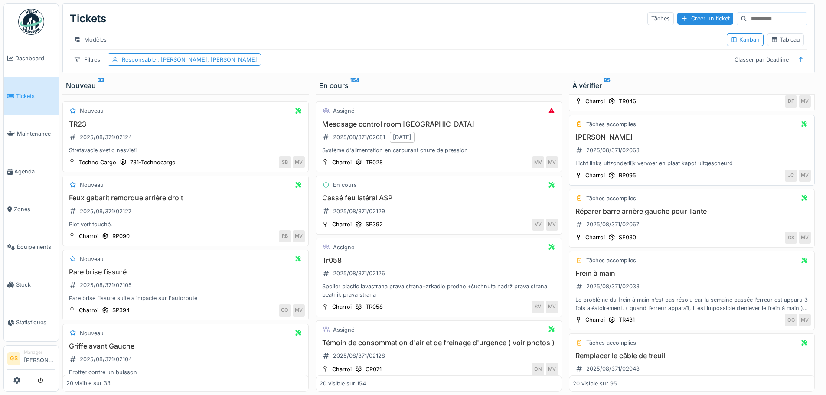
scroll to position [347, 0]
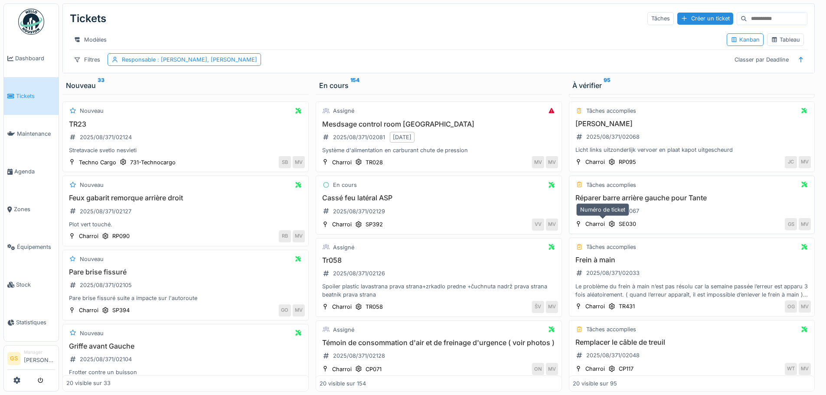
click at [608, 215] on div "2025/08/371/02067" at bounding box center [612, 211] width 53 height 8
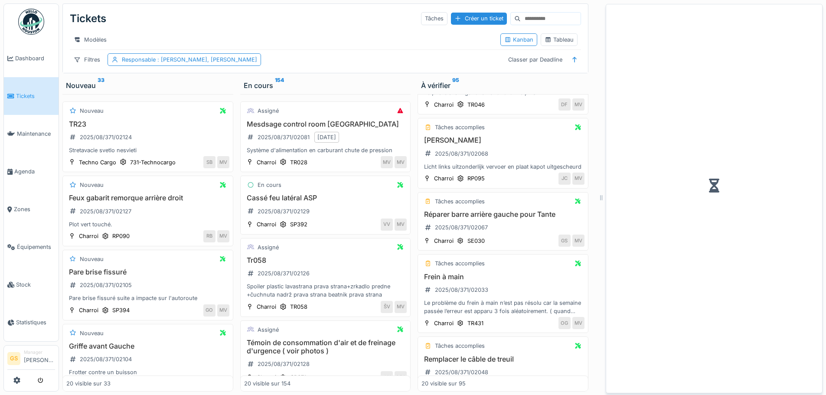
scroll to position [367, 0]
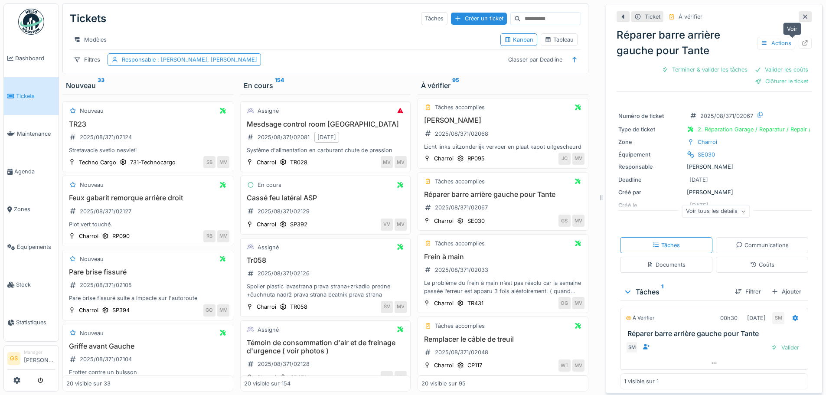
click at [803, 42] on icon at bounding box center [806, 43] width 6 height 6
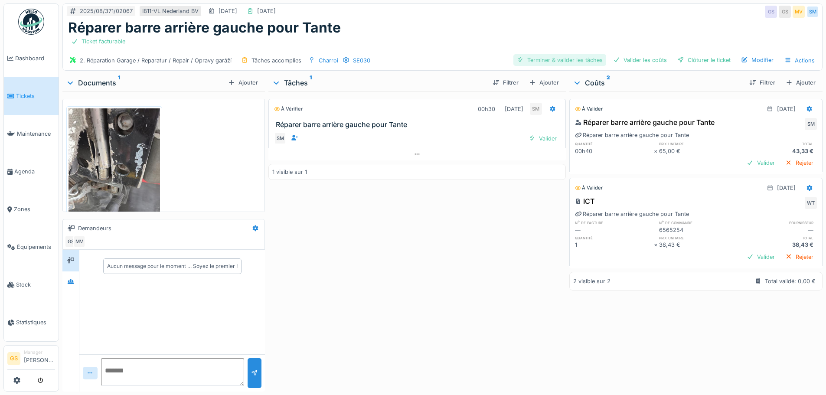
click at [560, 59] on div "Terminer & valider les tâches" at bounding box center [559, 60] width 93 height 12
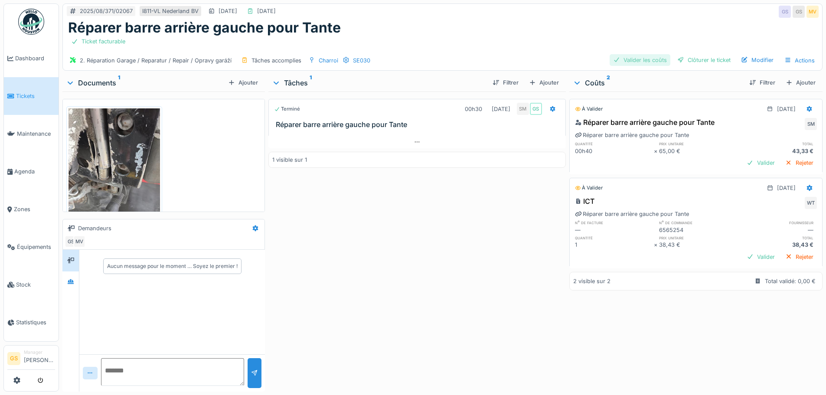
click at [651, 62] on div "Valider les coûts" at bounding box center [640, 60] width 61 height 12
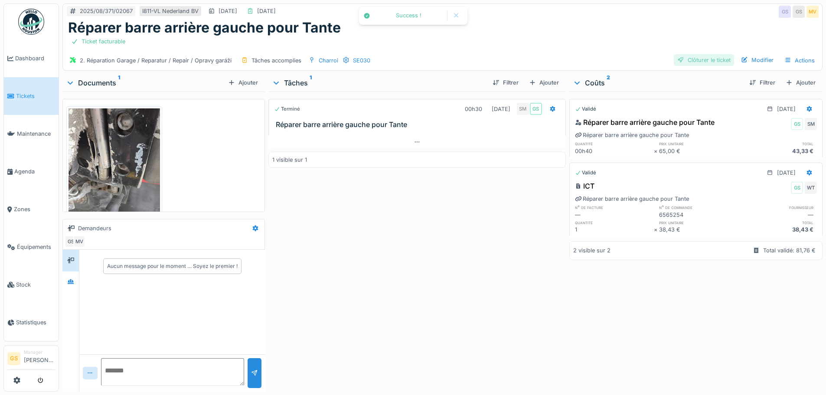
click at [683, 58] on div "Clôturer le ticket" at bounding box center [704, 60] width 60 height 12
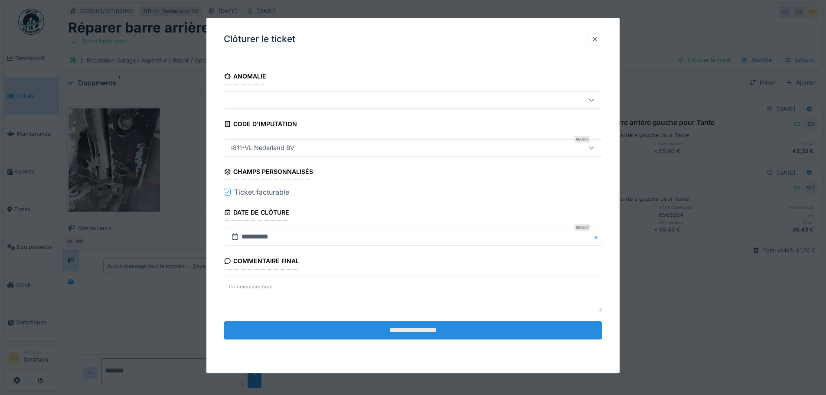
click at [398, 326] on input "**********" at bounding box center [413, 330] width 379 height 18
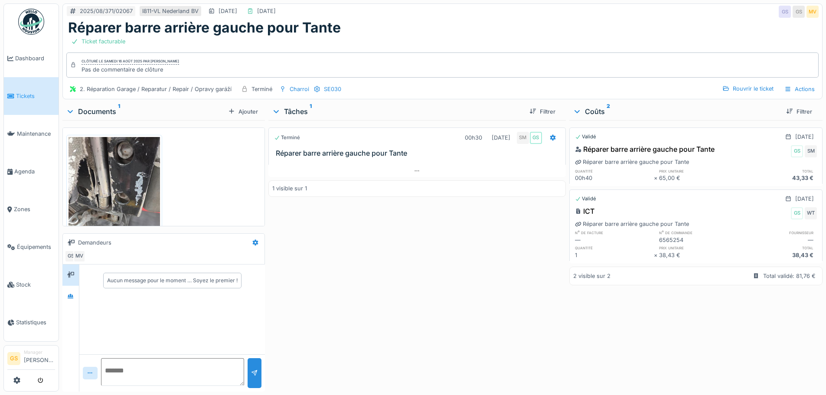
click at [26, 93] on span "Tickets" at bounding box center [35, 96] width 39 height 8
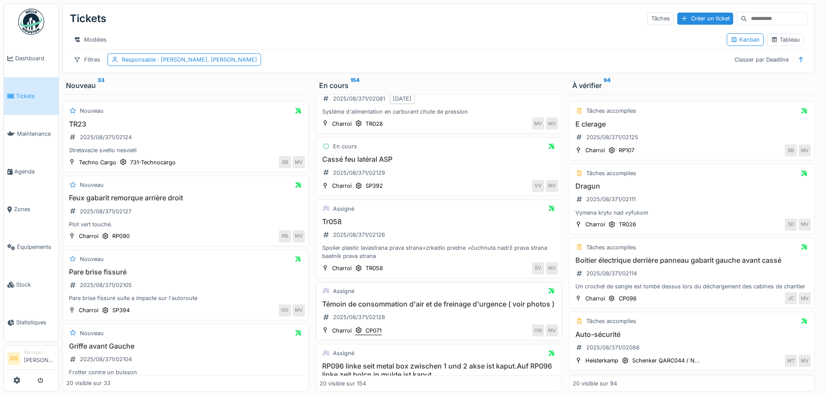
scroll to position [87, 0]
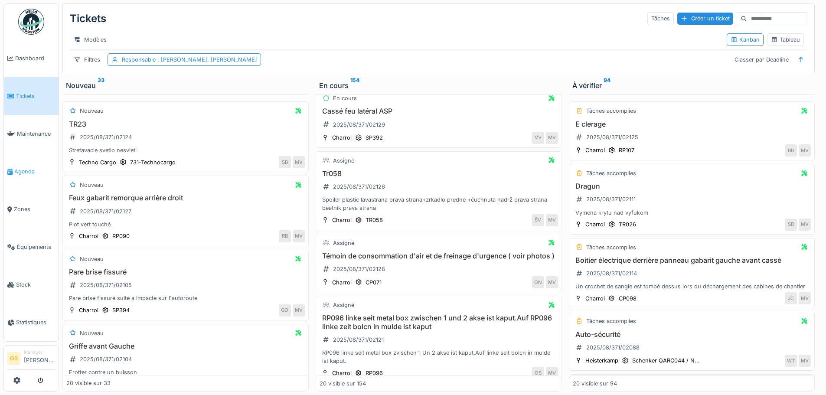
click at [20, 167] on span "Agenda" at bounding box center [34, 171] width 41 height 8
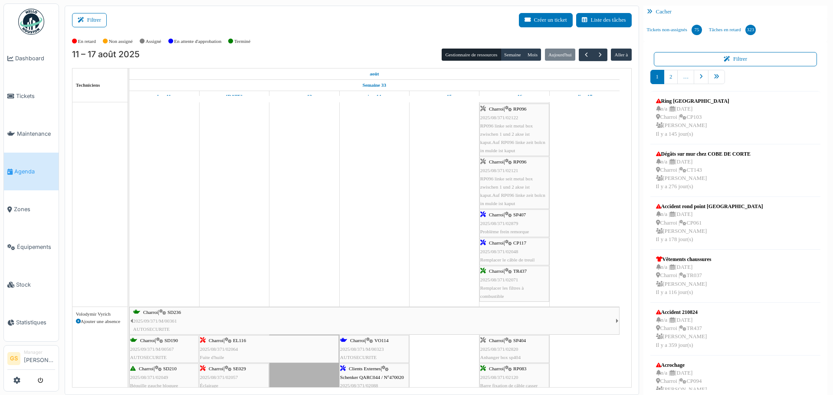
scroll to position [954, 0]
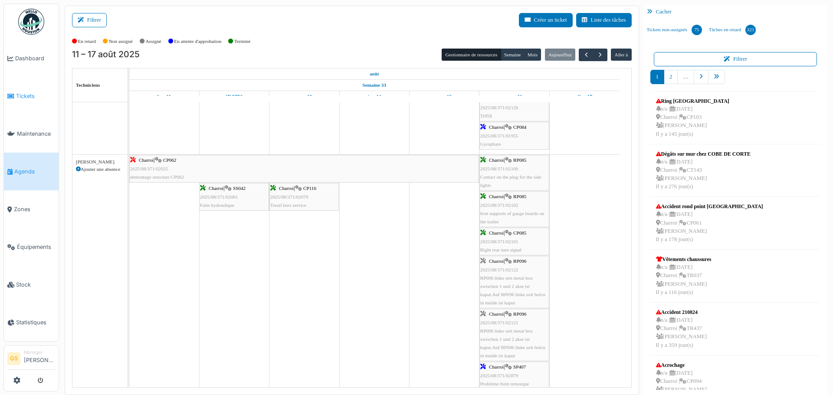
click at [29, 92] on span "Tickets" at bounding box center [35, 96] width 39 height 8
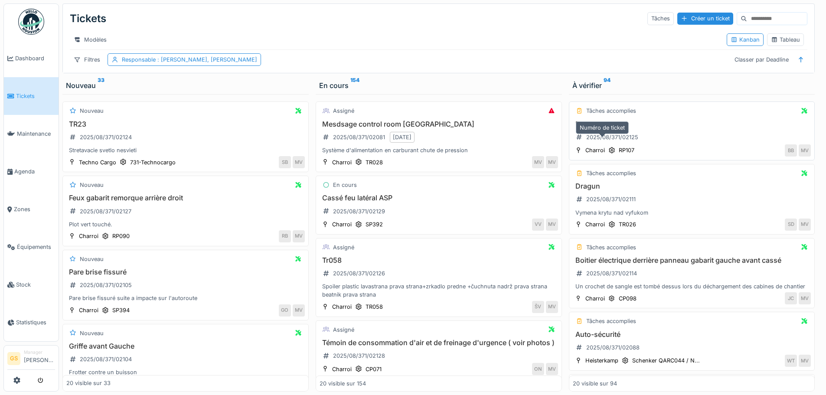
click at [617, 141] on div "2025/08/371/02125" at bounding box center [612, 137] width 52 height 8
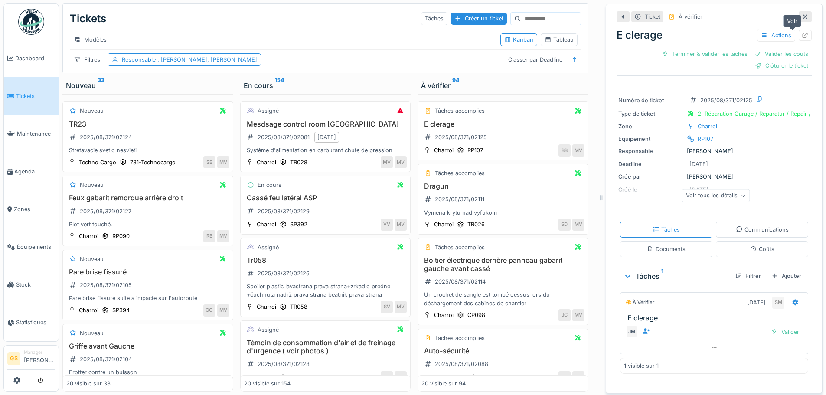
click at [802, 35] on icon at bounding box center [805, 36] width 7 height 6
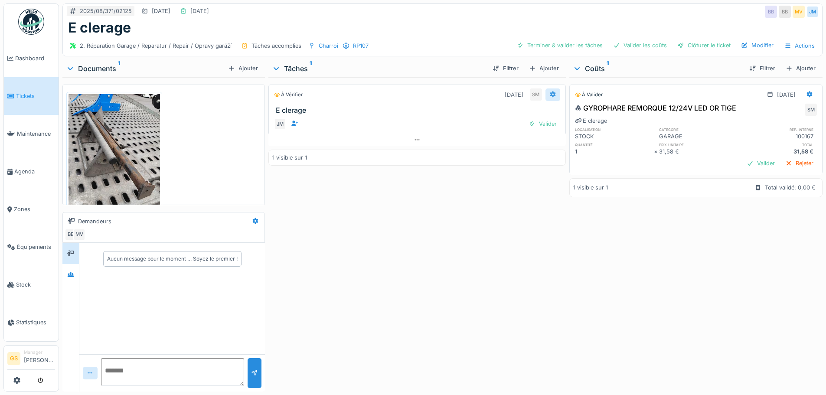
click at [549, 94] on icon at bounding box center [552, 94] width 7 height 6
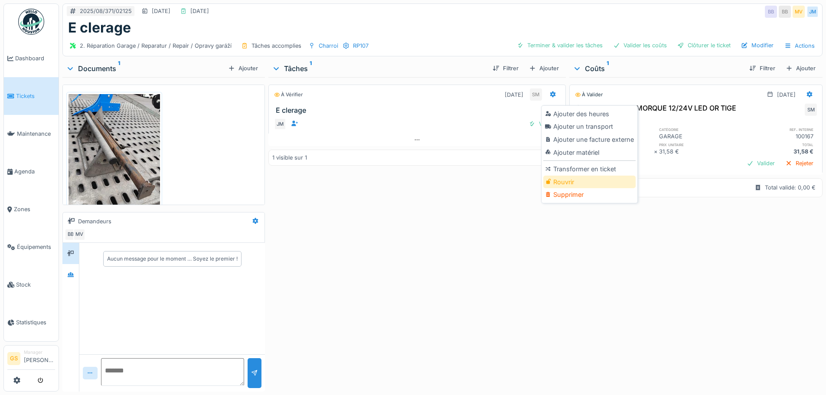
click at [564, 182] on div "Rouvrir" at bounding box center [589, 182] width 92 height 13
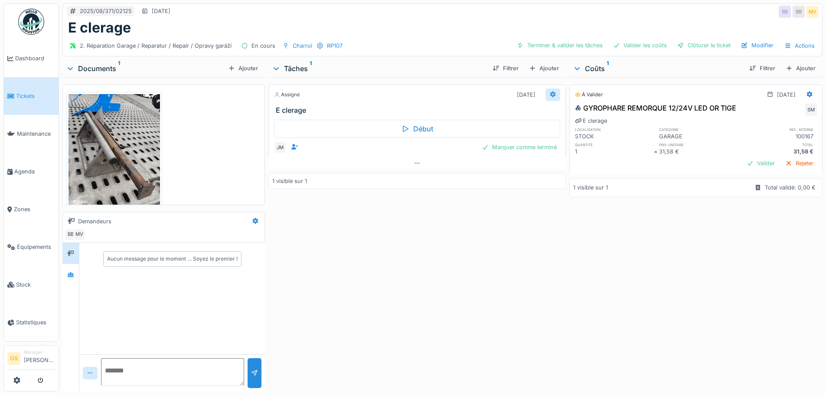
click at [551, 92] on icon at bounding box center [552, 94] width 7 height 6
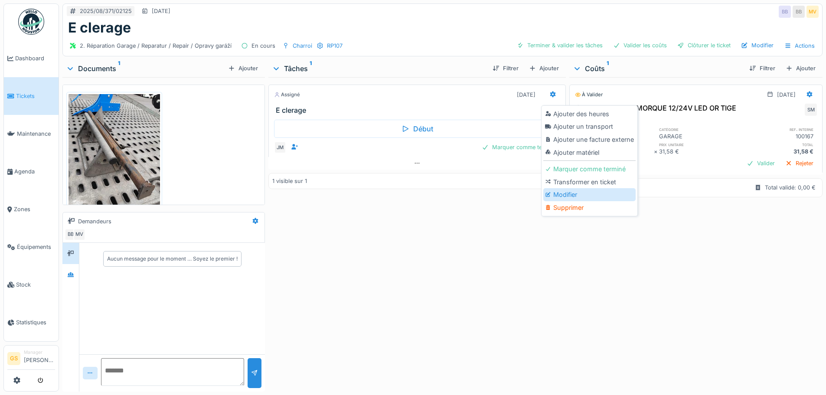
click at [568, 193] on div "Modifier" at bounding box center [589, 194] width 92 height 13
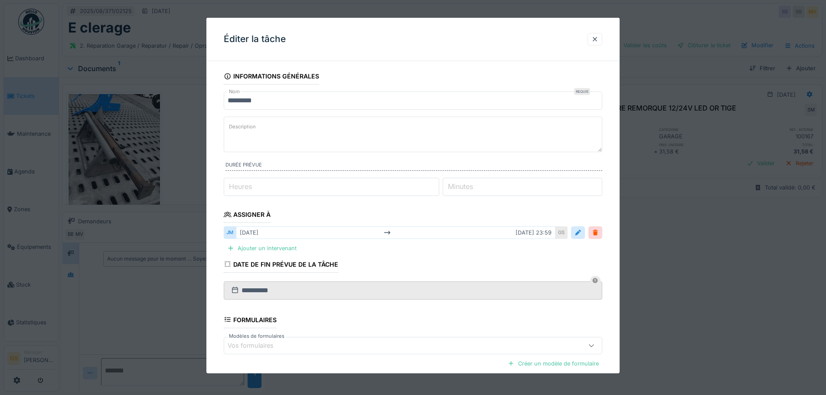
click at [462, 182] on label "Minutes" at bounding box center [460, 186] width 29 height 10
click at [462, 182] on input "*" at bounding box center [523, 187] width 160 height 18
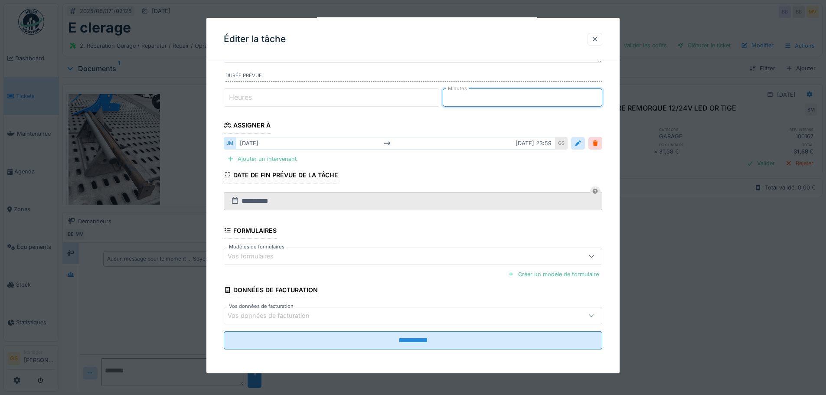
scroll to position [90, 0]
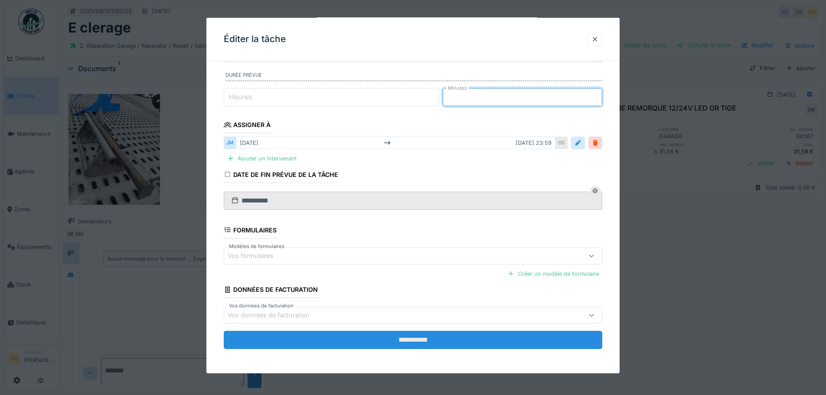
type input "**"
click at [459, 338] on input "**********" at bounding box center [413, 340] width 379 height 18
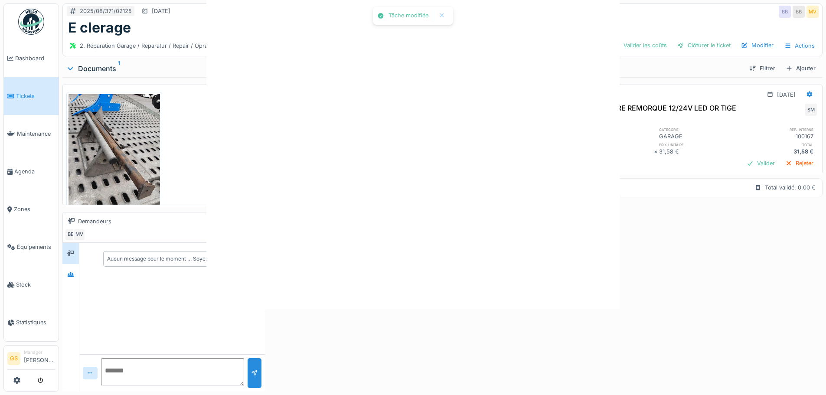
scroll to position [0, 0]
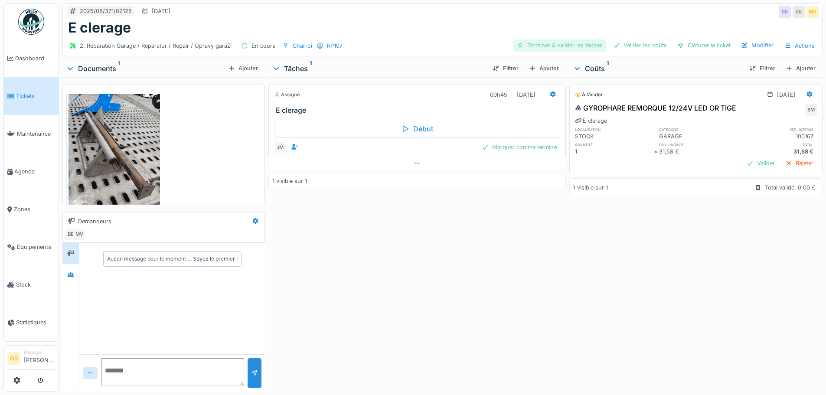
click at [577, 41] on div "Terminer & valider les tâches" at bounding box center [559, 45] width 93 height 12
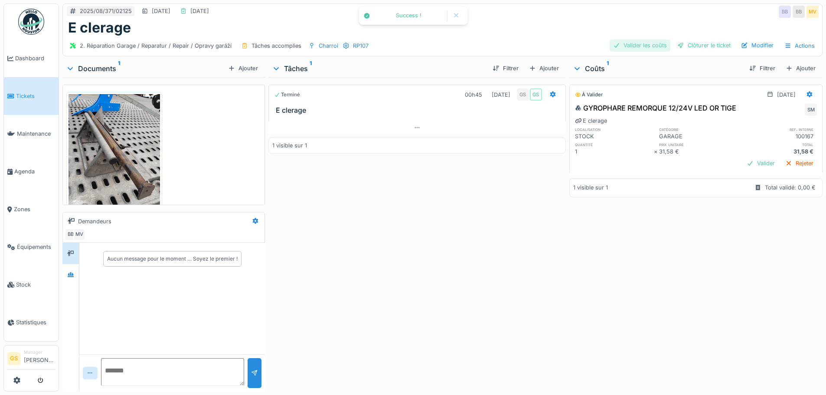
click at [637, 44] on div "Valider les coûts" at bounding box center [640, 45] width 61 height 12
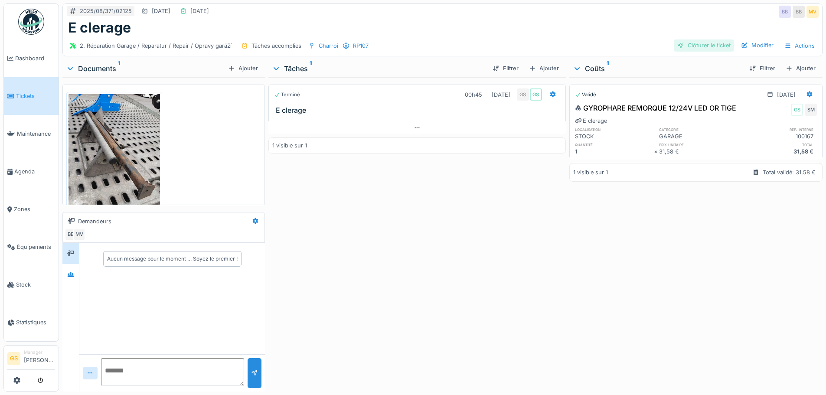
click at [683, 46] on div "Clôturer le ticket" at bounding box center [704, 45] width 60 height 12
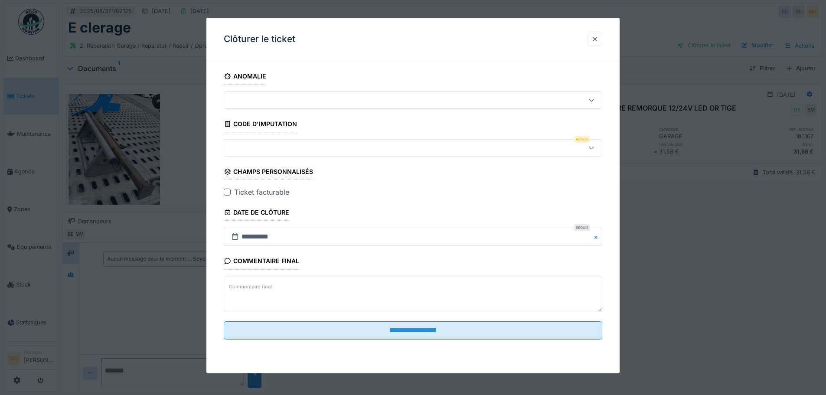
click at [257, 147] on div at bounding box center [391, 148] width 327 height 10
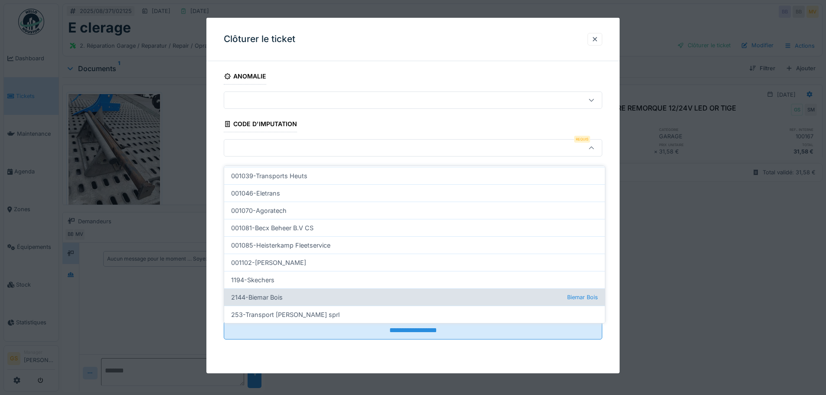
scroll to position [260, 0]
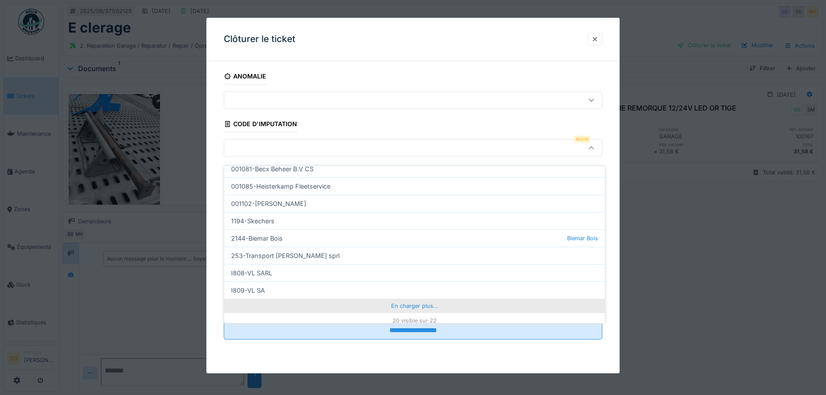
click at [414, 299] on div "En charger plus…" at bounding box center [414, 306] width 381 height 14
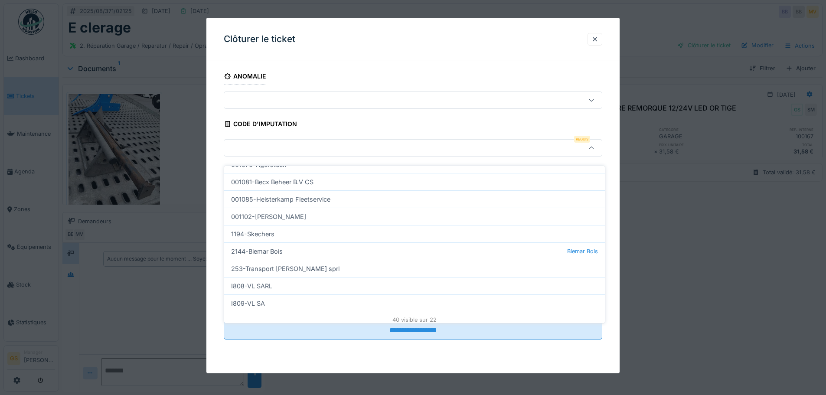
scroll to position [598, 0]
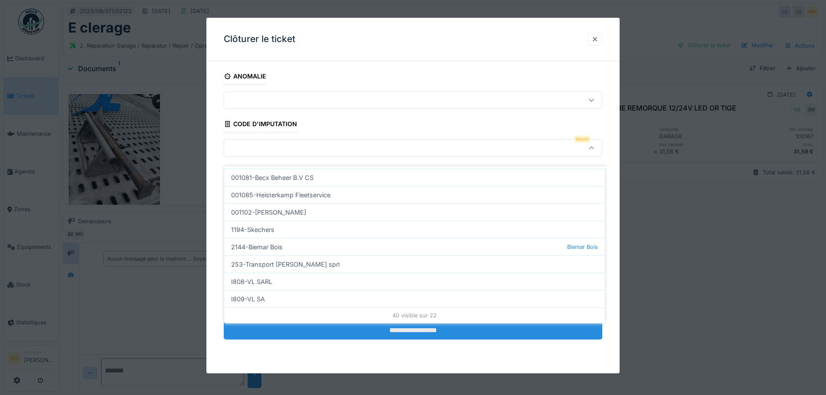
click at [378, 328] on input "**********" at bounding box center [413, 330] width 379 height 18
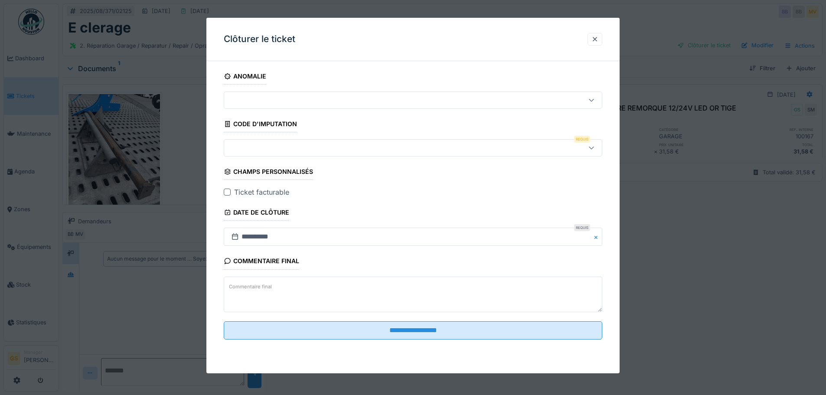
click at [240, 170] on div "Champs personnalisés" at bounding box center [268, 172] width 89 height 15
click at [241, 141] on div at bounding box center [413, 147] width 379 height 17
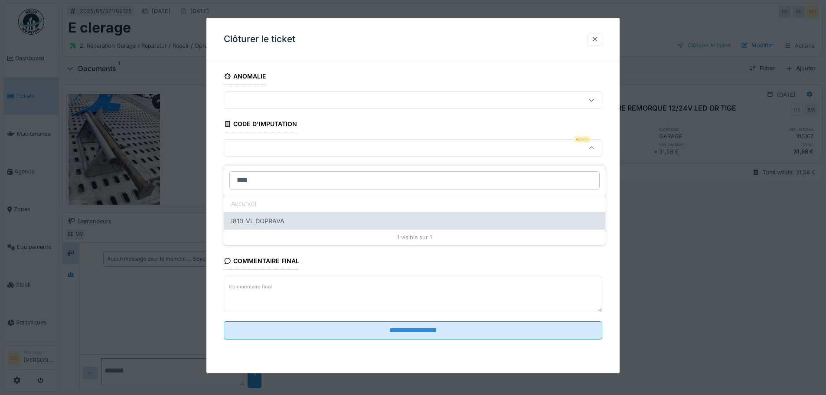
type input "****"
click at [272, 212] on div "I810-VL DOPRAVA" at bounding box center [414, 220] width 381 height 17
type input "***"
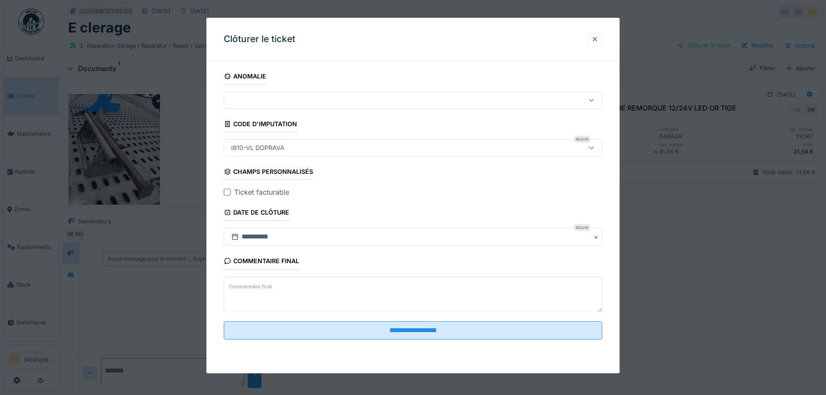
click at [225, 190] on div at bounding box center [227, 192] width 7 height 7
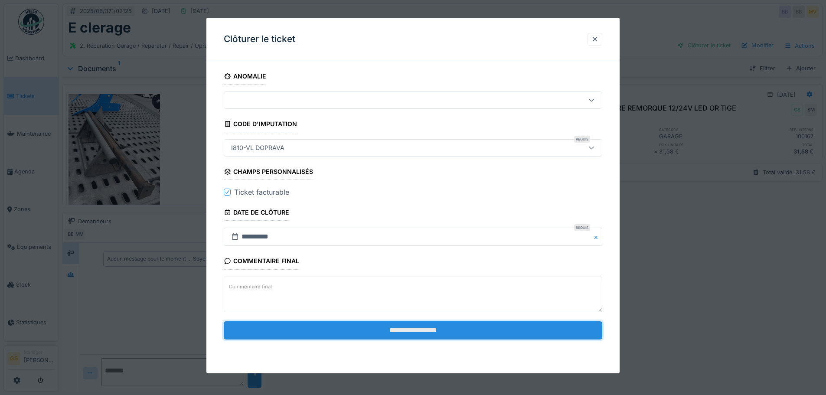
click at [366, 335] on input "**********" at bounding box center [413, 330] width 379 height 18
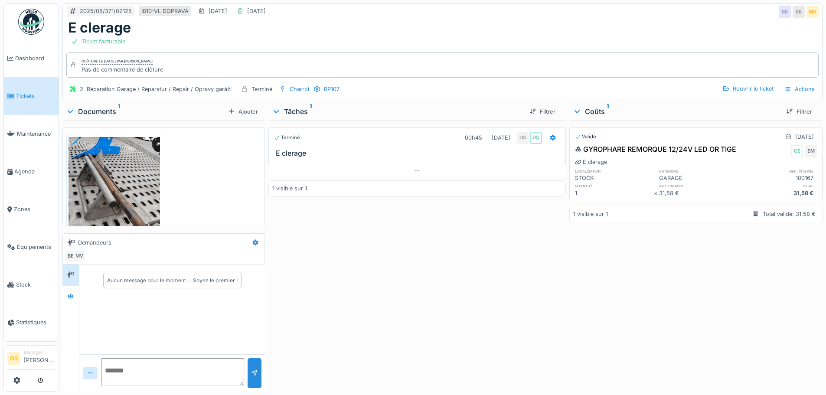
click at [22, 93] on span "Tickets" at bounding box center [35, 96] width 39 height 8
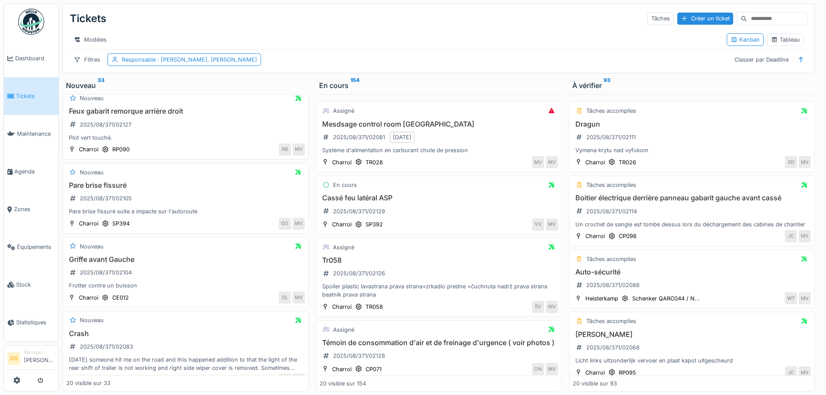
scroll to position [130, 0]
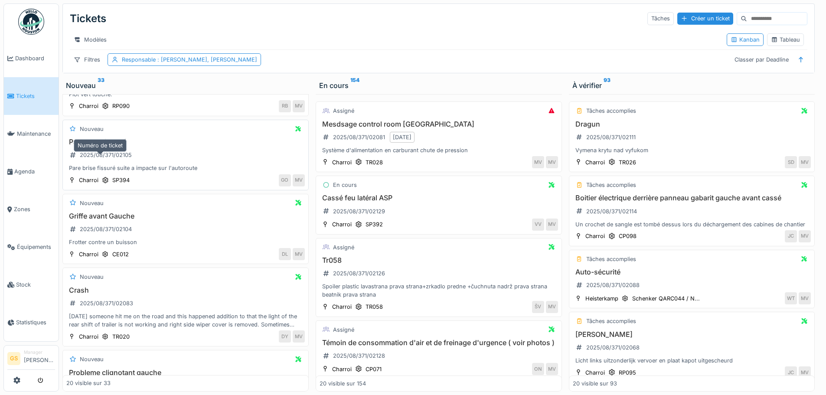
click at [116, 159] on div "2025/08/371/02105" at bounding box center [106, 155] width 52 height 8
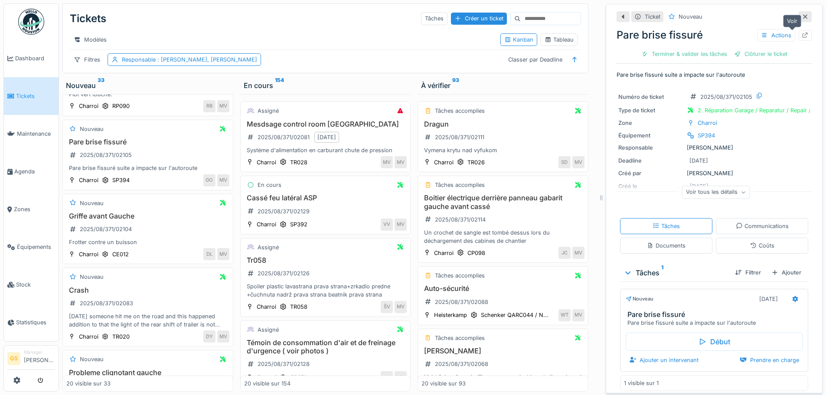
click at [799, 36] on div at bounding box center [805, 35] width 13 height 11
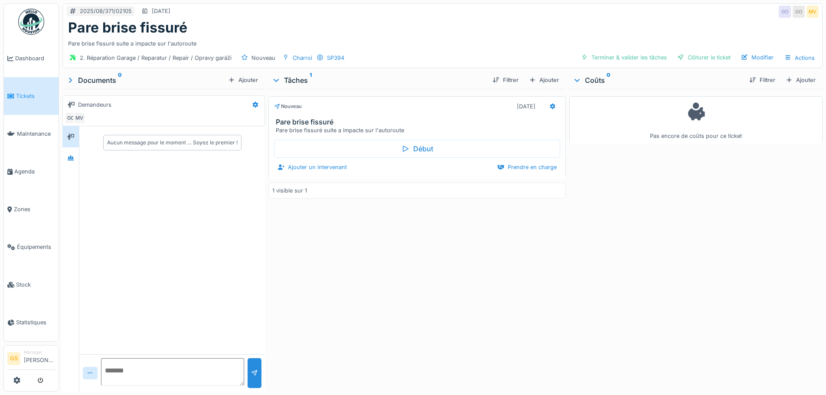
click at [18, 95] on span "Tickets" at bounding box center [35, 96] width 39 height 8
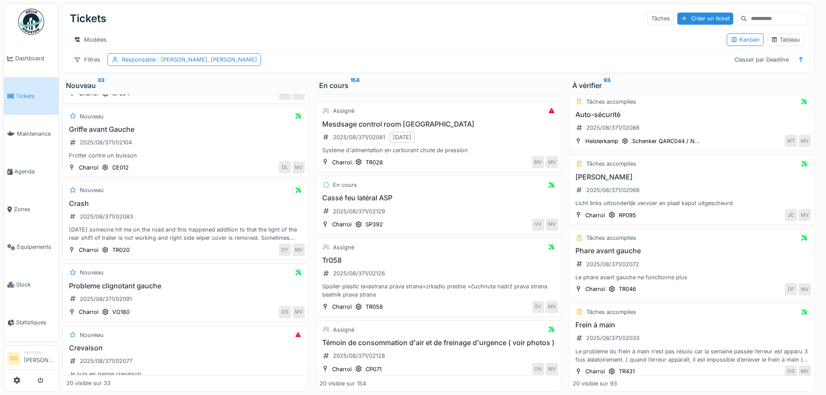
scroll to position [173, 0]
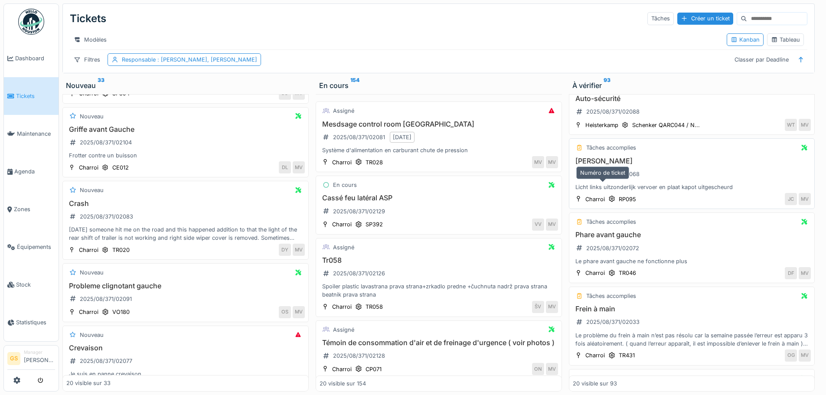
click at [608, 180] on div "2025/08/371/02068" at bounding box center [608, 174] width 70 height 11
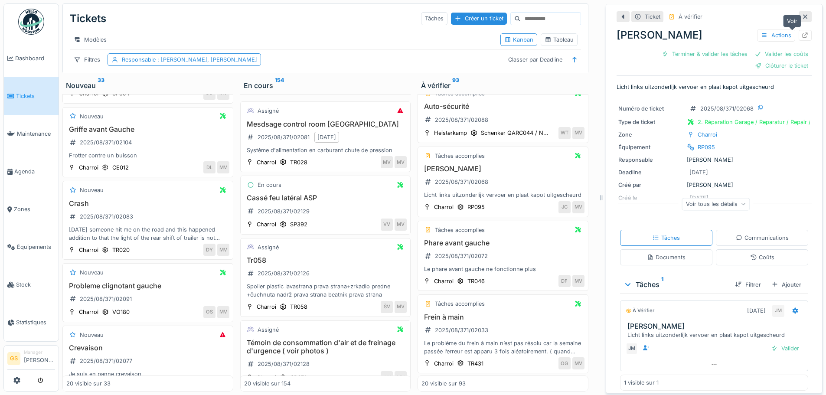
click at [803, 34] on icon at bounding box center [806, 36] width 6 height 6
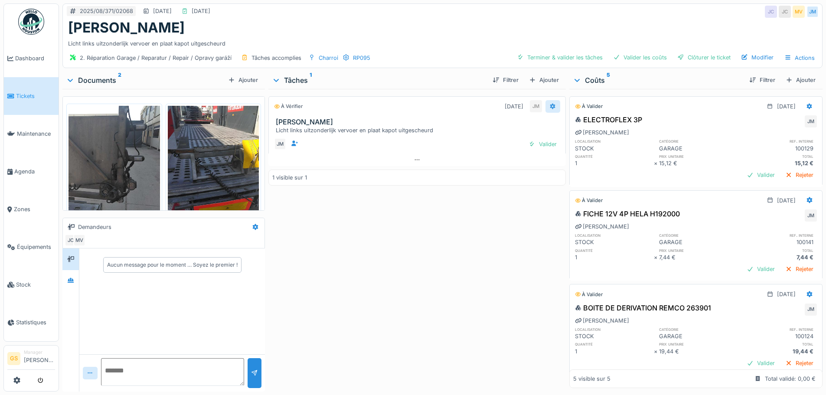
click at [550, 105] on icon at bounding box center [553, 106] width 6 height 6
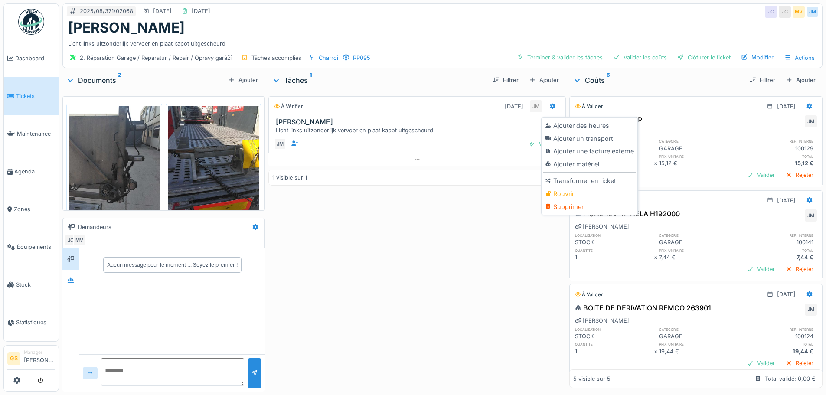
click at [567, 193] on div "Rouvrir" at bounding box center [589, 193] width 92 height 13
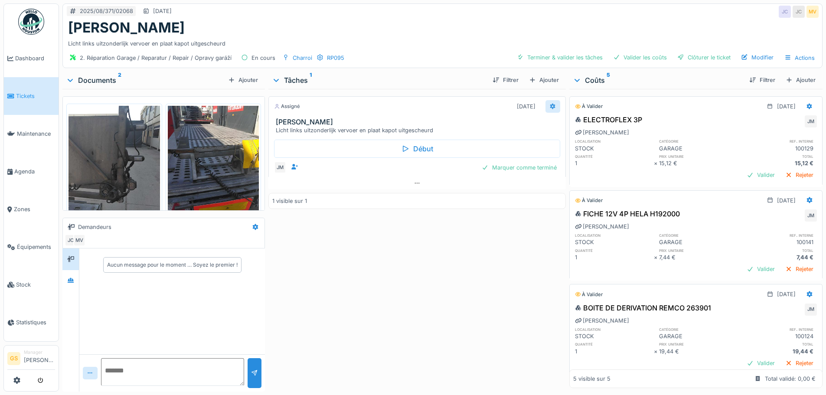
click at [550, 107] on icon at bounding box center [553, 106] width 6 height 6
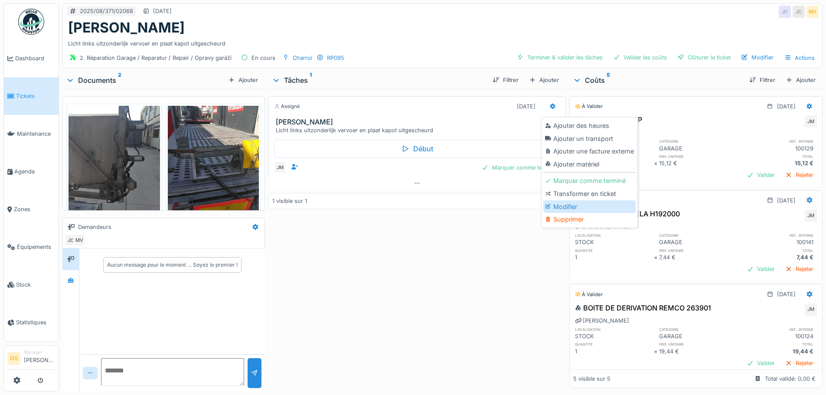
click at [569, 204] on div "Modifier" at bounding box center [589, 206] width 92 height 13
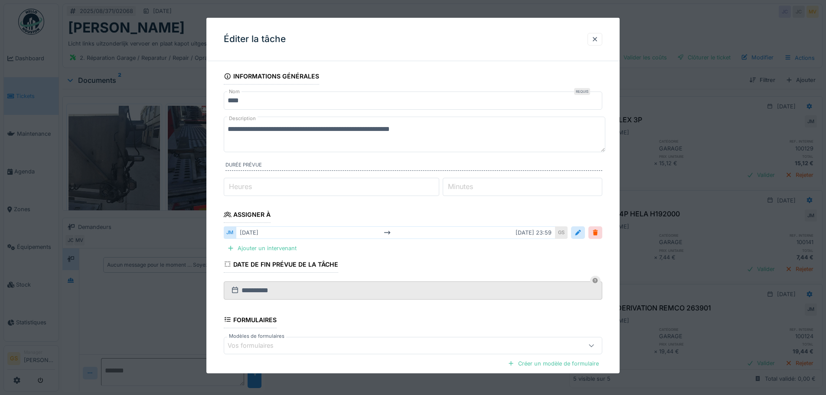
click at [232, 186] on label "Heures" at bounding box center [240, 186] width 26 height 10
click at [232, 186] on input "*" at bounding box center [332, 187] width 216 height 18
type input "*"
click at [466, 187] on label "Minutes" at bounding box center [460, 186] width 29 height 10
click at [466, 187] on input "*" at bounding box center [523, 187] width 160 height 18
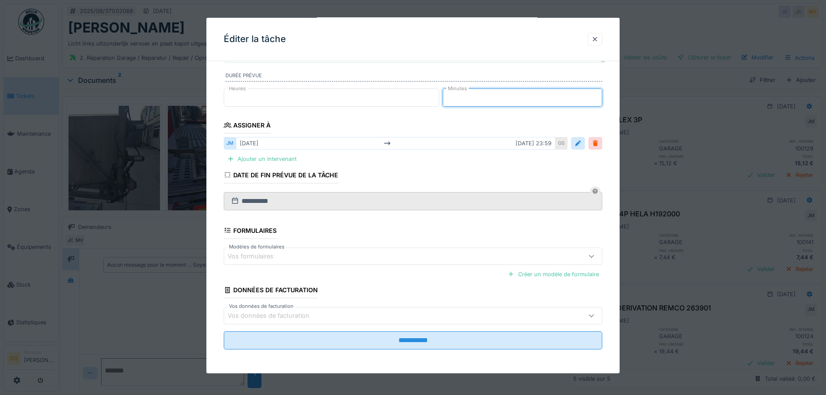
scroll to position [90, 0]
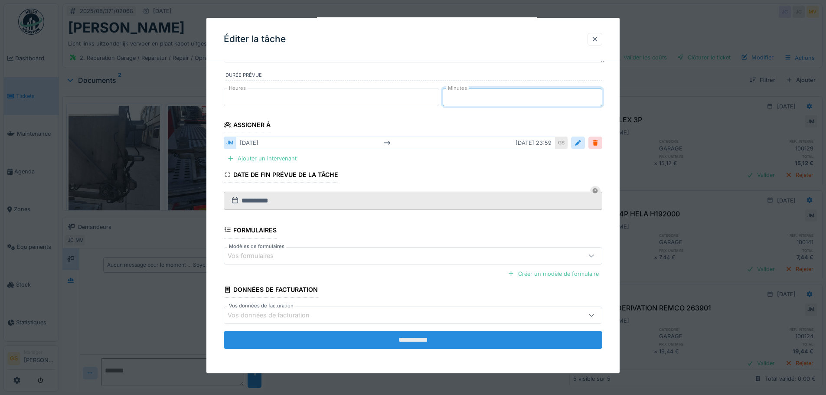
type input "**"
click at [462, 341] on input "**********" at bounding box center [413, 340] width 379 height 18
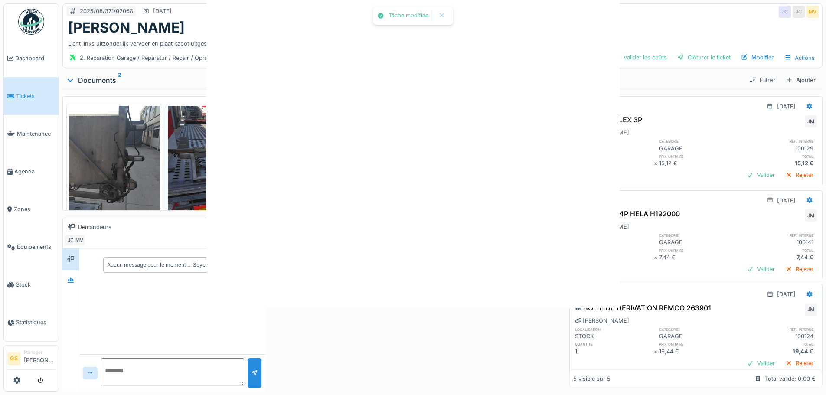
scroll to position [0, 0]
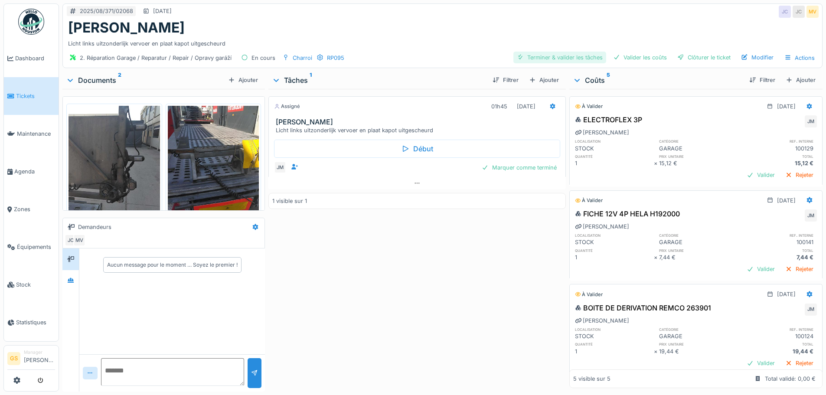
click at [568, 55] on div "Terminer & valider les tâches" at bounding box center [559, 58] width 93 height 12
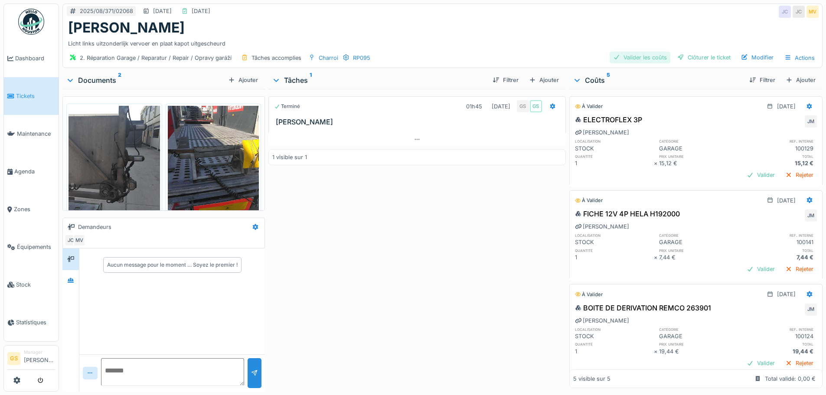
click at [619, 56] on div "Valider les coûts" at bounding box center [640, 58] width 61 height 12
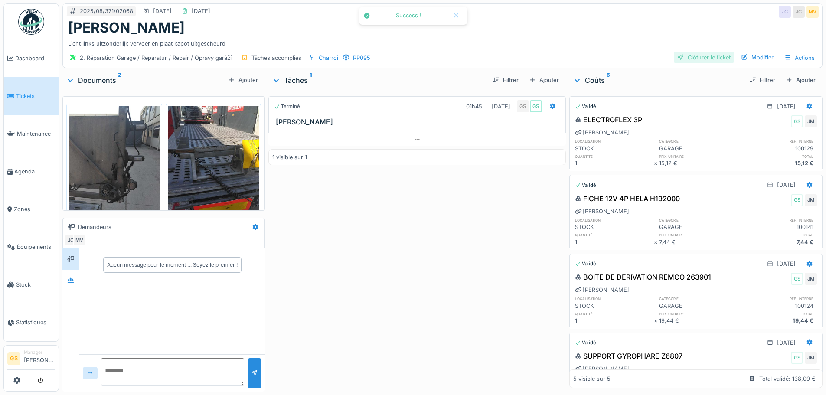
click at [686, 56] on div "Clôturer le ticket" at bounding box center [704, 58] width 60 height 12
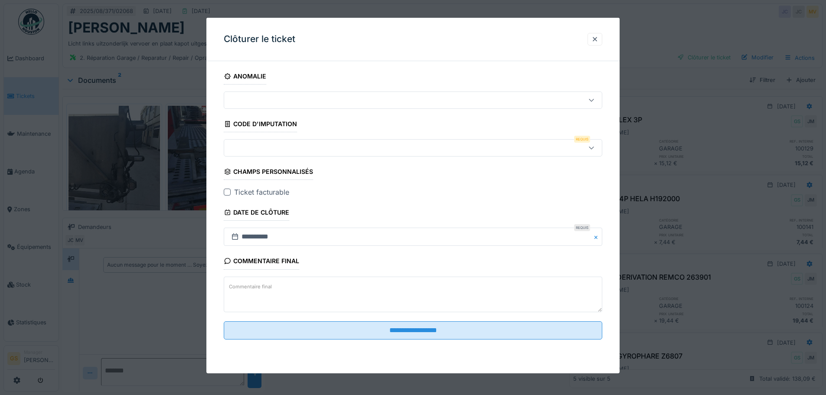
click at [227, 190] on div at bounding box center [227, 192] width 7 height 7
click at [260, 147] on div at bounding box center [391, 148] width 327 height 10
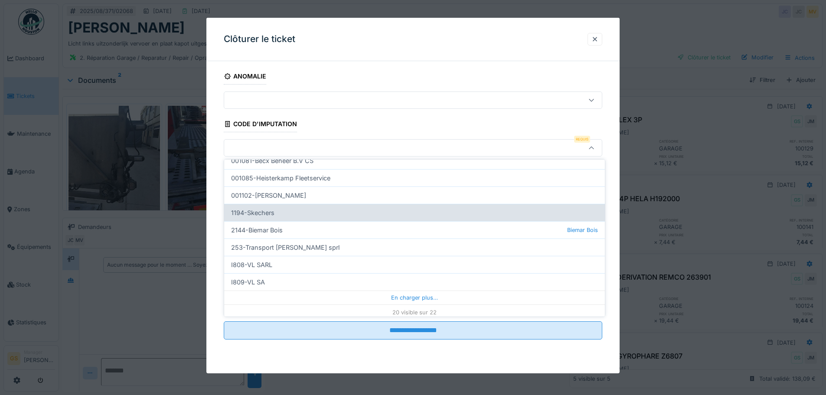
scroll to position [265, 0]
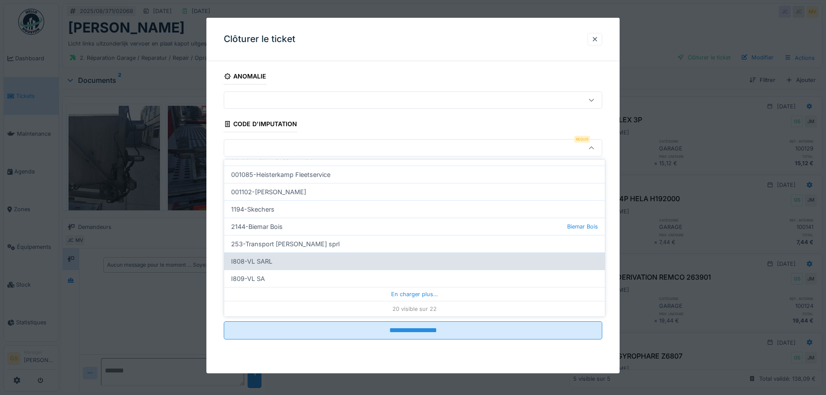
click at [256, 261] on div "I808-VL SARL" at bounding box center [414, 260] width 381 height 17
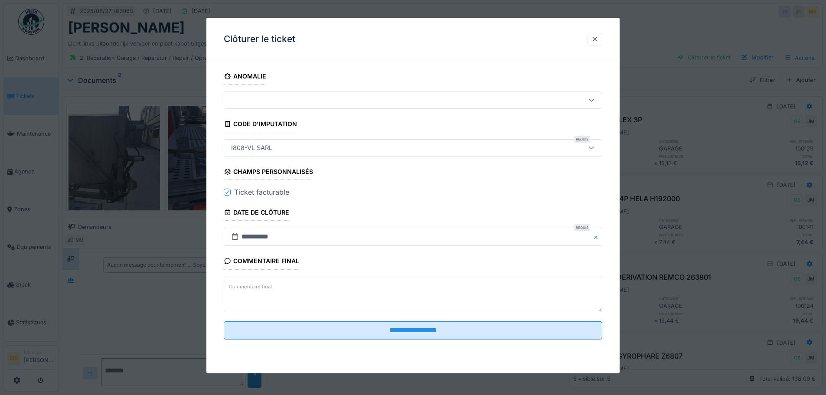
type input "***"
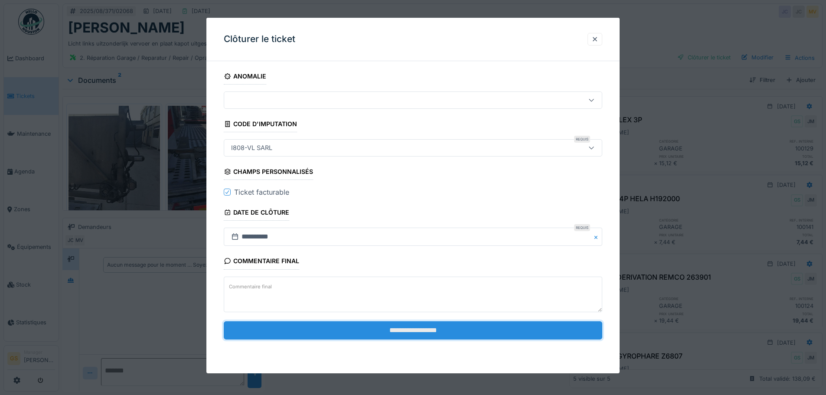
click at [361, 334] on input "**********" at bounding box center [413, 330] width 379 height 18
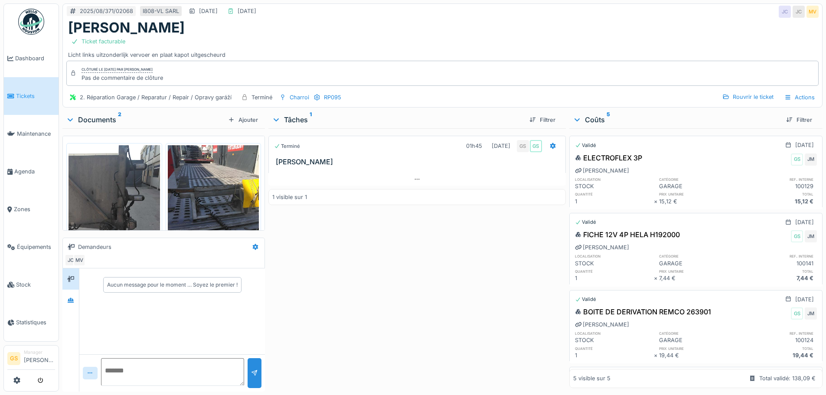
click at [31, 99] on link "Tickets" at bounding box center [31, 96] width 55 height 38
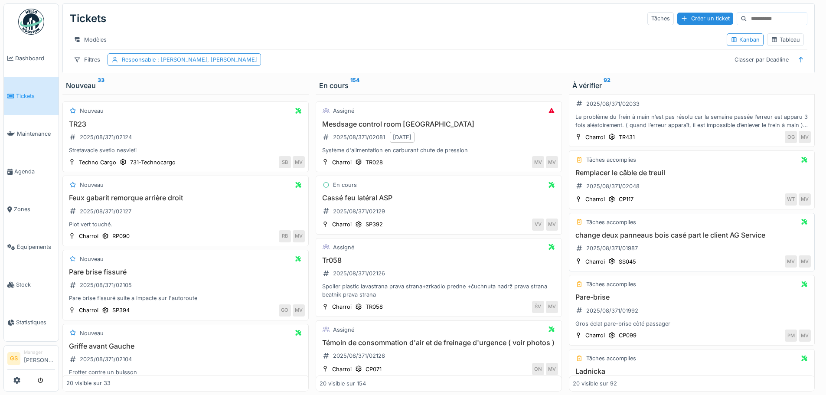
scroll to position [347, 0]
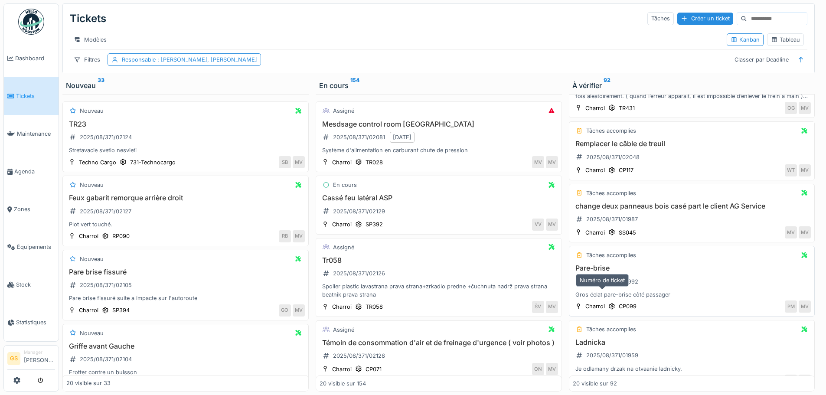
click at [605, 287] on div "2025/08/371/01992" at bounding box center [607, 281] width 69 height 11
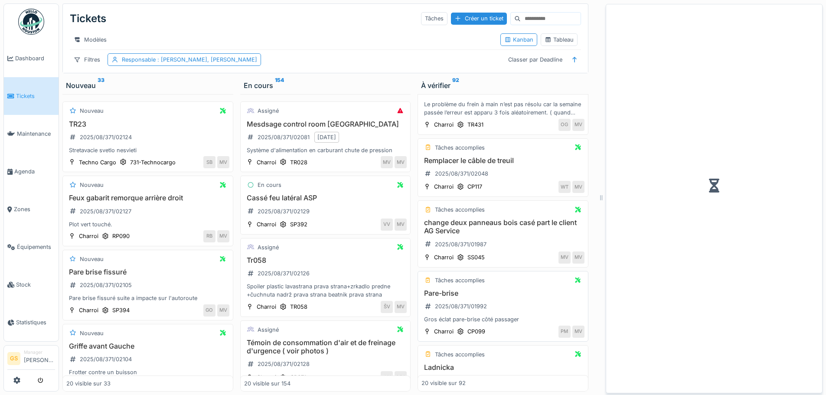
scroll to position [367, 0]
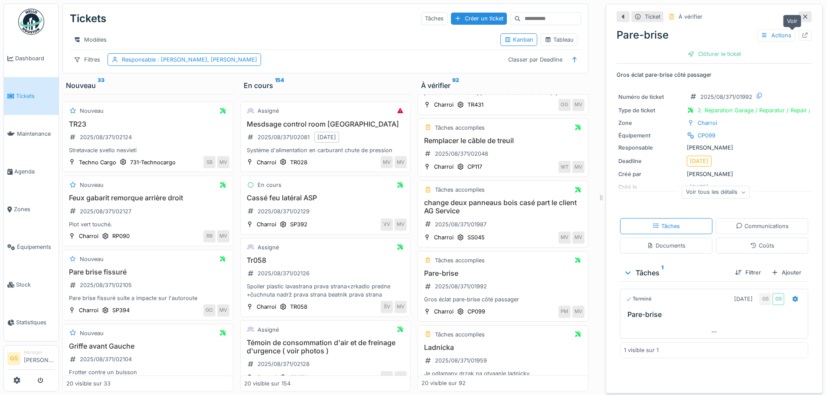
click at [802, 37] on icon at bounding box center [805, 36] width 7 height 6
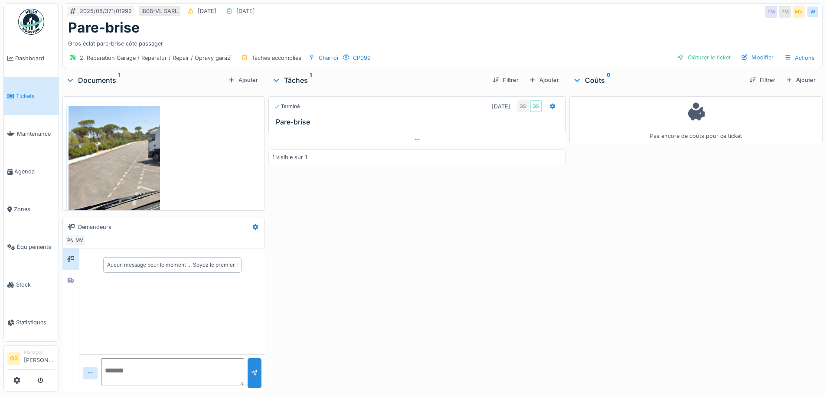
click at [20, 95] on span "Tickets" at bounding box center [35, 96] width 39 height 8
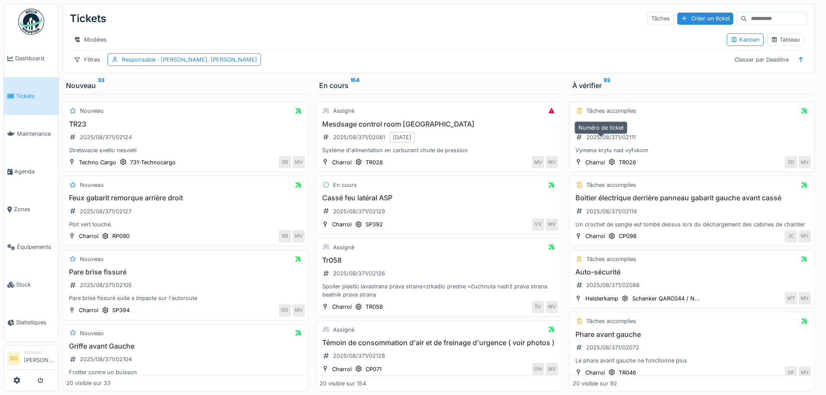
click at [619, 141] on div "2025/08/371/02111" at bounding box center [610, 137] width 49 height 8
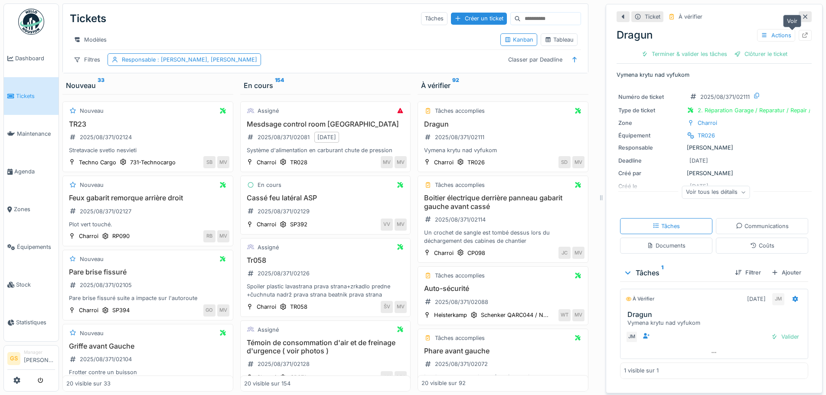
click at [802, 37] on icon at bounding box center [805, 36] width 7 height 6
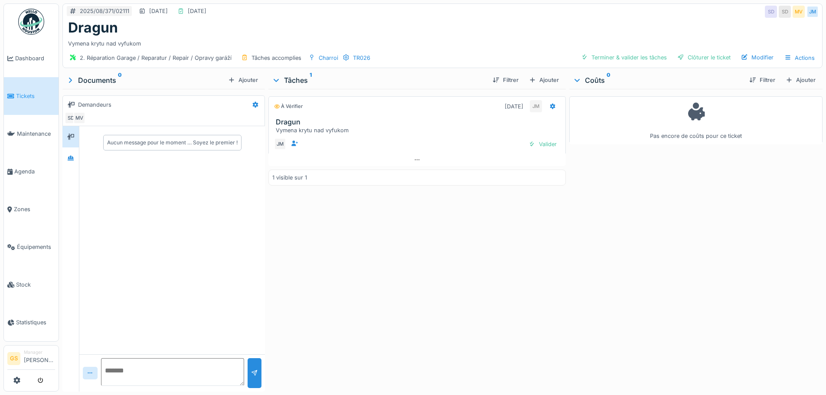
click at [31, 92] on span "Tickets" at bounding box center [35, 96] width 39 height 8
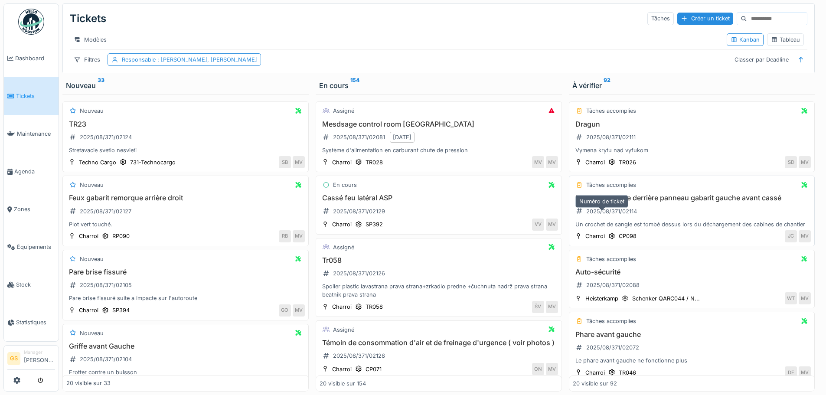
click at [606, 216] on div "2025/08/371/02114" at bounding box center [611, 211] width 51 height 8
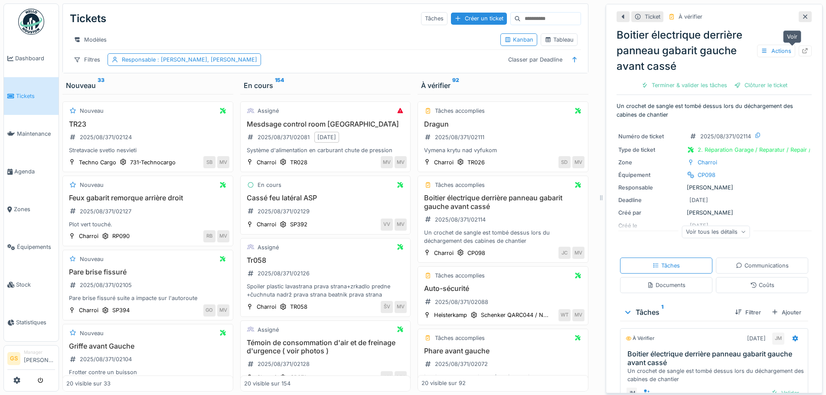
click at [799, 46] on div at bounding box center [805, 51] width 13 height 11
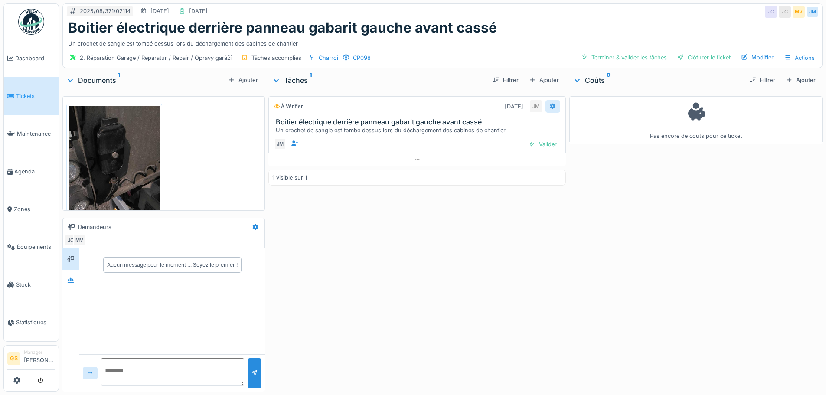
click at [550, 106] on icon at bounding box center [553, 106] width 6 height 6
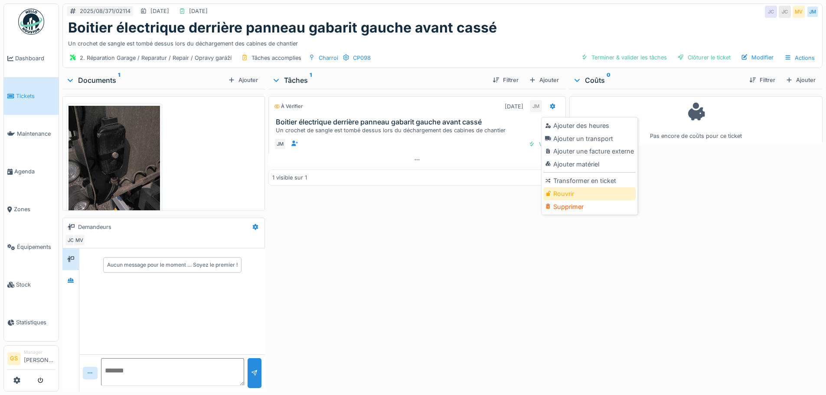
click at [556, 192] on div "Rouvrir" at bounding box center [589, 193] width 92 height 13
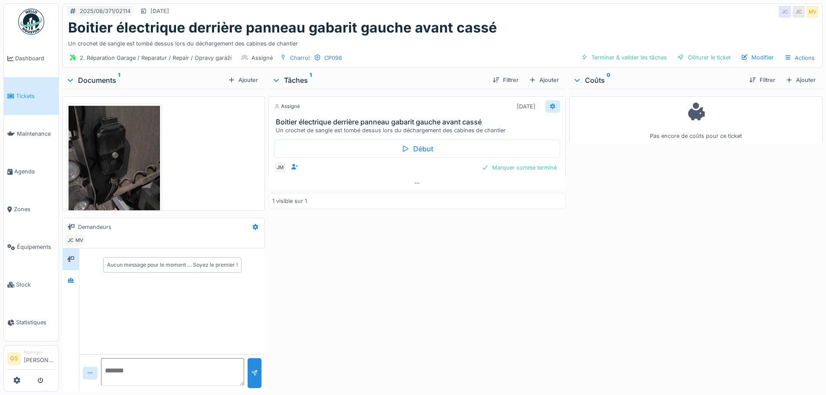
click at [550, 104] on icon at bounding box center [552, 107] width 7 height 6
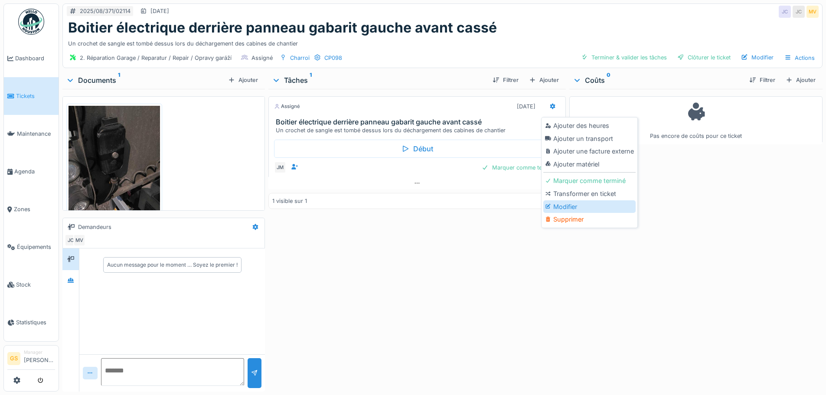
click at [575, 205] on div "Modifier" at bounding box center [589, 206] width 92 height 13
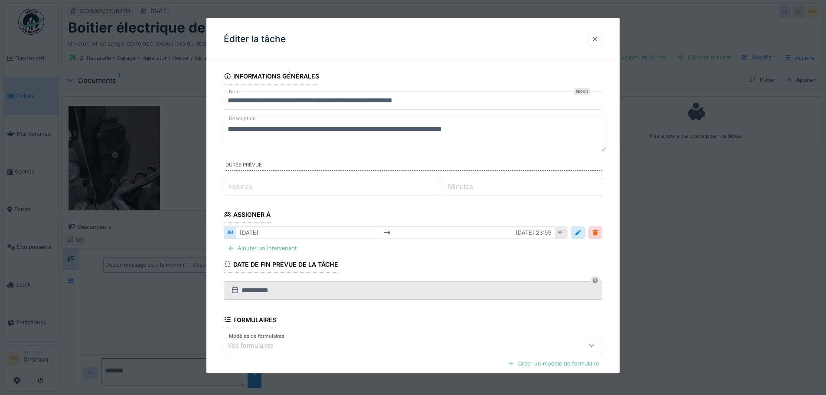
click at [469, 186] on label "Minutes" at bounding box center [460, 186] width 29 height 10
click at [469, 186] on input "*" at bounding box center [523, 187] width 160 height 18
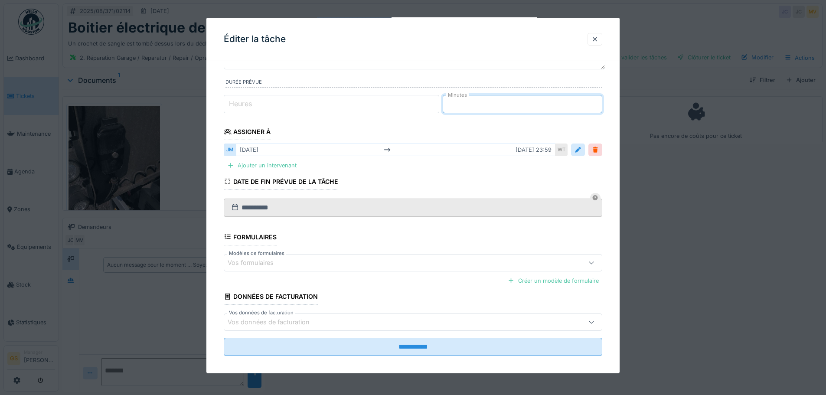
scroll to position [90, 0]
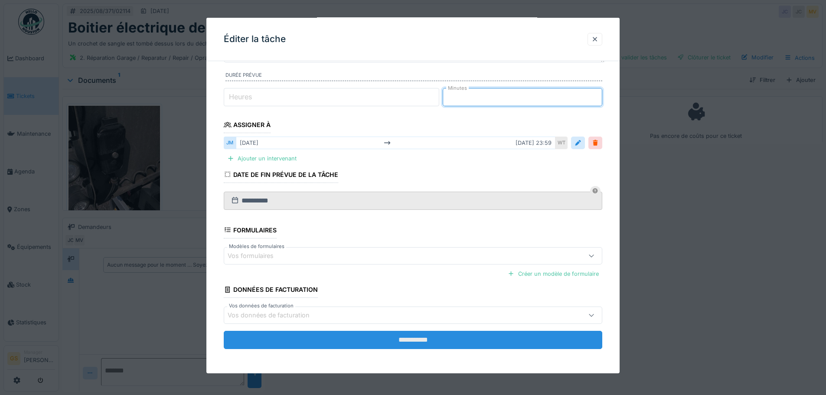
type input "**"
click at [422, 340] on input "**********" at bounding box center [413, 340] width 379 height 18
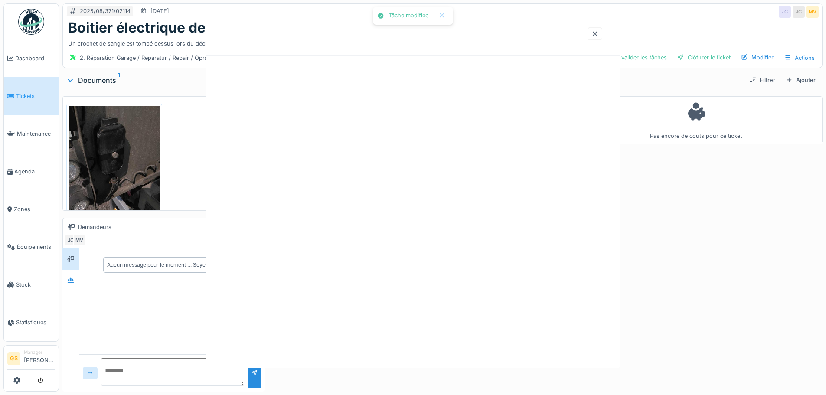
scroll to position [0, 0]
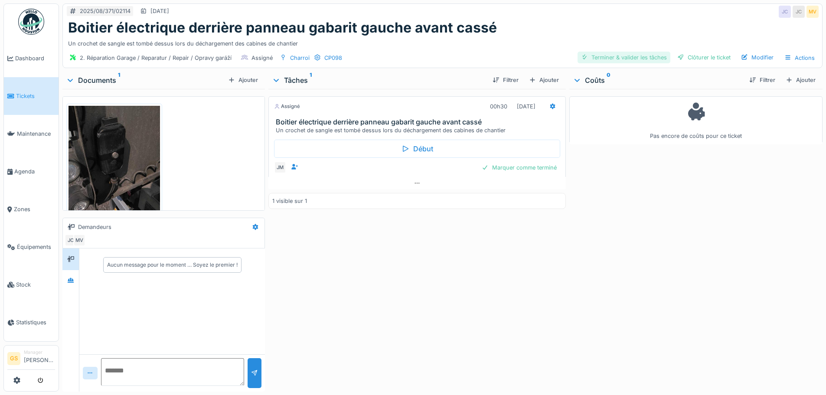
click at [610, 54] on div "Terminer & valider les tâches" at bounding box center [624, 58] width 93 height 12
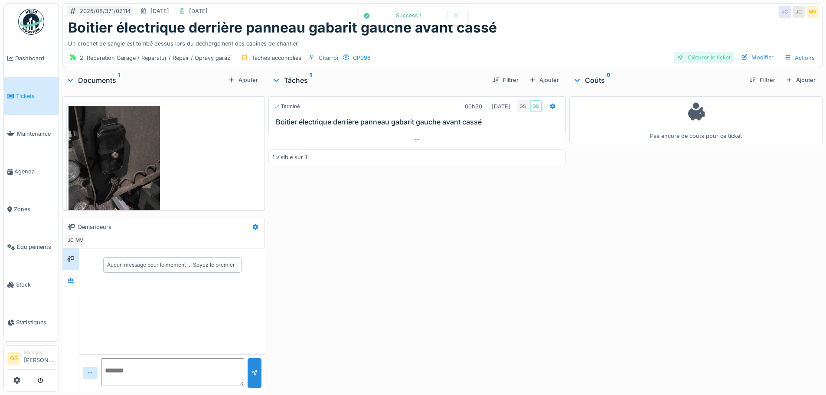
click at [684, 53] on div "Clôturer le ticket" at bounding box center [704, 58] width 60 height 12
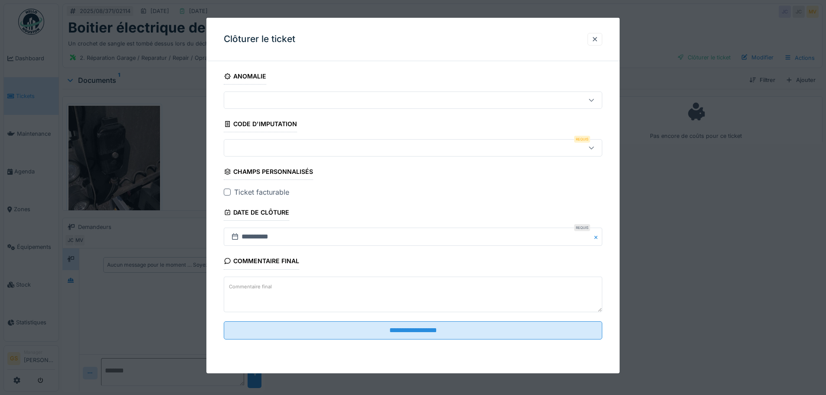
click at [241, 149] on div at bounding box center [391, 148] width 327 height 10
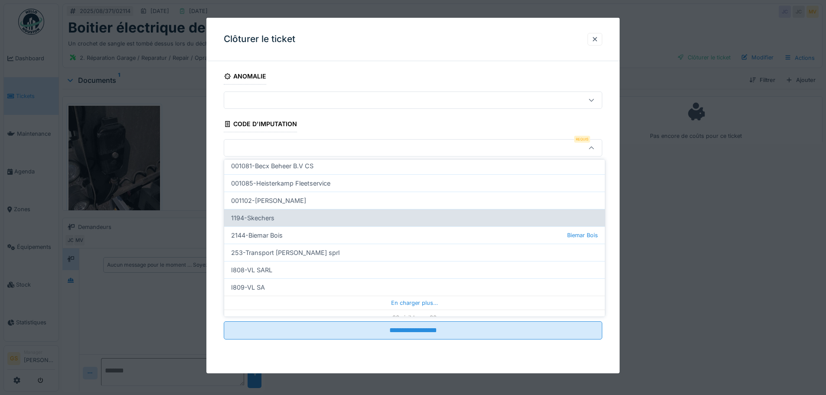
scroll to position [260, 0]
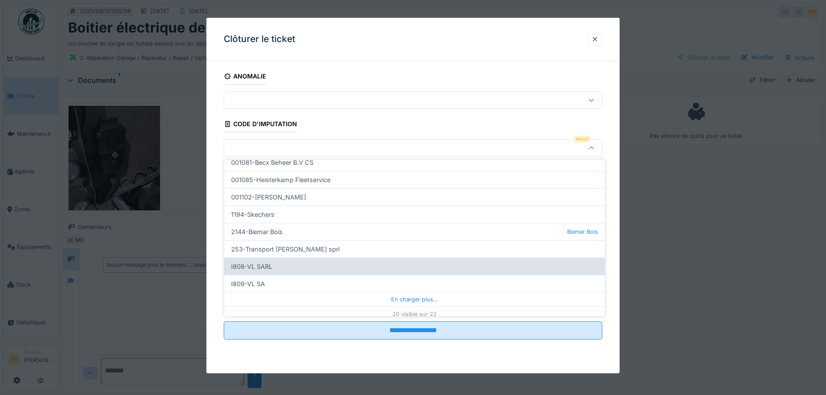
click at [253, 266] on div "I808-VL SARL" at bounding box center [414, 266] width 381 height 17
type input "***"
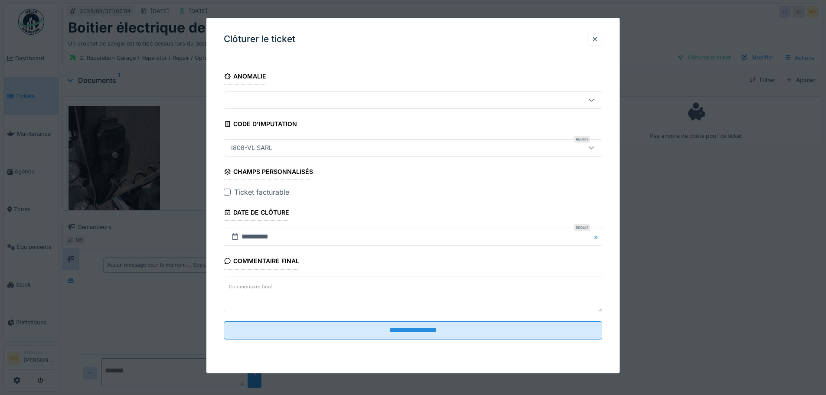
click at [228, 192] on div at bounding box center [227, 192] width 7 height 7
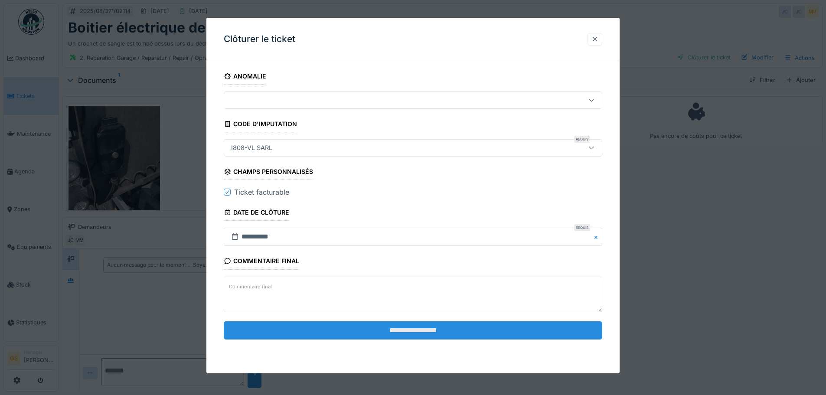
click at [323, 330] on input "**********" at bounding box center [413, 330] width 379 height 18
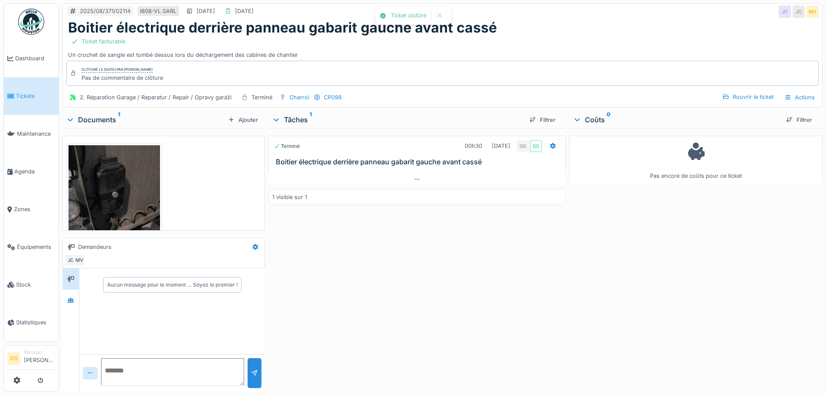
click at [12, 93] on icon at bounding box center [10, 96] width 7 height 6
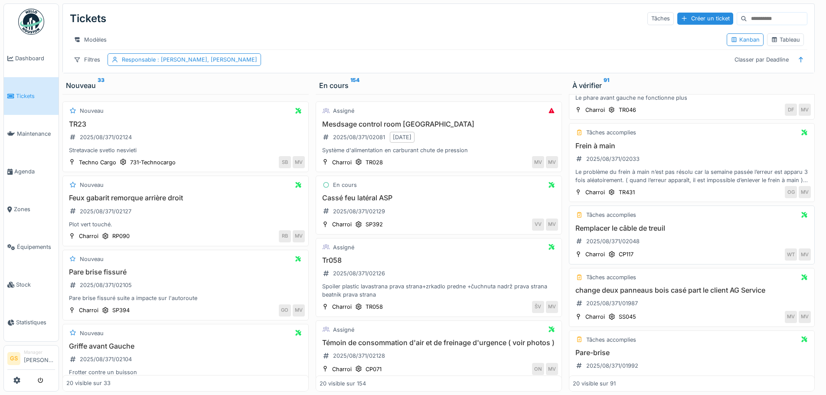
scroll to position [217, 0]
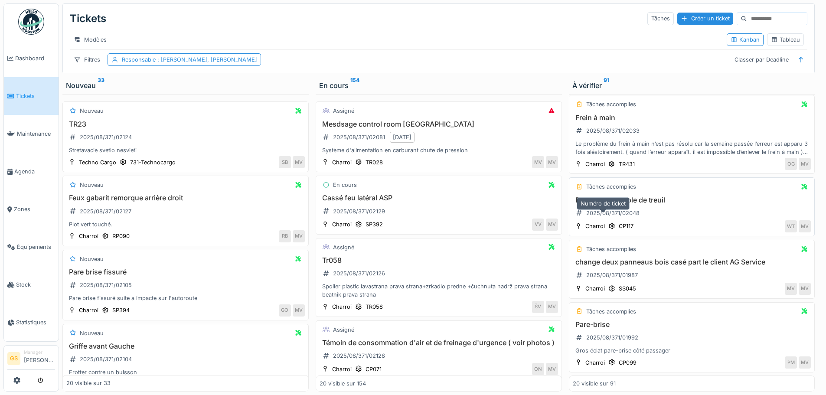
click at [623, 217] on div "2025/08/371/02048" at bounding box center [612, 213] width 53 height 8
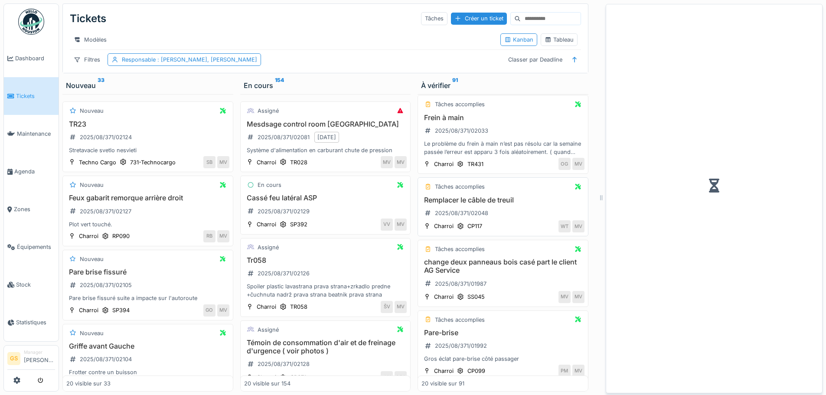
scroll to position [229, 0]
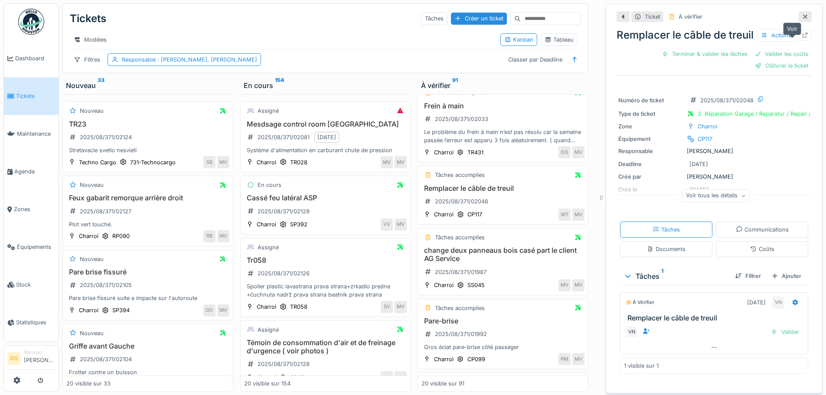
click at [803, 38] on icon at bounding box center [806, 36] width 6 height 6
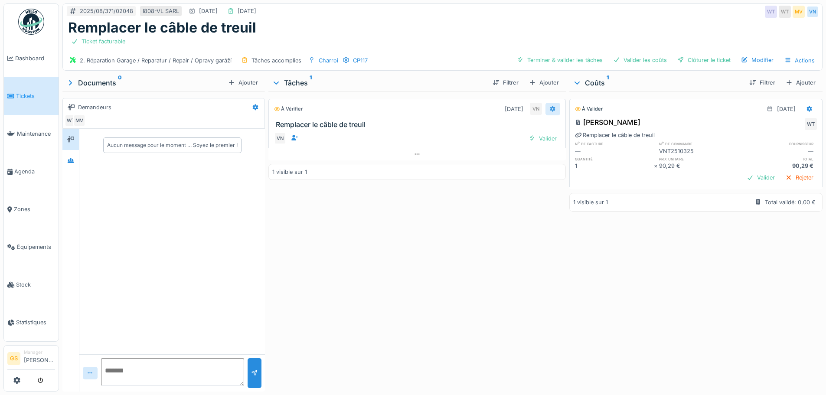
click at [550, 110] on icon at bounding box center [553, 109] width 6 height 6
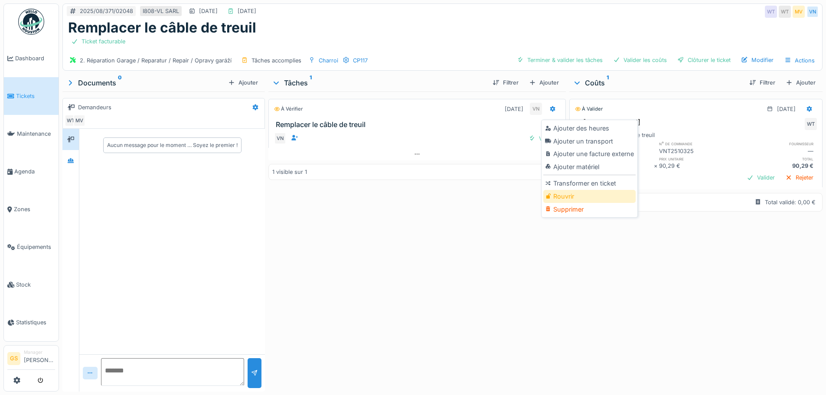
click at [573, 197] on div "Rouvrir" at bounding box center [589, 196] width 92 height 13
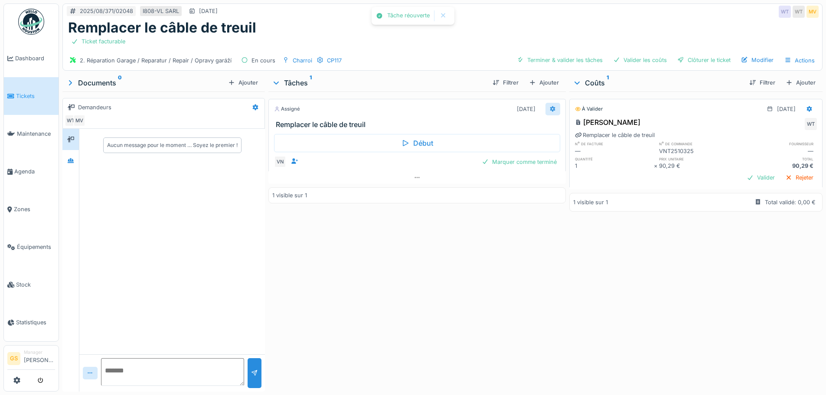
click at [549, 109] on icon at bounding box center [552, 109] width 7 height 6
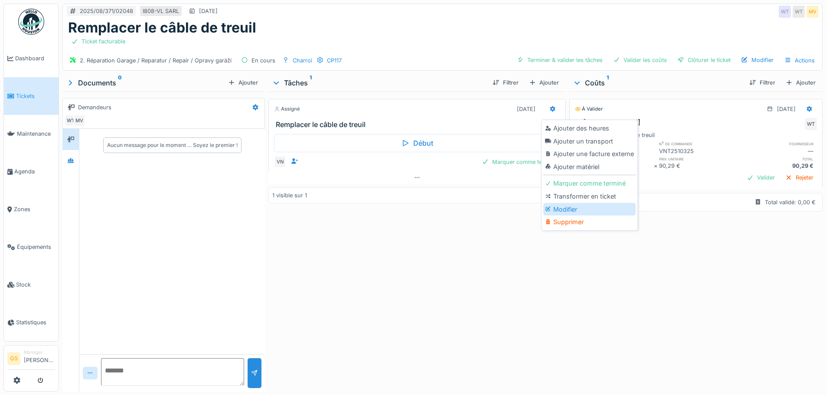
click at [562, 205] on div "Modifier" at bounding box center [589, 209] width 92 height 13
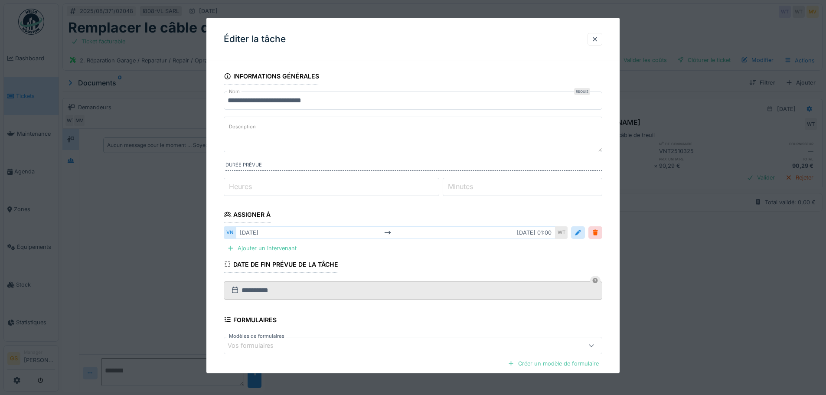
click at [233, 185] on label "Heures" at bounding box center [240, 186] width 26 height 10
click at [233, 185] on input "*" at bounding box center [332, 187] width 216 height 18
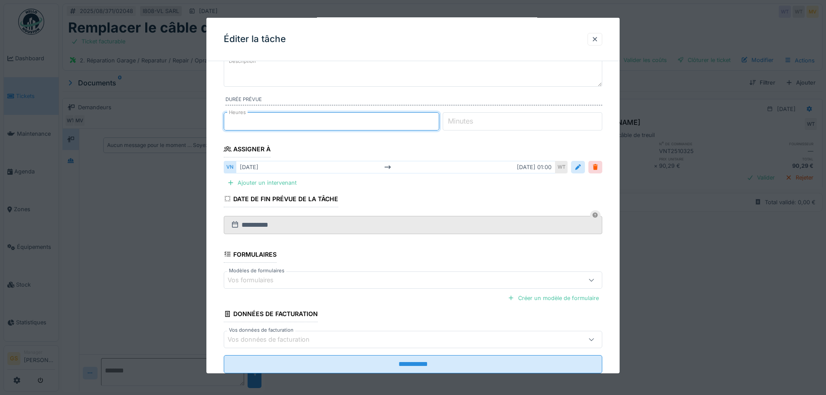
scroll to position [90, 0]
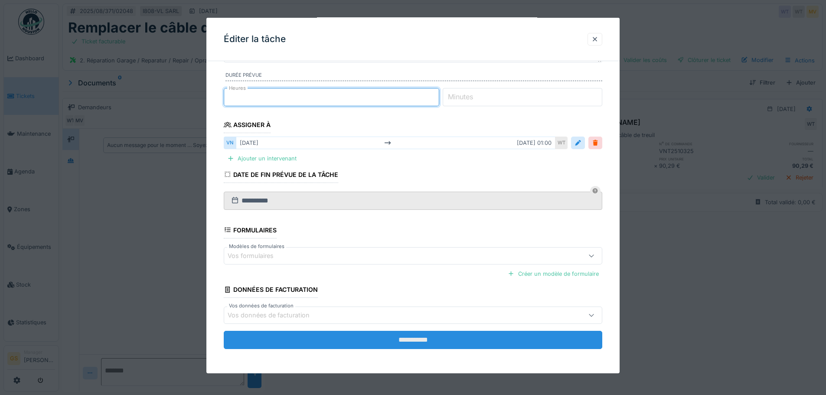
type input "*"
click at [404, 340] on input "**********" at bounding box center [413, 340] width 379 height 18
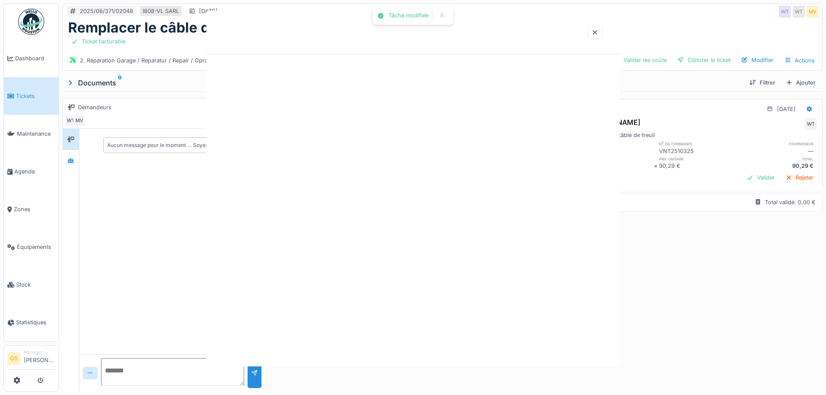
scroll to position [0, 0]
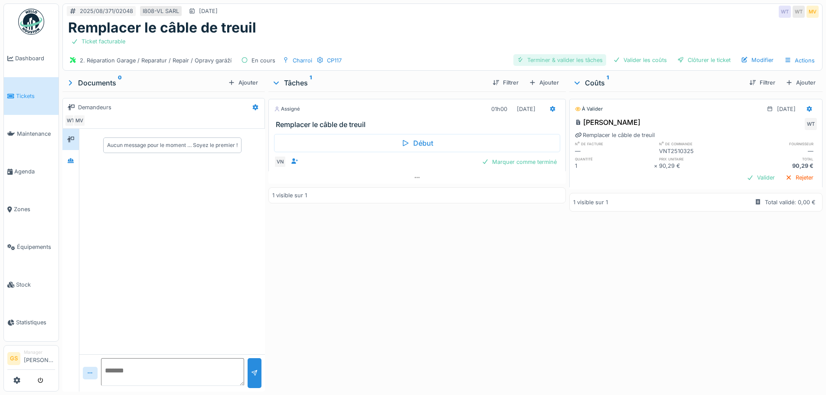
click at [547, 63] on div "Terminer & valider les tâches" at bounding box center [559, 60] width 93 height 12
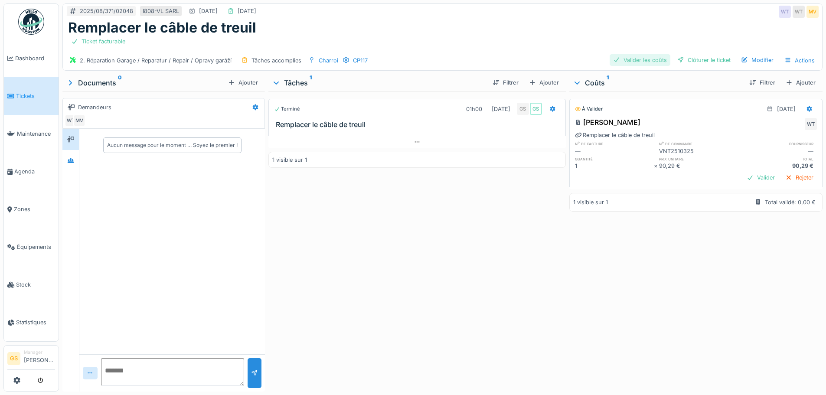
click at [632, 59] on div "Valider les coûts" at bounding box center [640, 60] width 61 height 12
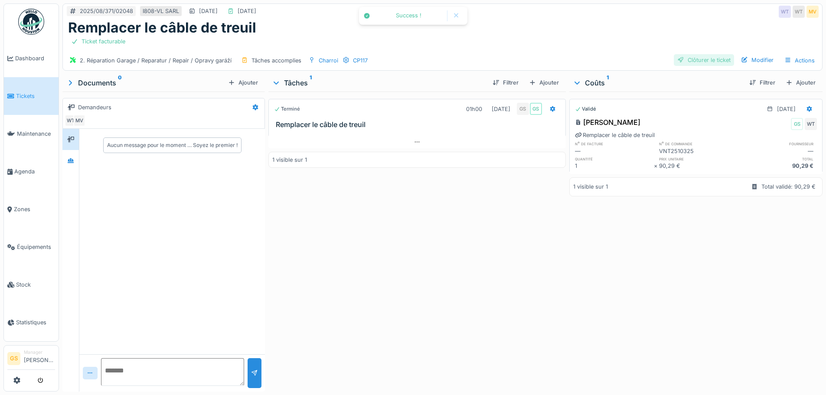
click at [684, 61] on div "Clôturer le ticket" at bounding box center [704, 60] width 60 height 12
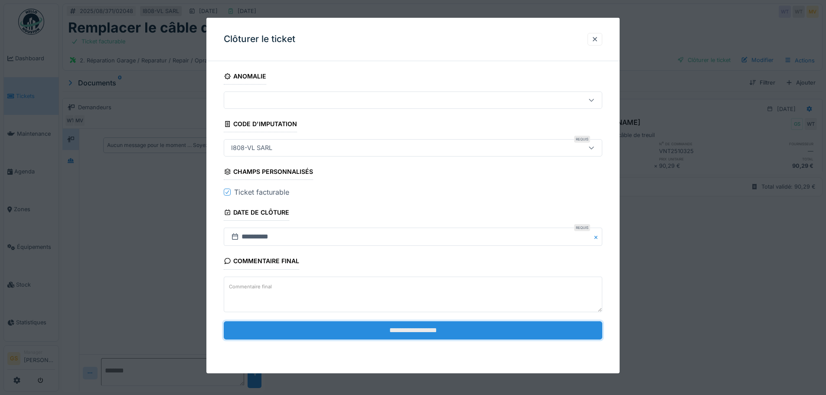
click at [407, 333] on input "**********" at bounding box center [413, 330] width 379 height 18
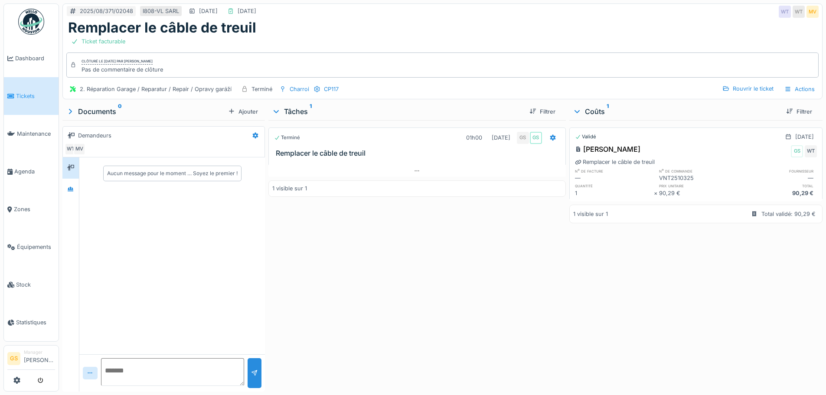
click at [20, 93] on span "Tickets" at bounding box center [35, 96] width 39 height 8
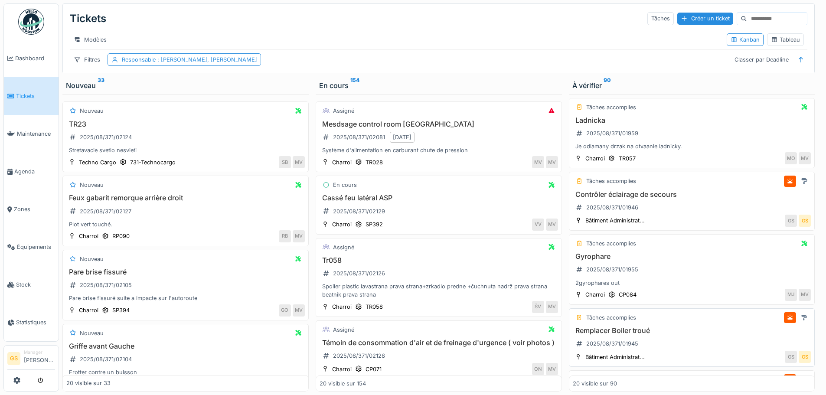
scroll to position [434, 0]
click at [603, 273] on div "2025/08/371/01955" at bounding box center [612, 269] width 52 height 8
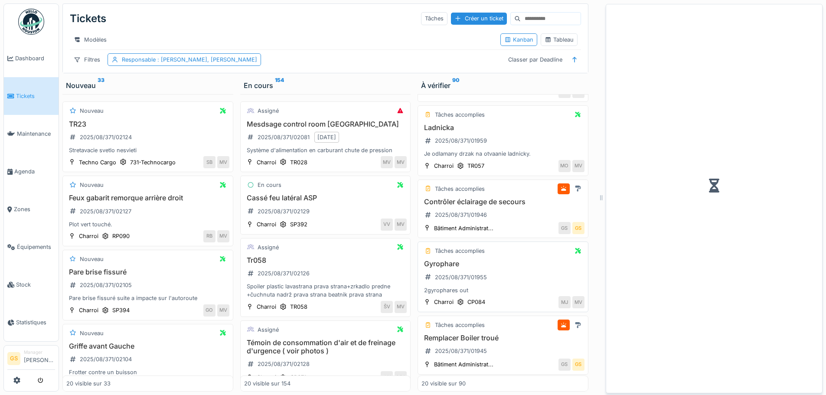
scroll to position [454, 0]
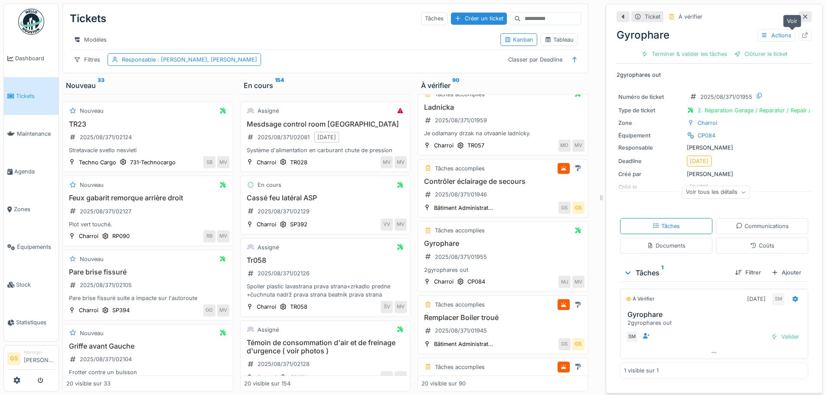
click at [803, 33] on icon at bounding box center [806, 36] width 6 height 6
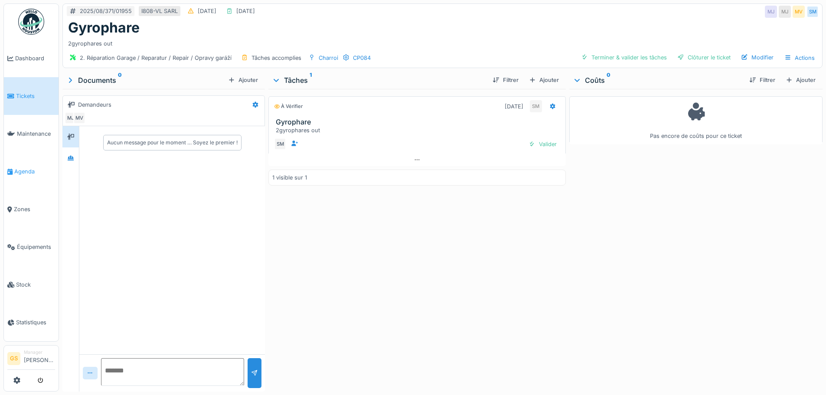
click at [23, 167] on span "Agenda" at bounding box center [34, 171] width 41 height 8
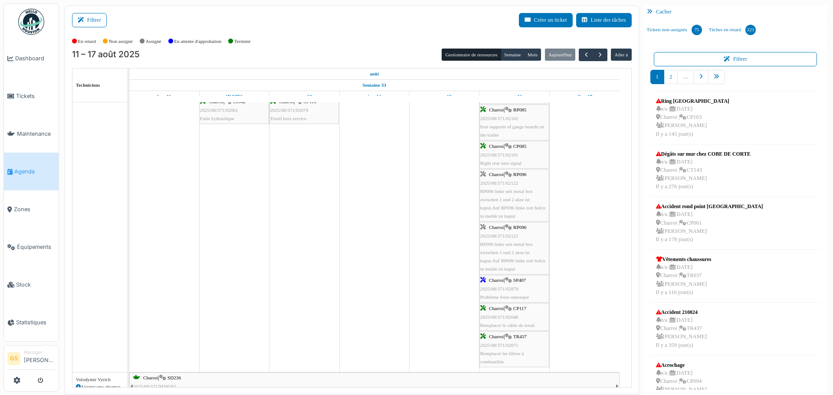
click at [496, 287] on span "2025/08/371/02879" at bounding box center [499, 288] width 38 height 5
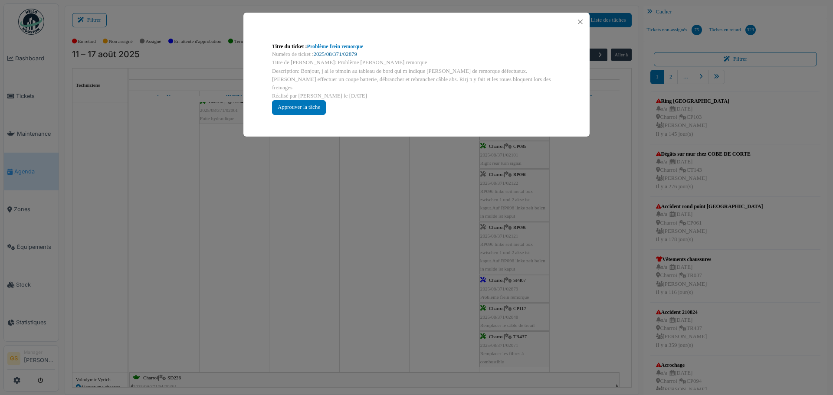
click at [332, 52] on link "2025/08/371/02879" at bounding box center [335, 54] width 43 height 6
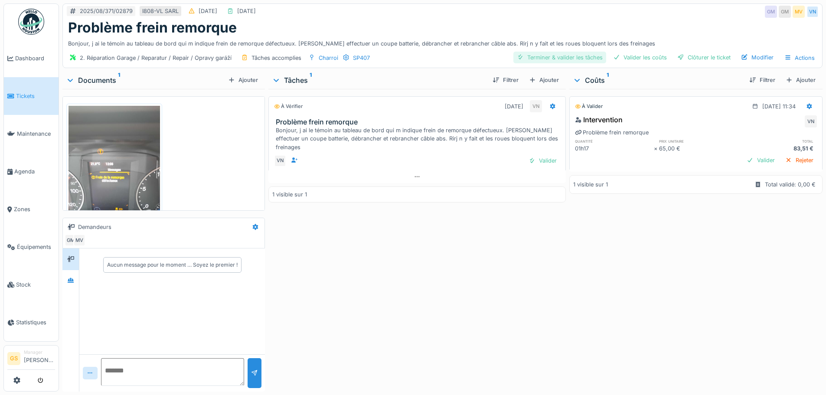
click at [568, 57] on div "Terminer & valider les tâches" at bounding box center [559, 58] width 93 height 12
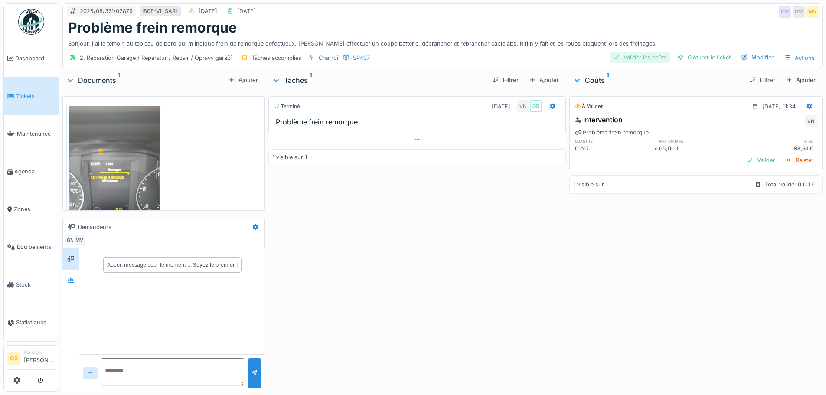
click at [630, 56] on div "Valider les coûts" at bounding box center [640, 58] width 61 height 12
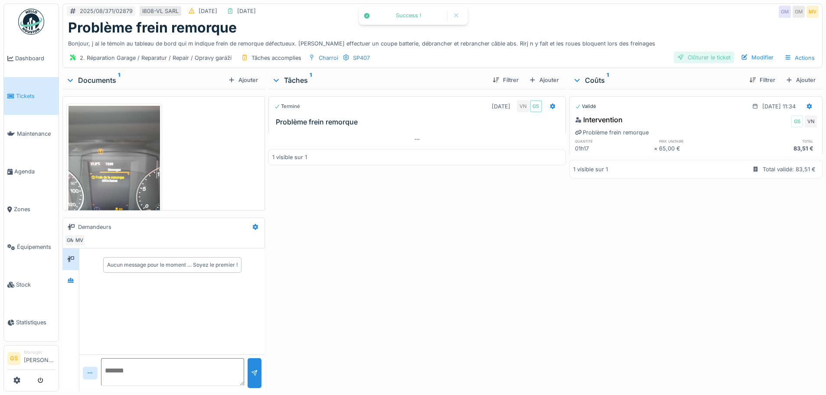
click at [706, 57] on div "Clôturer le ticket" at bounding box center [704, 58] width 60 height 12
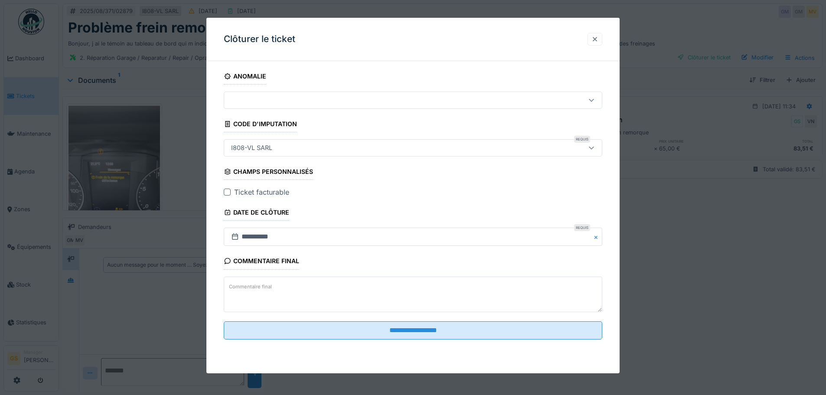
click at [598, 36] on div at bounding box center [594, 39] width 7 height 8
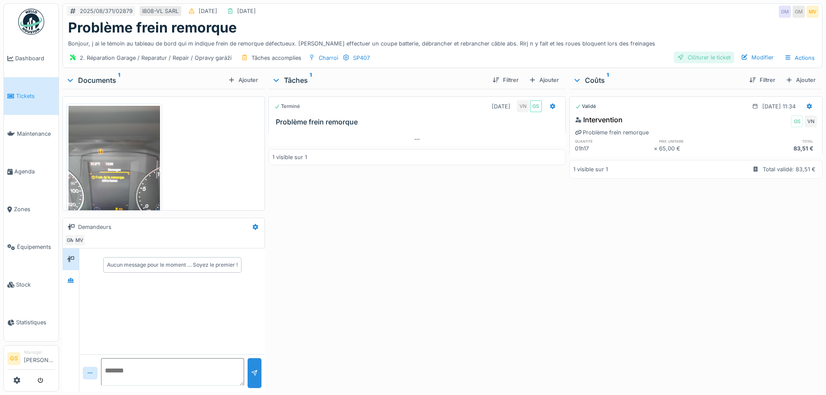
click at [698, 55] on div "Clôturer le ticket" at bounding box center [704, 58] width 60 height 12
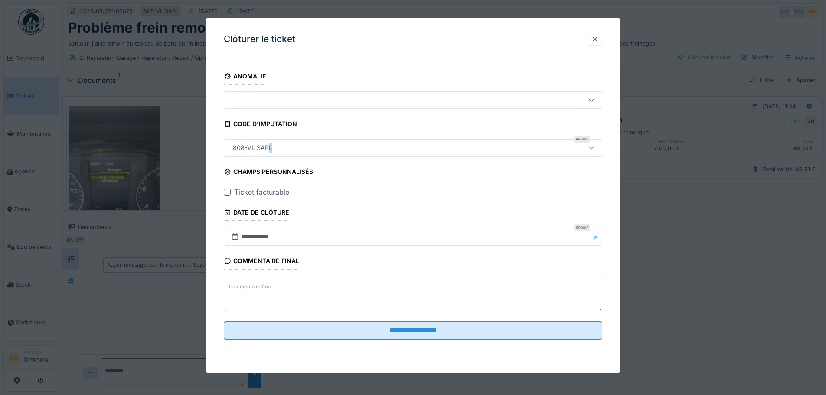
click at [271, 146] on div "I808-VL SARL" at bounding box center [252, 148] width 48 height 10
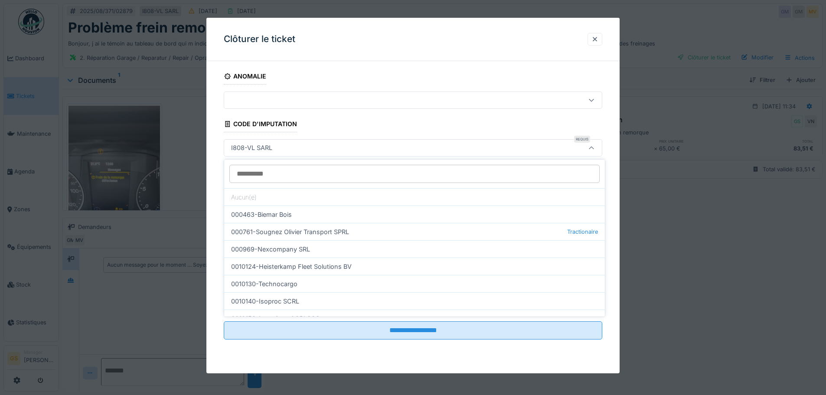
click at [290, 145] on div "I808-VL SARL" at bounding box center [391, 148] width 327 height 10
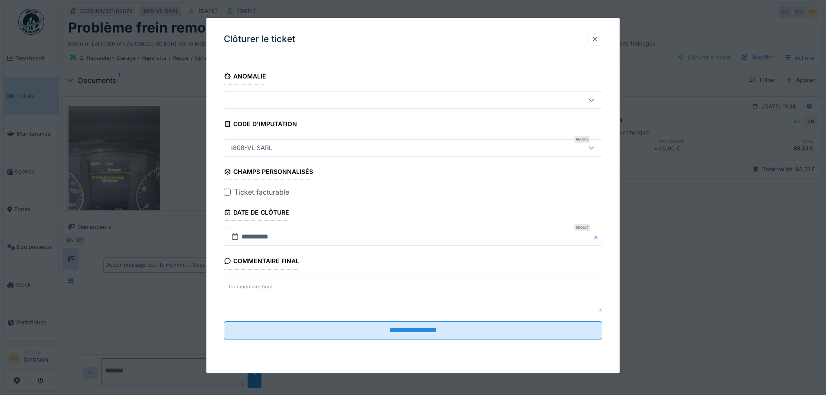
click at [290, 146] on div "I808-VL SARL" at bounding box center [391, 148] width 327 height 10
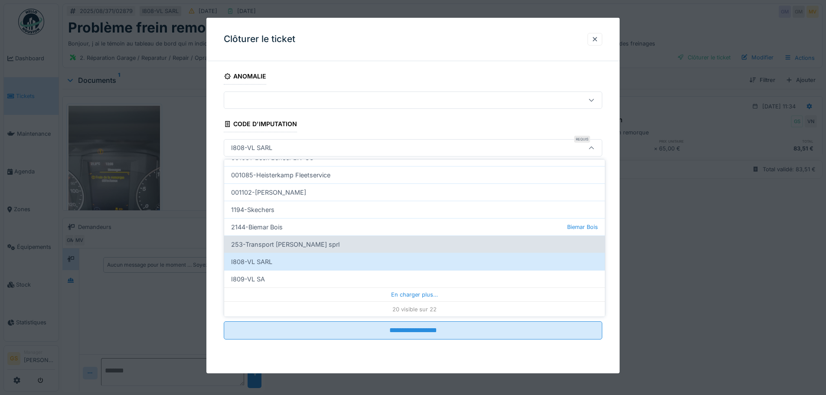
scroll to position [265, 0]
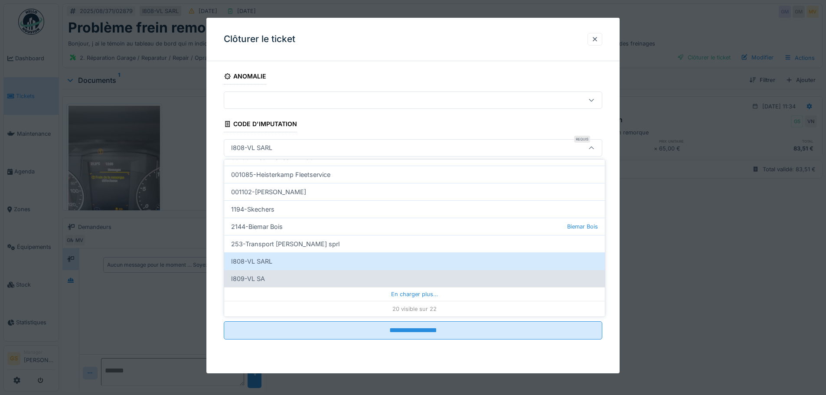
click at [254, 278] on div "I809-VL SA" at bounding box center [414, 278] width 381 height 17
type input "***"
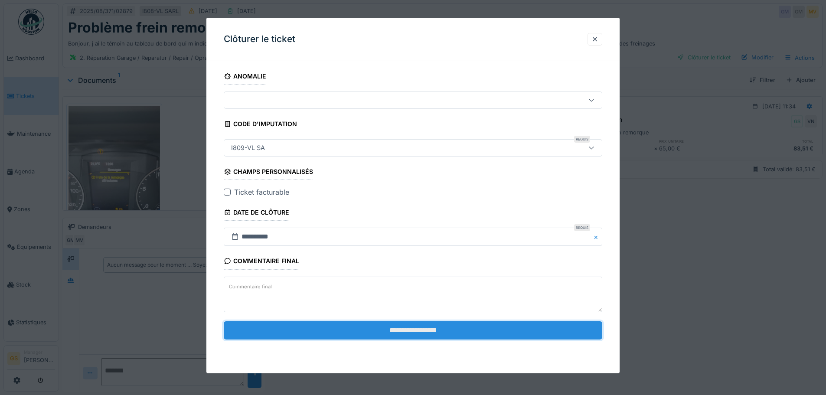
click at [412, 331] on input "**********" at bounding box center [413, 330] width 379 height 18
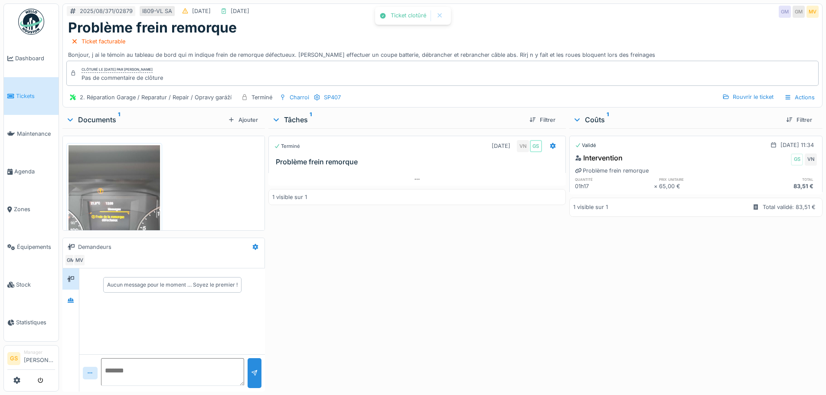
click at [6, 92] on link "Tickets" at bounding box center [31, 96] width 55 height 38
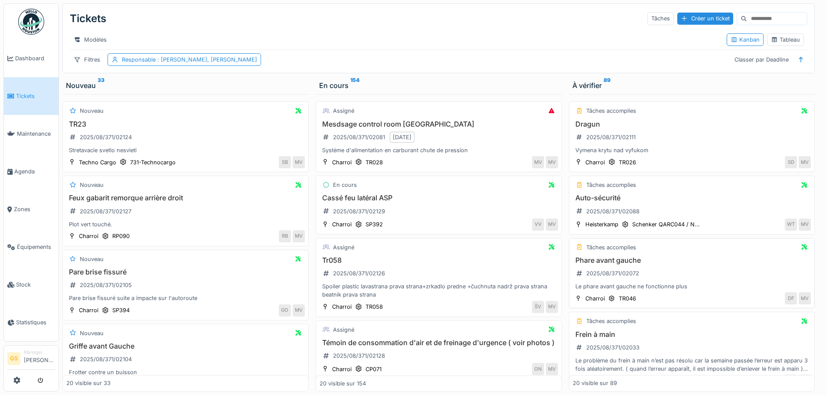
click at [611, 265] on h3 "Phare avant gauche" at bounding box center [692, 260] width 239 height 8
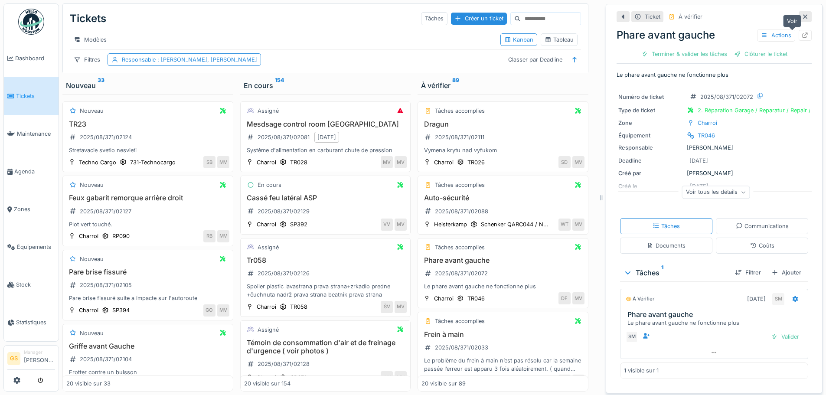
click at [803, 35] on icon at bounding box center [806, 36] width 6 height 6
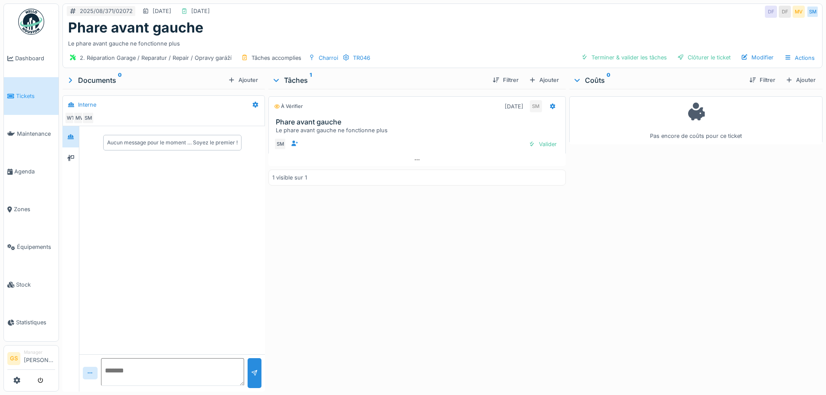
click at [22, 92] on span "Tickets" at bounding box center [35, 96] width 39 height 8
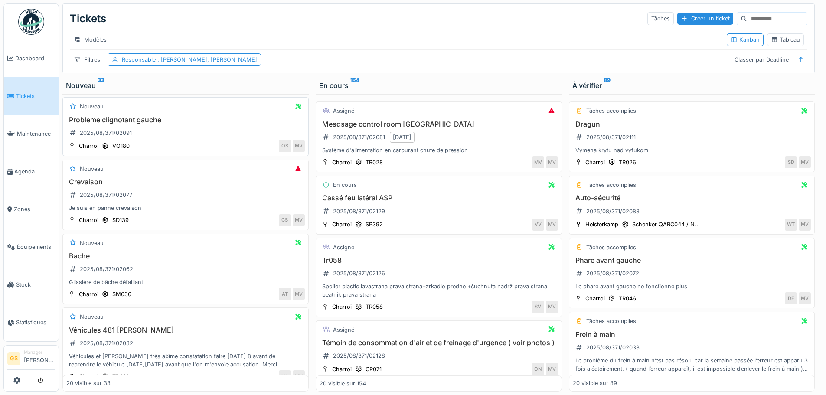
scroll to position [390, 0]
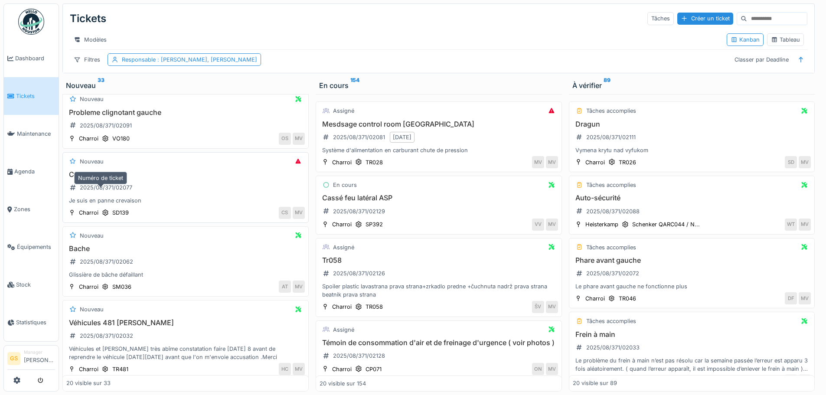
click at [117, 192] on div "2025/08/371/02077" at bounding box center [106, 187] width 52 height 8
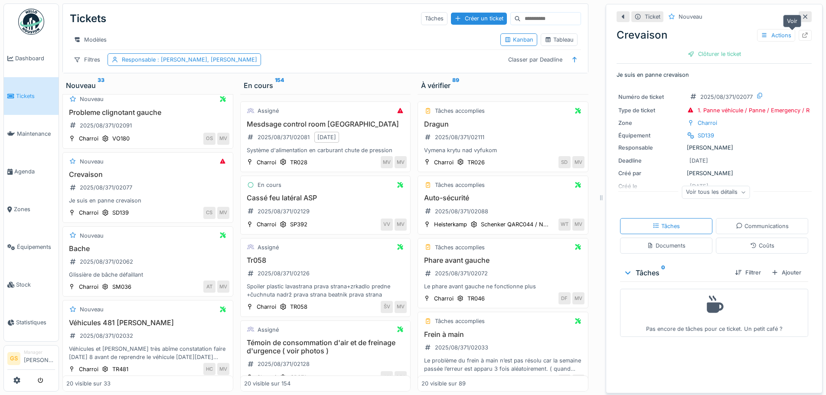
click at [802, 32] on div at bounding box center [805, 35] width 7 height 8
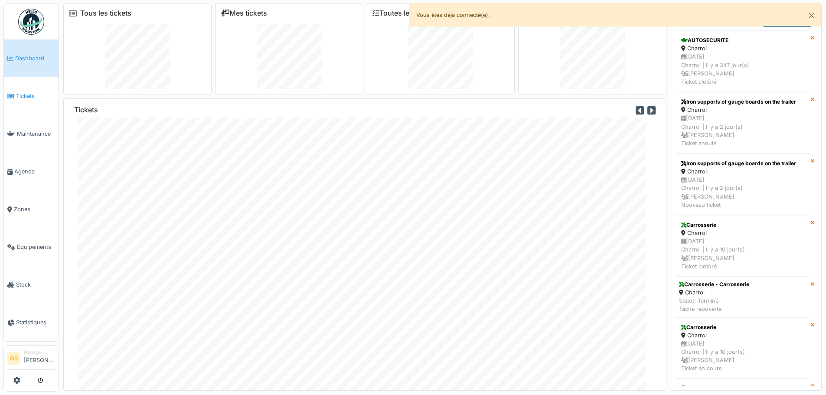
click at [24, 92] on span "Tickets" at bounding box center [35, 96] width 39 height 8
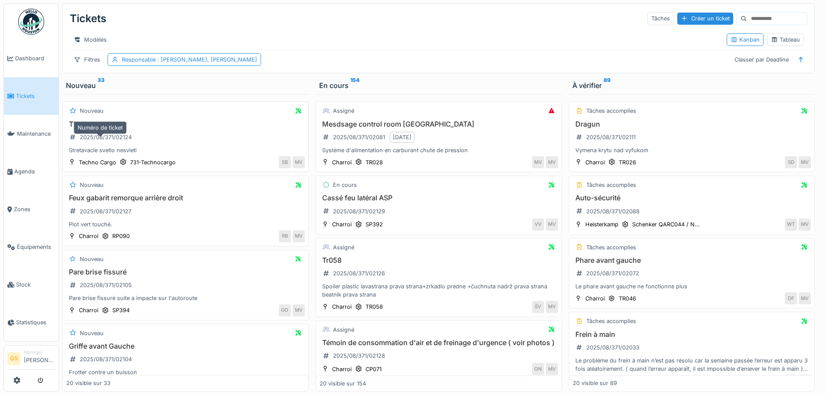
click at [114, 141] on div "2025/08/371/02124" at bounding box center [106, 137] width 52 height 8
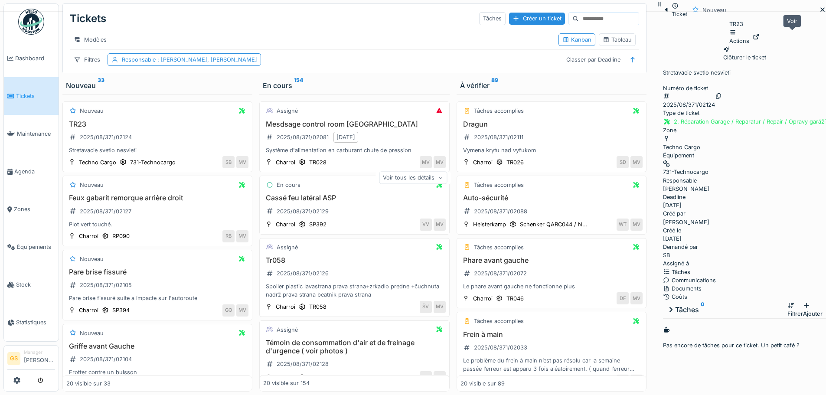
click at [760, 33] on div at bounding box center [756, 37] width 7 height 8
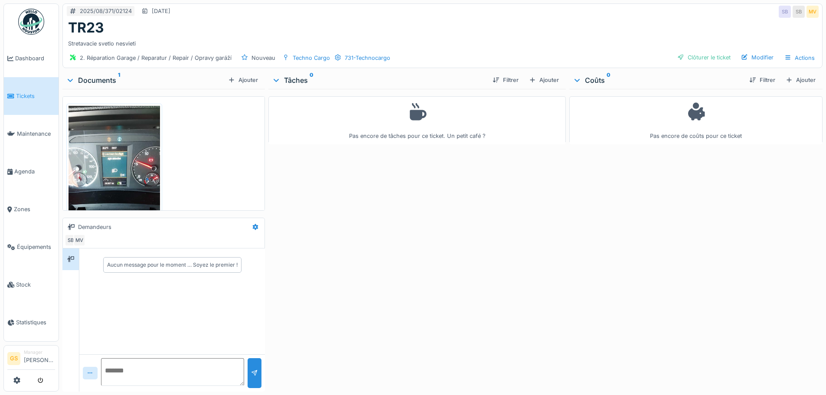
click at [12, 92] on li "Tickets" at bounding box center [31, 96] width 48 height 8
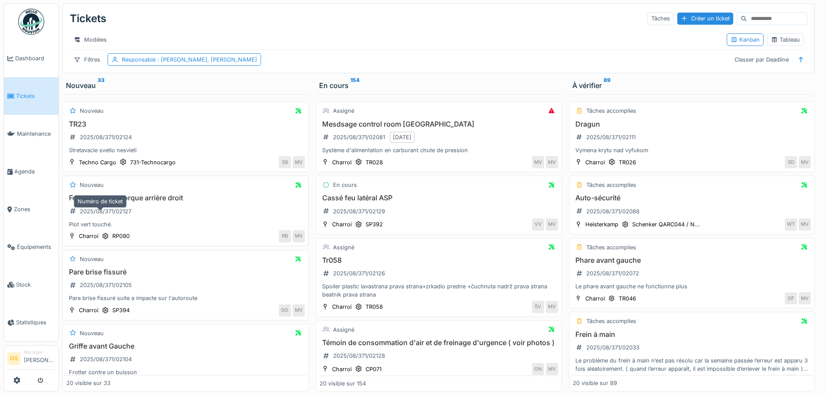
click at [90, 215] on div "2025/08/371/02127" at bounding box center [106, 211] width 52 height 8
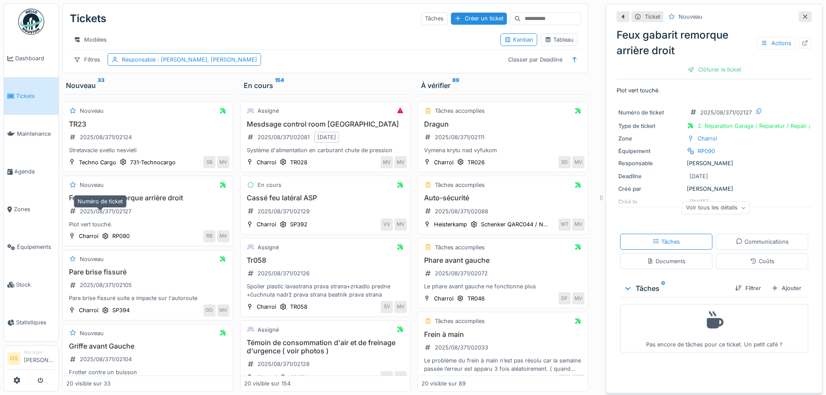
click at [107, 216] on div "2025/08/371/02127" at bounding box center [106, 211] width 52 height 8
click at [99, 216] on div "2025/08/371/02127" at bounding box center [106, 211] width 52 height 8
click at [101, 216] on div "2025/08/371/02127" at bounding box center [106, 211] width 52 height 8
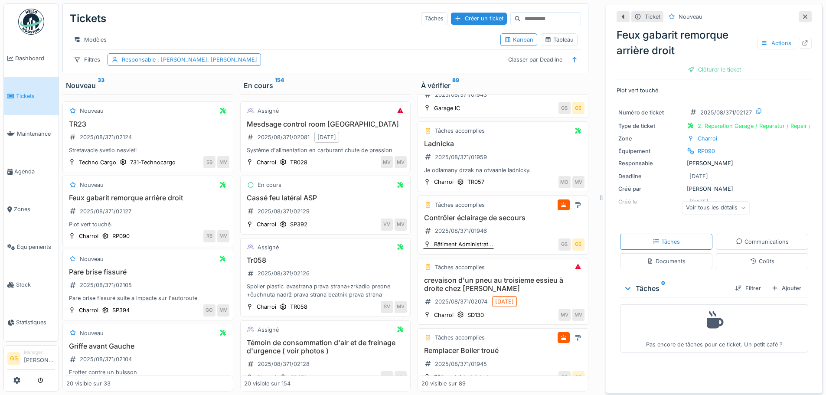
scroll to position [564, 0]
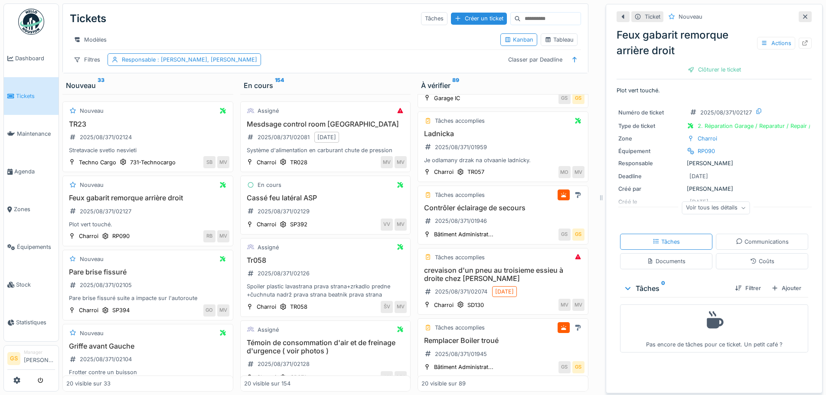
click at [28, 94] on span "Tickets" at bounding box center [35, 96] width 39 height 8
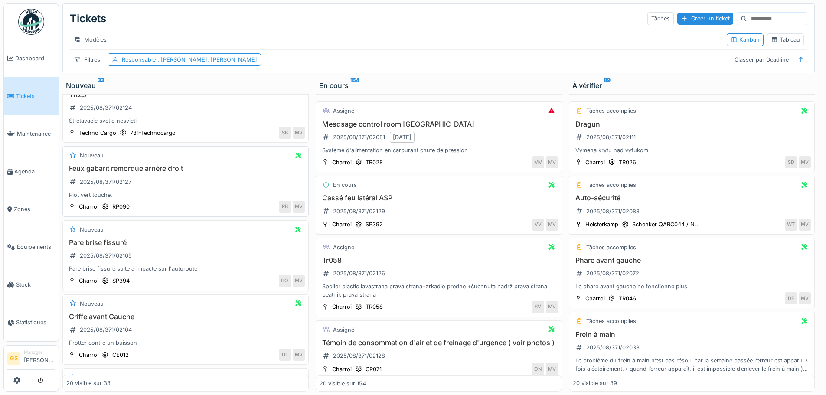
scroll to position [43, 0]
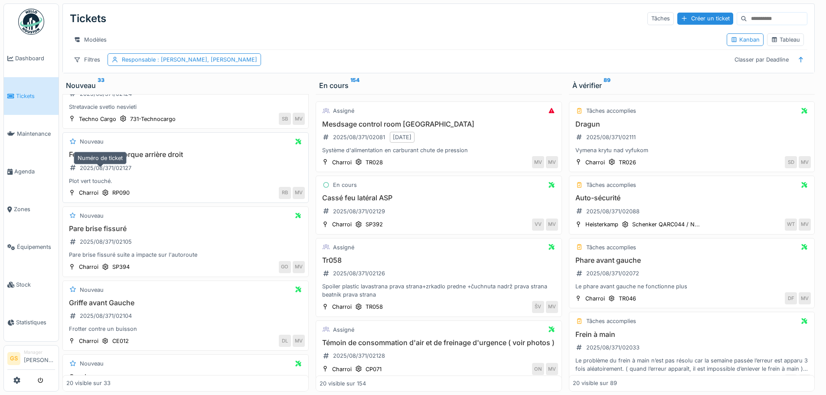
click at [99, 172] on div "2025/08/371/02127" at bounding box center [106, 168] width 52 height 8
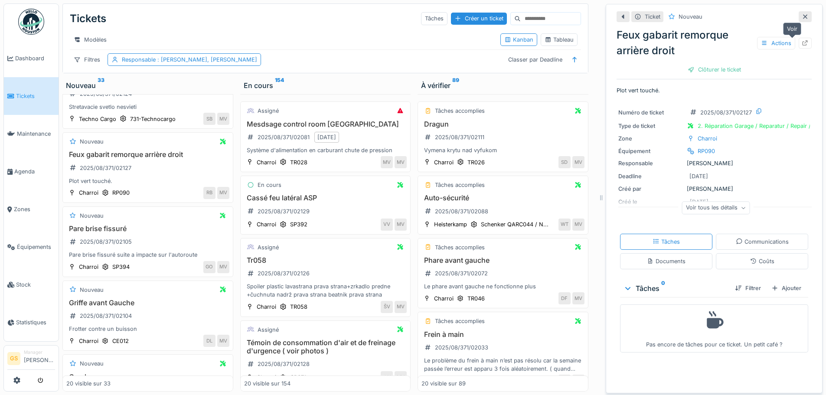
click at [802, 40] on icon at bounding box center [805, 43] width 7 height 6
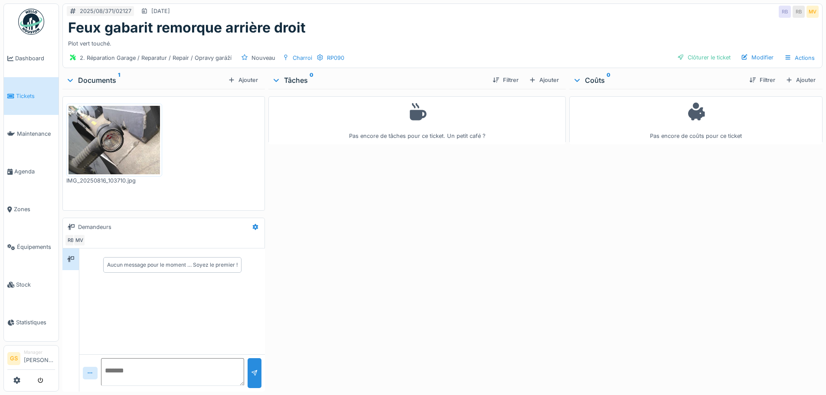
click at [14, 94] on icon at bounding box center [10, 96] width 7 height 6
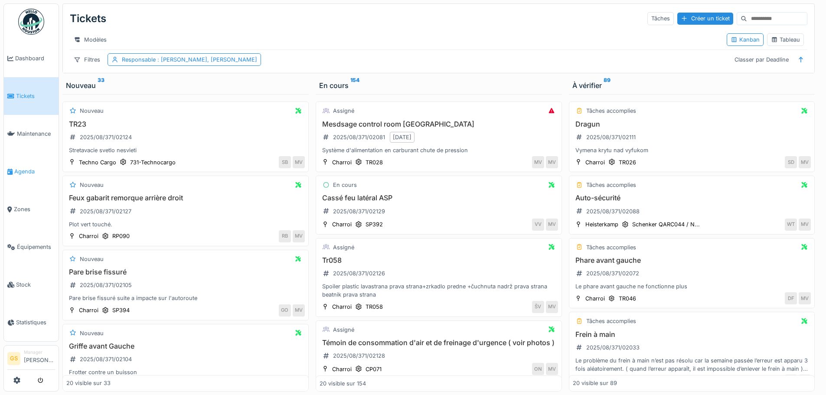
click at [23, 168] on span "Agenda" at bounding box center [34, 171] width 41 height 8
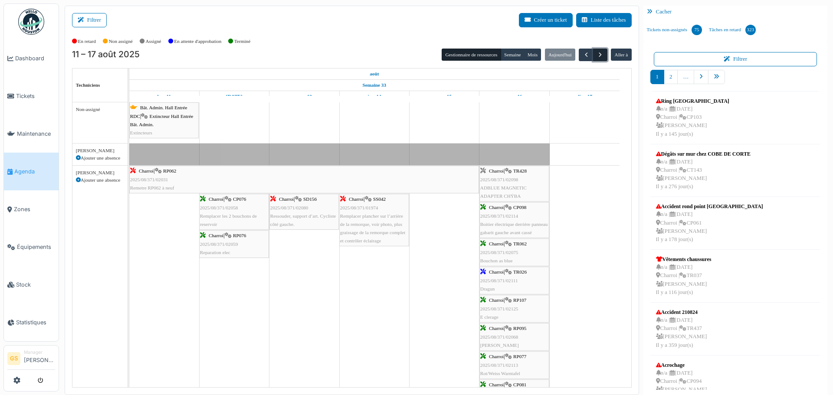
click at [596, 54] on span "button" at bounding box center [599, 54] width 7 height 7
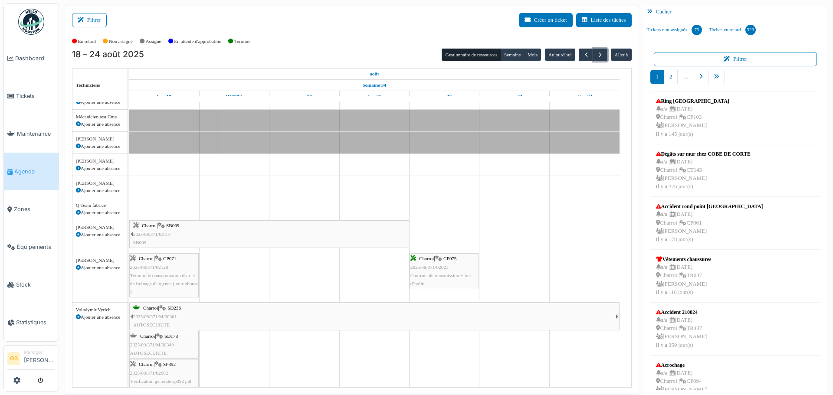
scroll to position [217, 0]
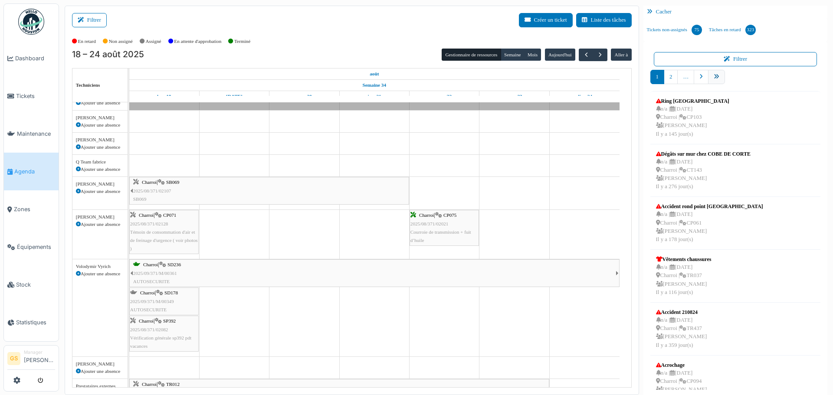
click at [713, 76] on icon "pager" at bounding box center [716, 77] width 6 height 6
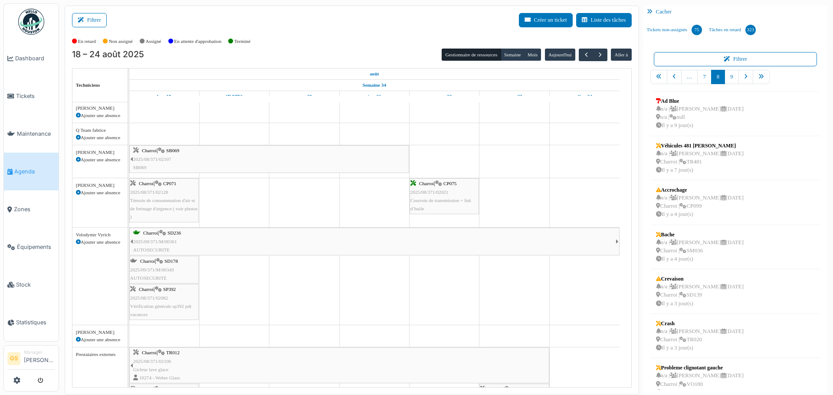
scroll to position [260, 0]
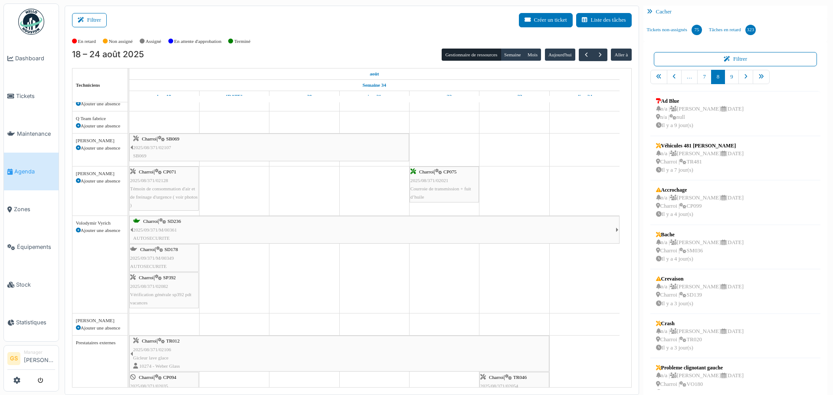
click at [150, 285] on span "2025/08/371/02082" at bounding box center [149, 286] width 38 height 5
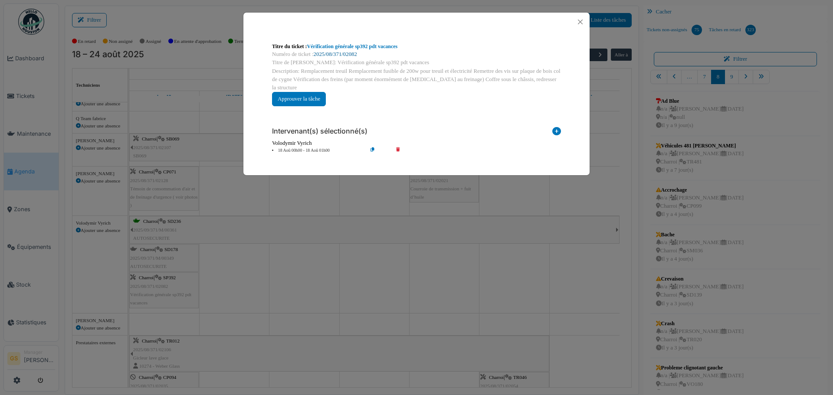
click at [341, 52] on link "2025/08/371/02082" at bounding box center [335, 54] width 43 height 6
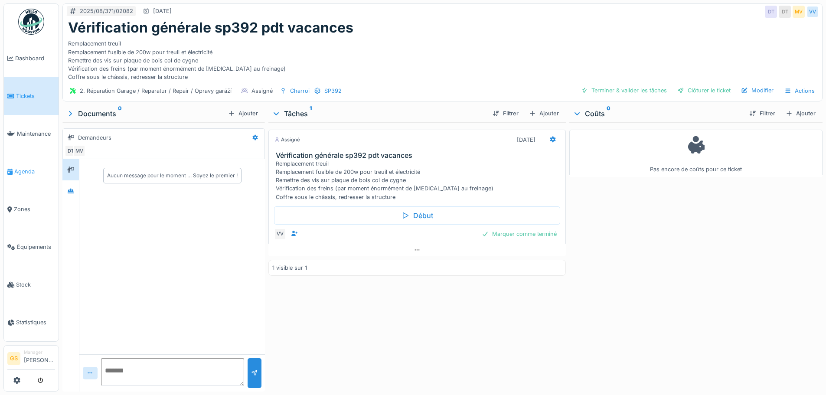
click at [15, 170] on span "Agenda" at bounding box center [34, 171] width 41 height 8
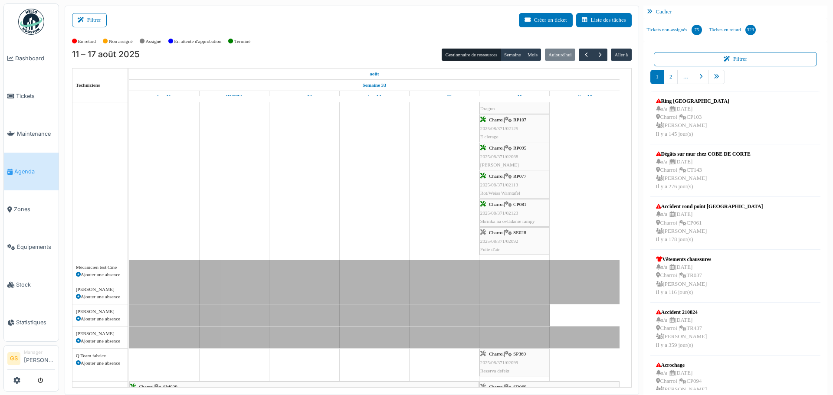
scroll to position [217, 0]
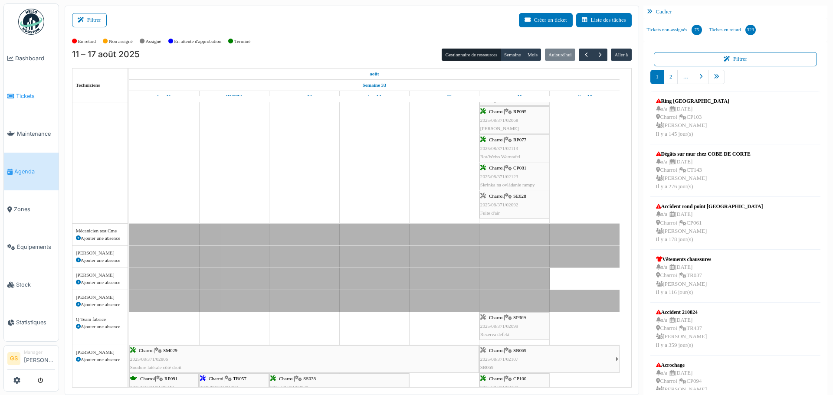
click at [20, 94] on span "Tickets" at bounding box center [35, 96] width 39 height 8
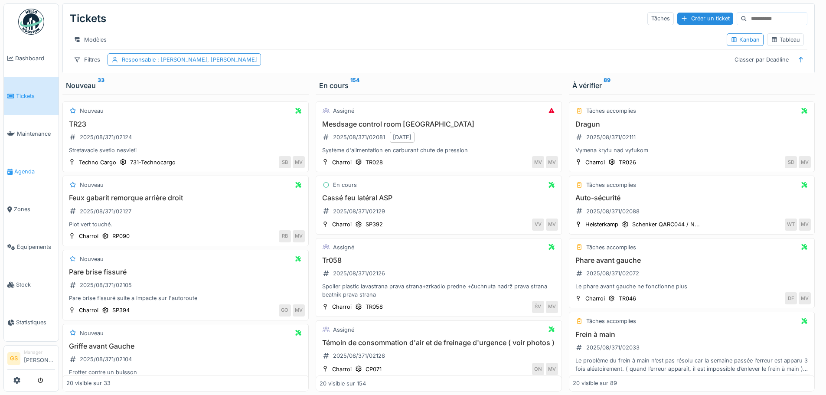
click at [15, 163] on link "Agenda" at bounding box center [31, 172] width 55 height 38
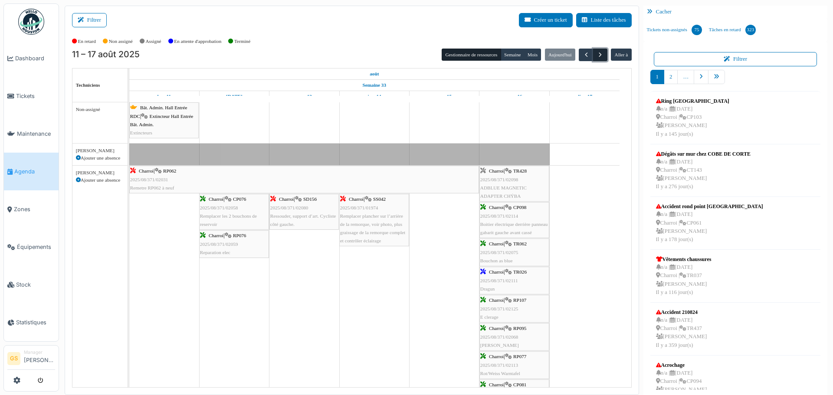
click at [596, 51] on span "button" at bounding box center [599, 54] width 7 height 7
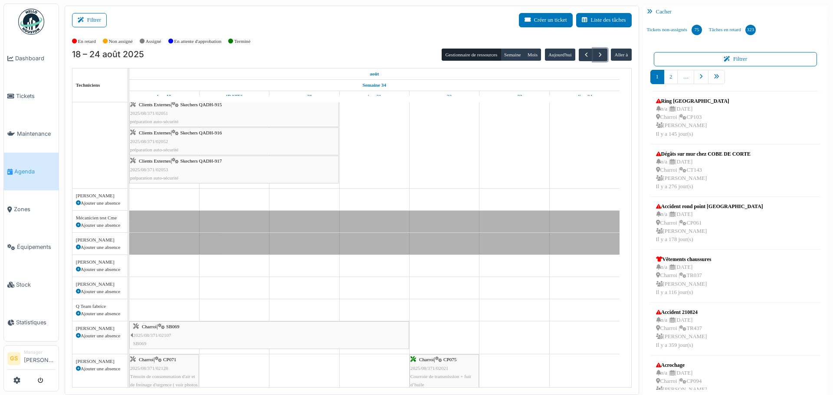
scroll to position [87, 0]
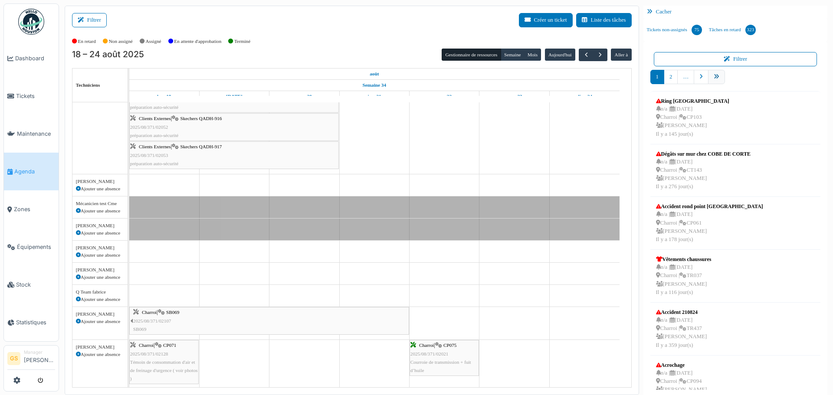
click at [716, 72] on link "pager" at bounding box center [716, 77] width 17 height 14
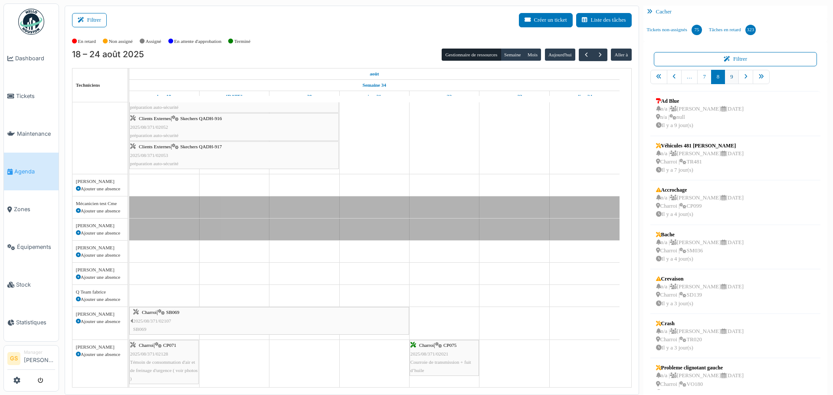
click at [727, 75] on link "9" at bounding box center [731, 77] width 14 height 14
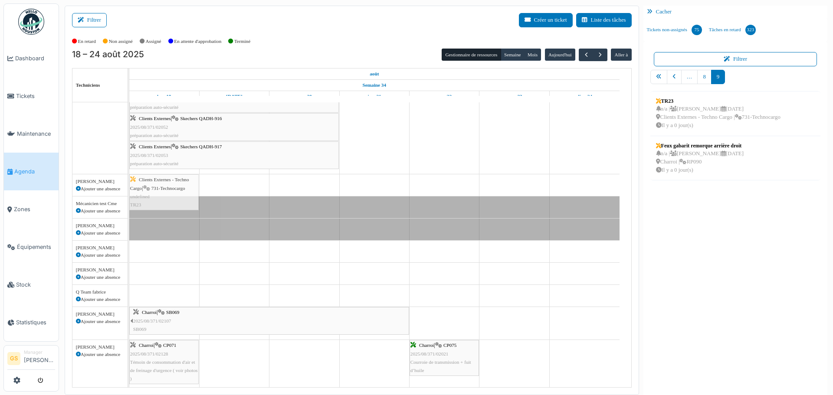
drag, startPoint x: 690, startPoint y: 106, endPoint x: 170, endPoint y: 183, distance: 525.6
click at [170, 183] on div "Filtrer Créer un ticket Liste des tâches Afficher les tâches non assignées *** …" at bounding box center [445, 200] width 771 height 389
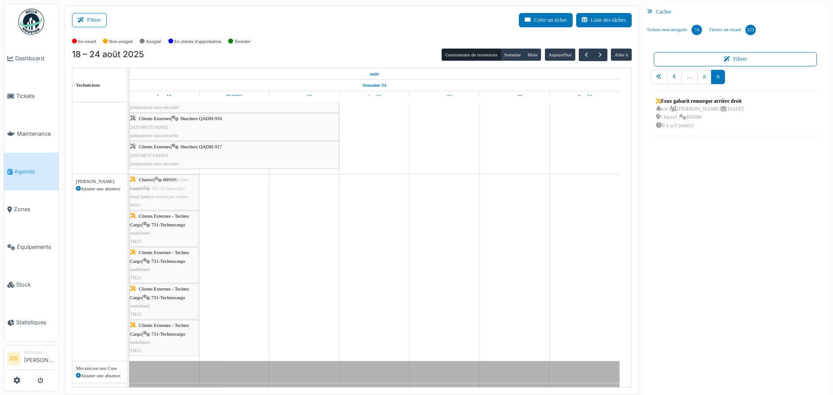
drag, startPoint x: 690, startPoint y: 112, endPoint x: 175, endPoint y: 261, distance: 536.3
click at [175, 261] on div "Filtrer Créer un ticket Liste des tâches Afficher les tâches non assignées *** …" at bounding box center [445, 200] width 771 height 389
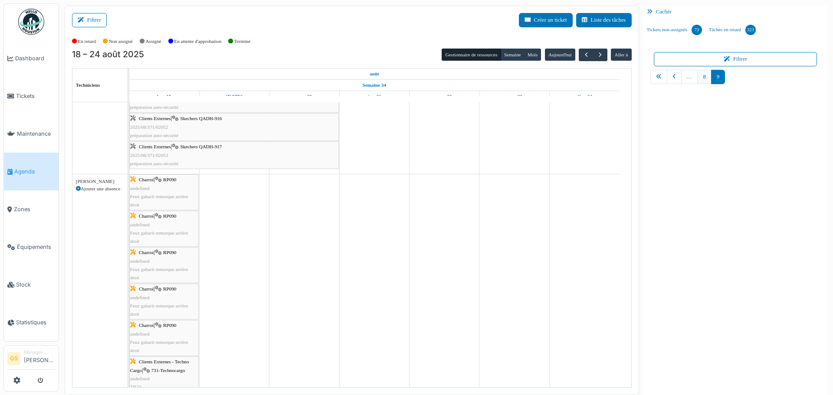
click at [698, 78] on link "8" at bounding box center [704, 77] width 14 height 14
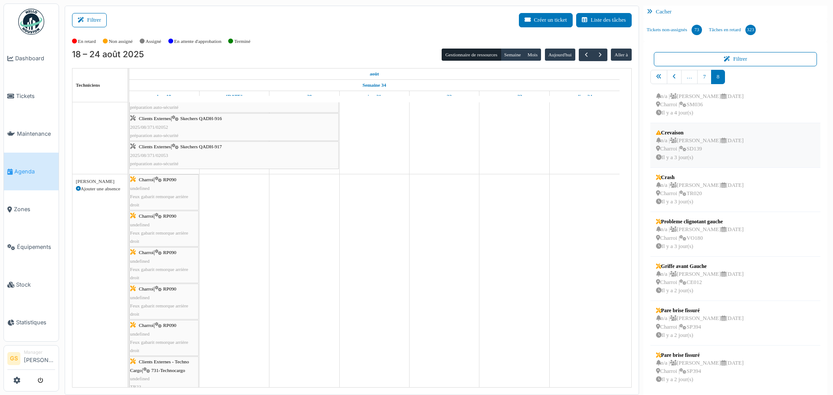
scroll to position [2, 0]
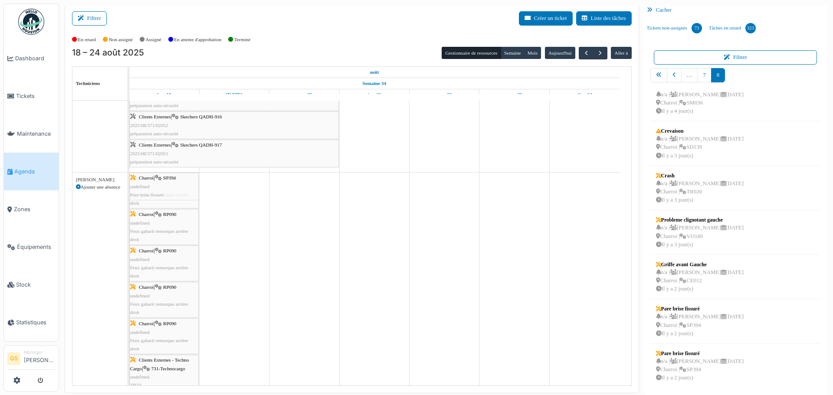
drag, startPoint x: 687, startPoint y: 318, endPoint x: 170, endPoint y: 252, distance: 522.0
click at [170, 252] on div "Filtrer Créer un ticket Liste des tâches Afficher les tâches non assignées *** …" at bounding box center [445, 198] width 771 height 389
drag, startPoint x: 686, startPoint y: 366, endPoint x: 159, endPoint y: 198, distance: 553.0
click at [159, 198] on div "Filtrer Créer un ticket Liste des tâches Afficher les tâches non assignées *** …" at bounding box center [445, 198] width 771 height 389
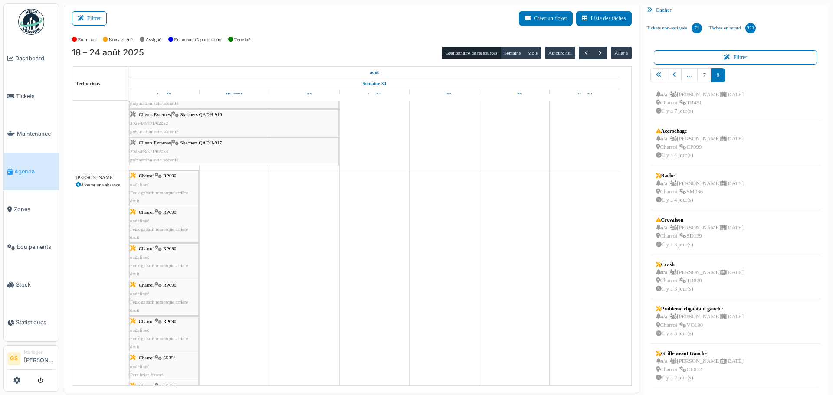
scroll to position [57, 0]
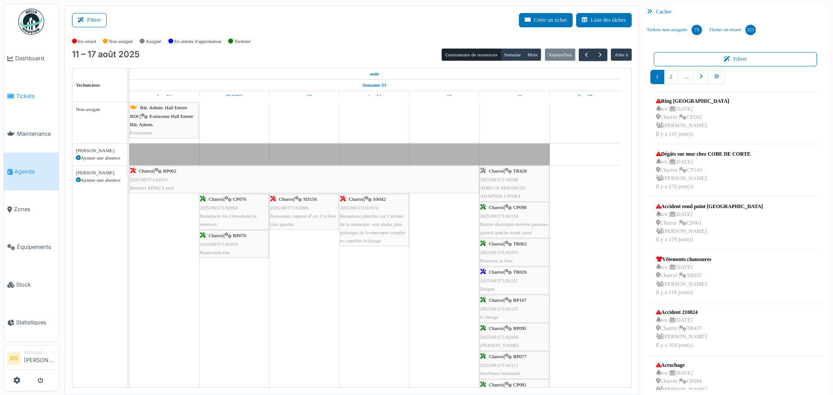
click at [13, 96] on icon at bounding box center [10, 96] width 7 height 6
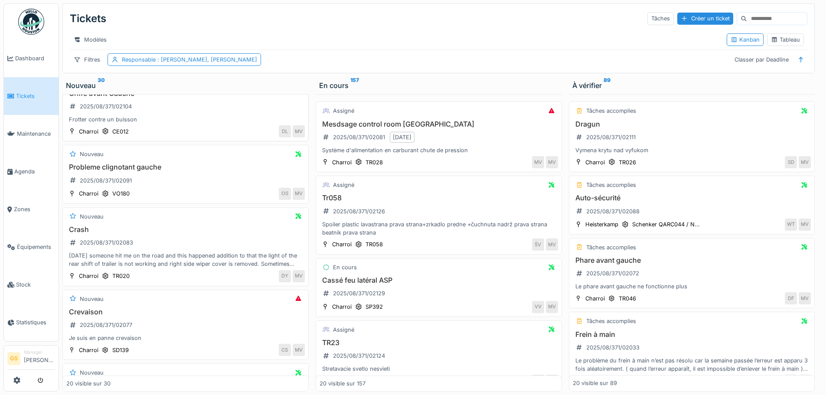
scroll to position [43, 0]
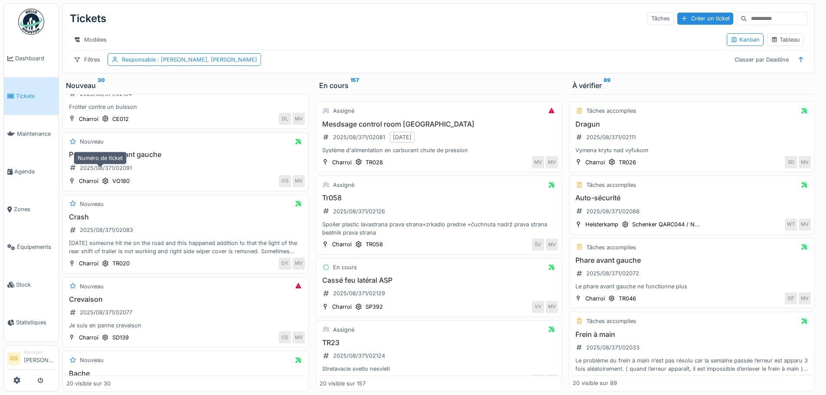
click at [121, 172] on div "2025/08/371/02091" at bounding box center [106, 168] width 52 height 8
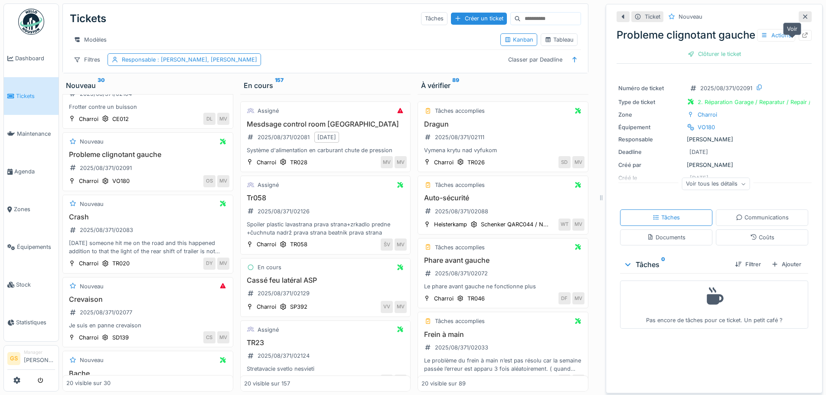
click at [803, 38] on icon at bounding box center [806, 36] width 6 height 6
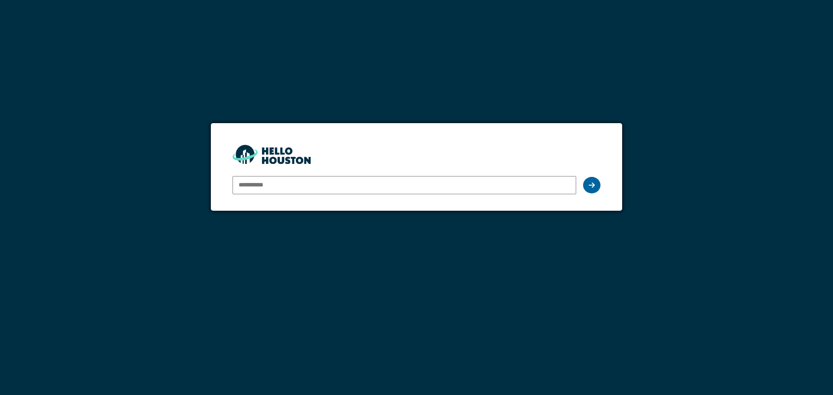
type input "**********"
click at [591, 186] on icon at bounding box center [591, 185] width 6 height 7
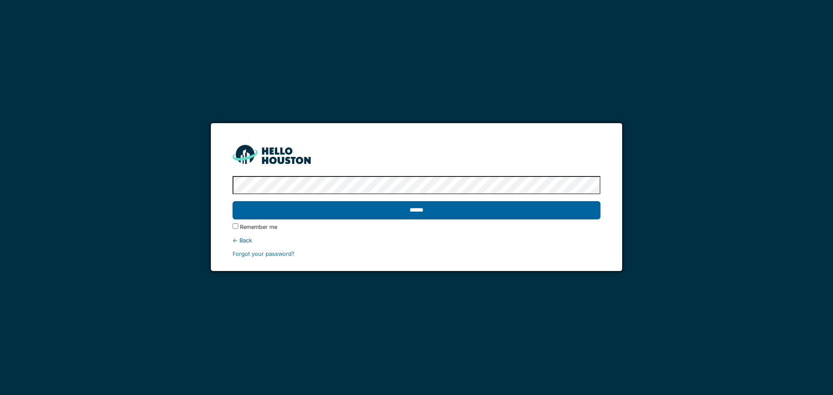
click at [449, 215] on input "******" at bounding box center [415, 210] width 367 height 18
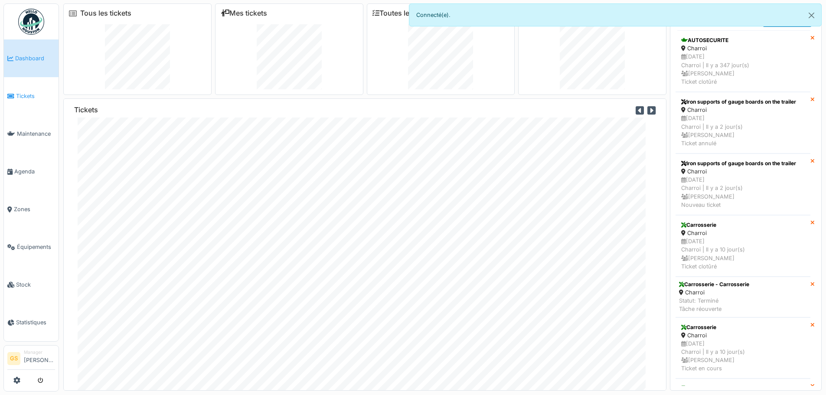
click at [11, 95] on icon at bounding box center [10, 96] width 7 height 6
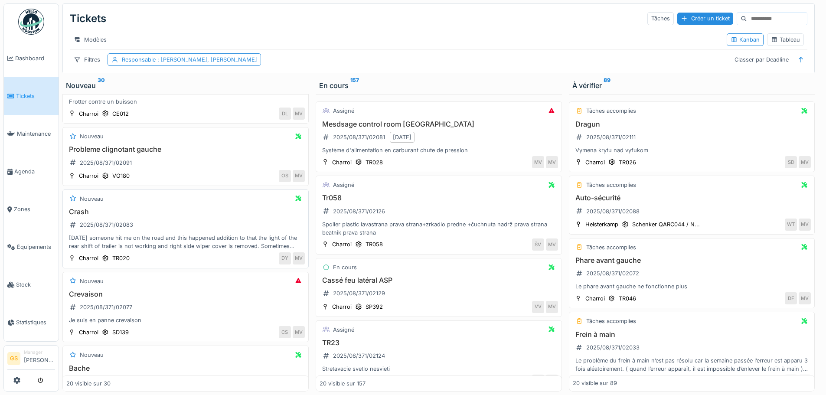
scroll to position [217, 0]
